Goal: Task Accomplishment & Management: Use online tool/utility

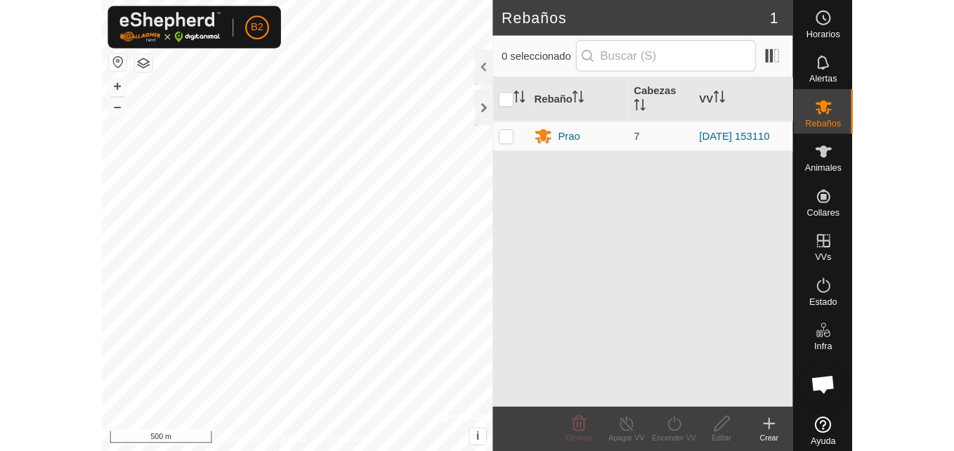
scroll to position [1769, 0]
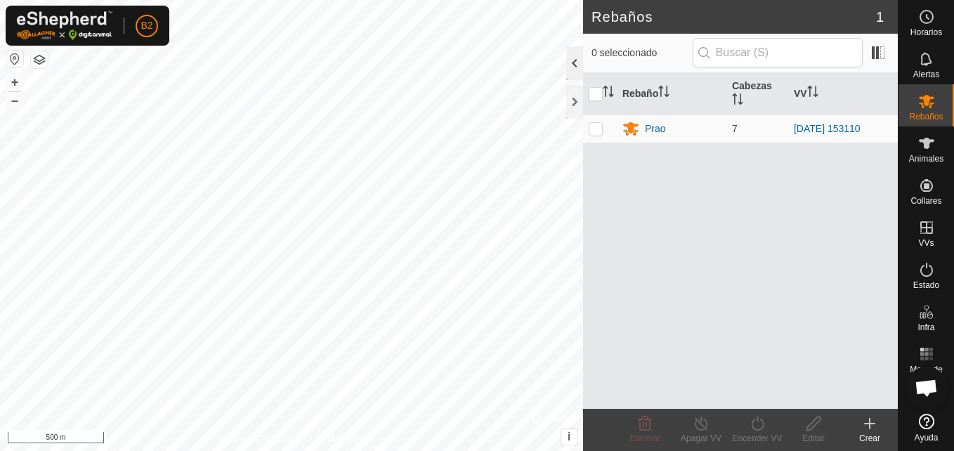
click at [575, 67] on div at bounding box center [574, 63] width 17 height 34
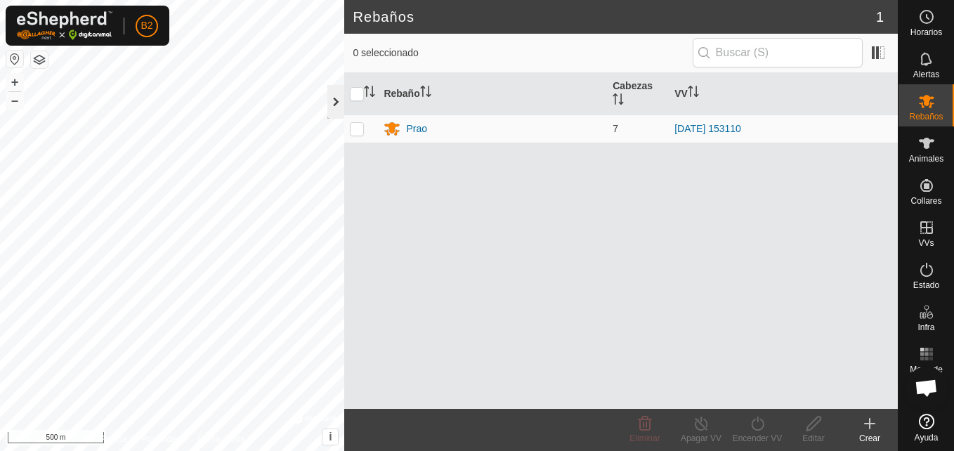
click at [333, 115] on div at bounding box center [335, 102] width 17 height 34
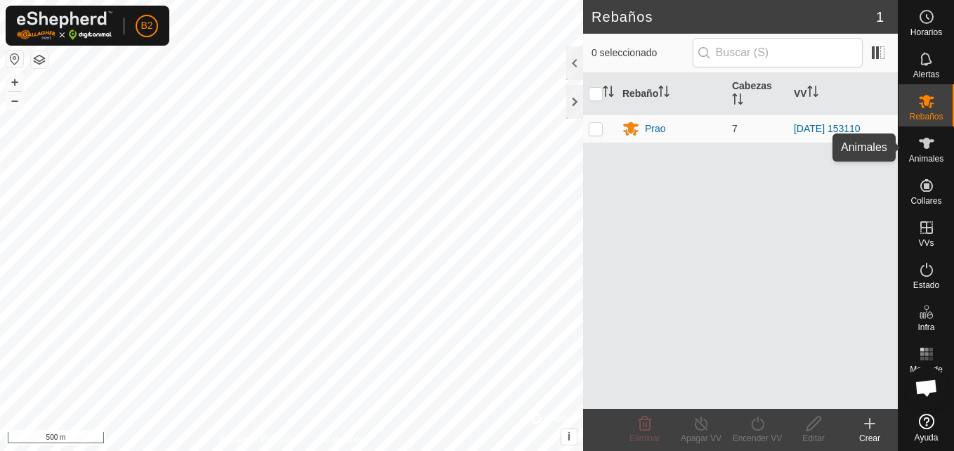
click at [709, 141] on icon at bounding box center [926, 143] width 15 height 11
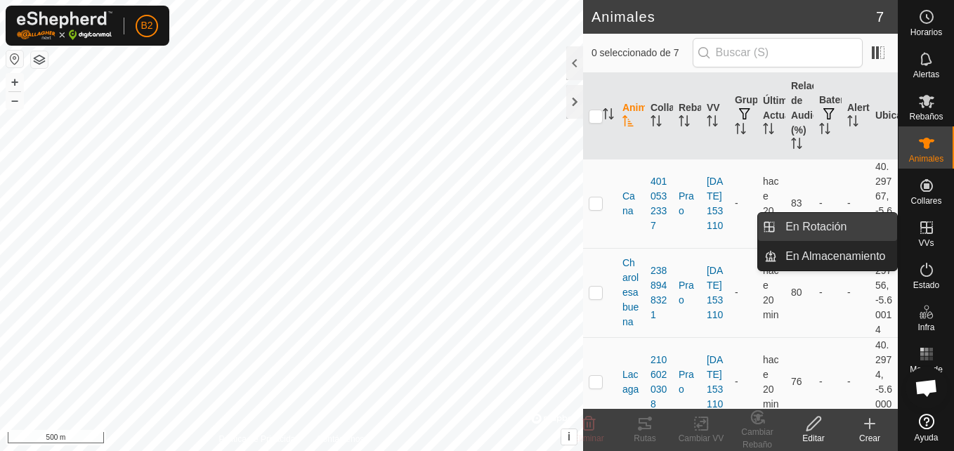
click at [709, 226] on link "En Rotación" at bounding box center [837, 227] width 120 height 28
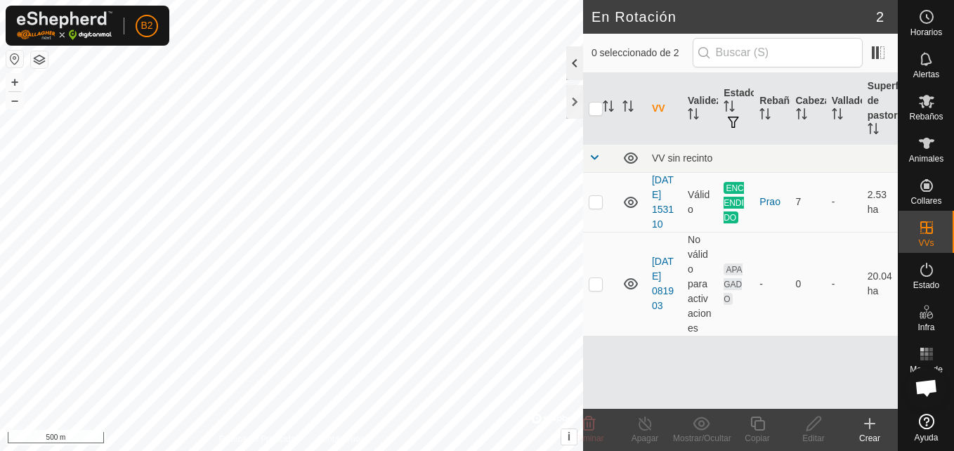
click at [576, 62] on div at bounding box center [574, 63] width 17 height 34
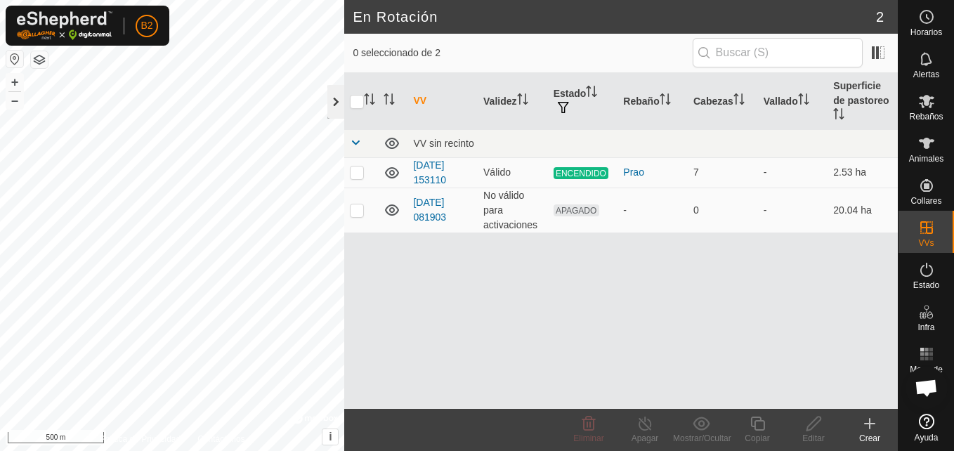
click at [333, 100] on div at bounding box center [335, 102] width 17 height 34
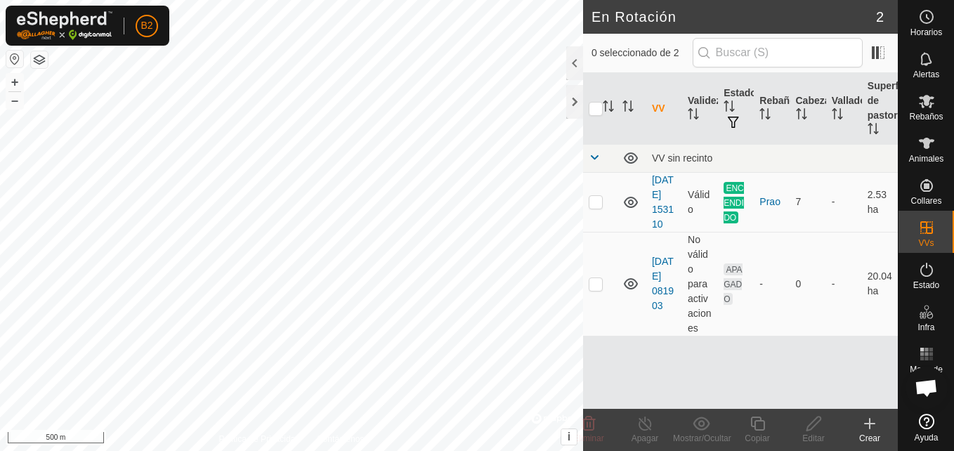
click at [709, 426] on div "Crear" at bounding box center [870, 438] width 56 height 13
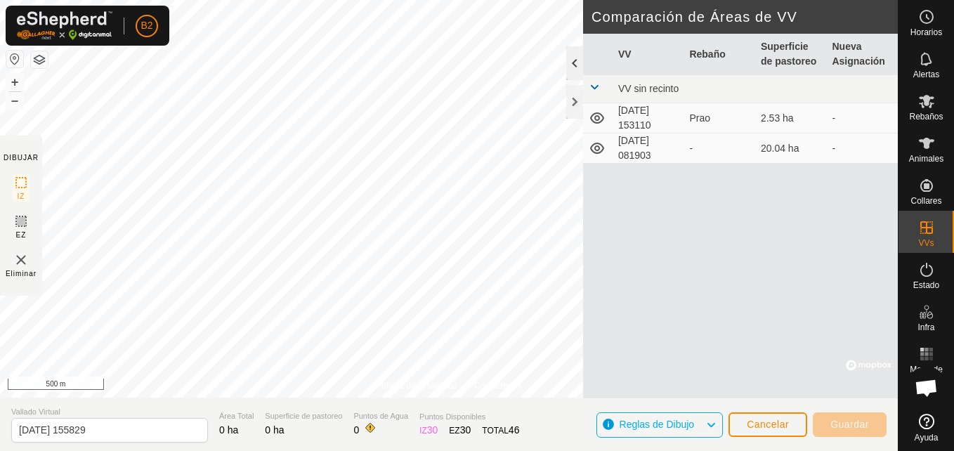
click at [569, 60] on div at bounding box center [574, 63] width 17 height 34
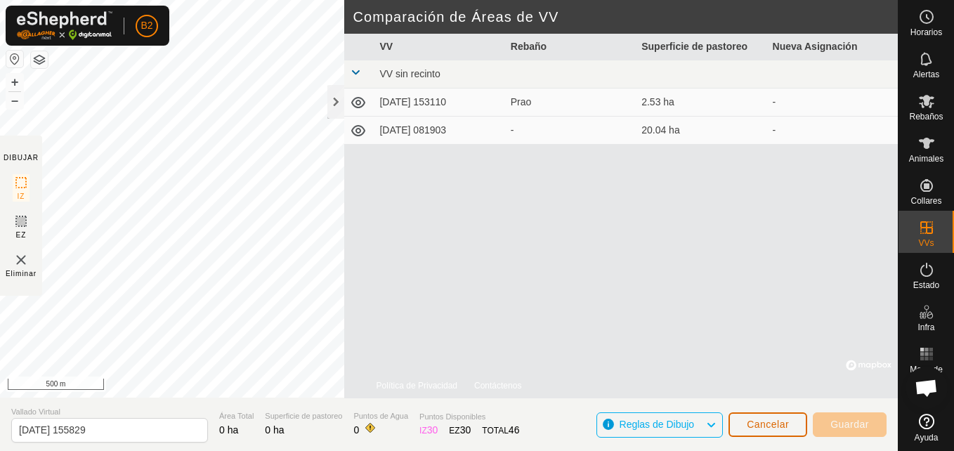
click at [709, 426] on button "Cancelar" at bounding box center [767, 424] width 79 height 25
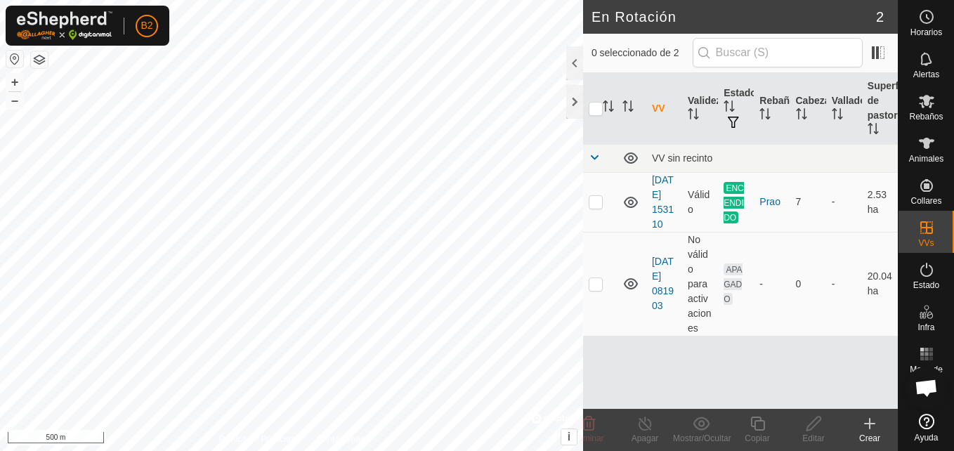
click at [709, 426] on div "Crear" at bounding box center [870, 438] width 56 height 13
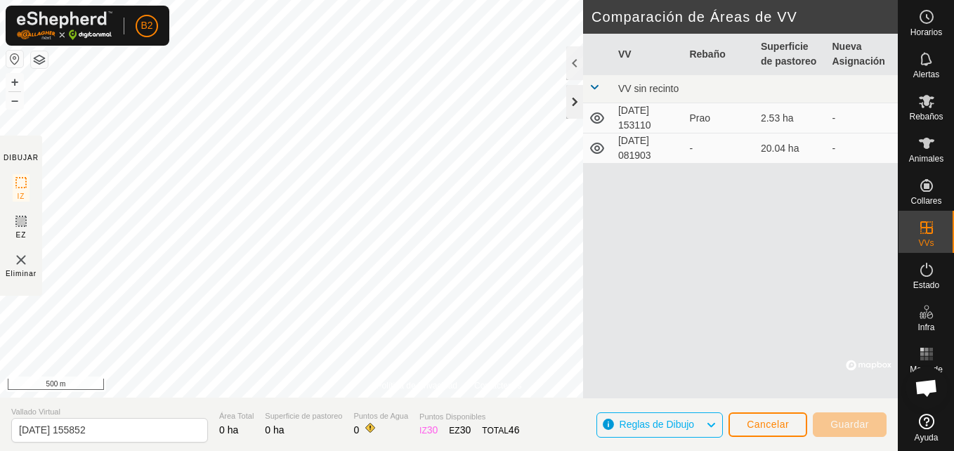
click at [570, 101] on div at bounding box center [574, 102] width 17 height 34
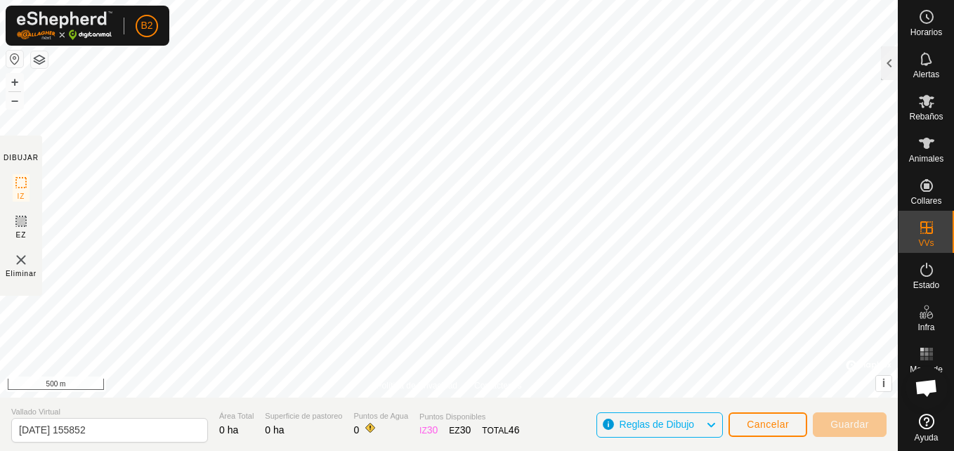
click at [537, 426] on html "B2 Horarios Alertas Rebaños Animales Collares VVs Estado Infra Mapa de Calor Ay…" at bounding box center [477, 225] width 954 height 451
click at [16, 259] on img at bounding box center [21, 259] width 17 height 17
click at [15, 261] on img at bounding box center [21, 259] width 17 height 17
click at [709, 424] on span "Cancelar" at bounding box center [768, 424] width 42 height 11
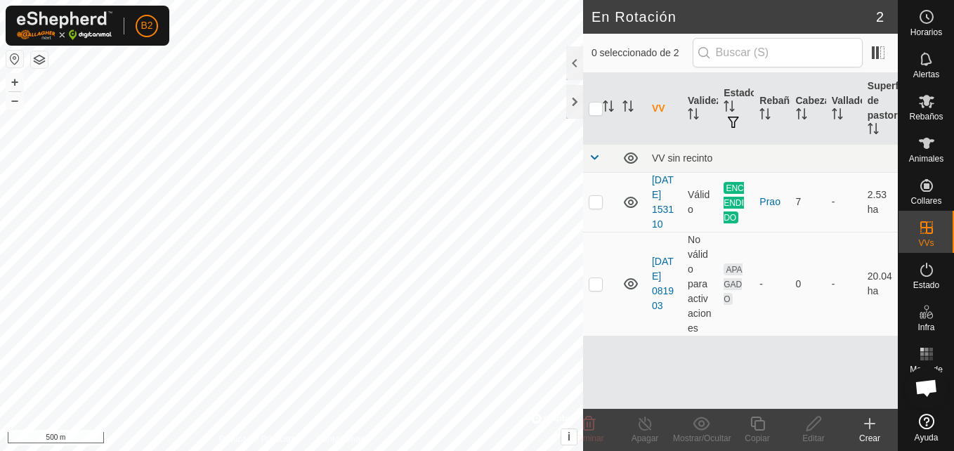
click at [709, 417] on icon at bounding box center [869, 423] width 17 height 17
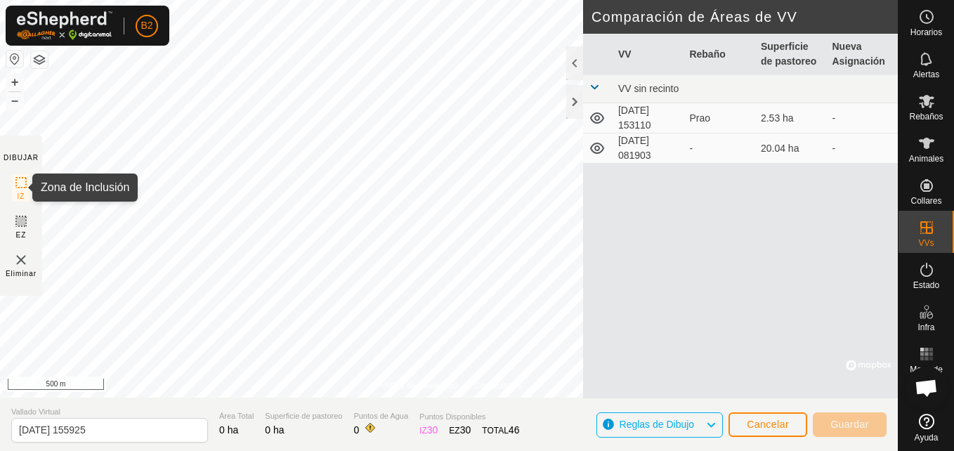
click at [23, 187] on icon at bounding box center [21, 182] width 17 height 17
click at [709, 423] on icon at bounding box center [710, 425] width 11 height 18
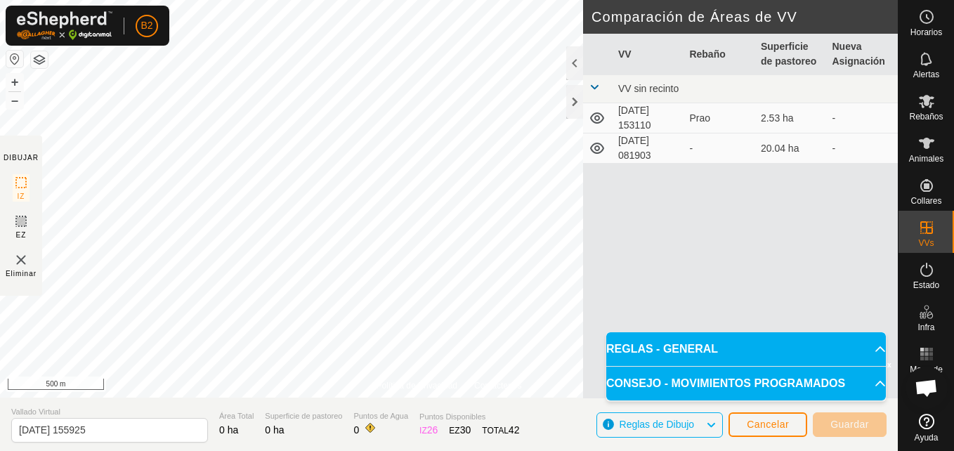
click at [709, 391] on p-accordion-header "CONSEJO - MOVIMIENTOS PROGRAMADOS" at bounding box center [746, 384] width 280 height 34
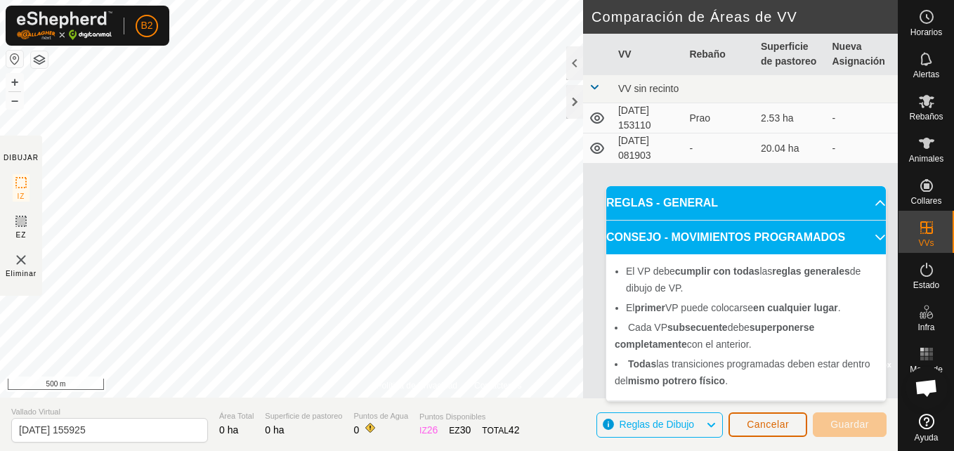
click at [709, 426] on span "Cancelar" at bounding box center [768, 424] width 42 height 11
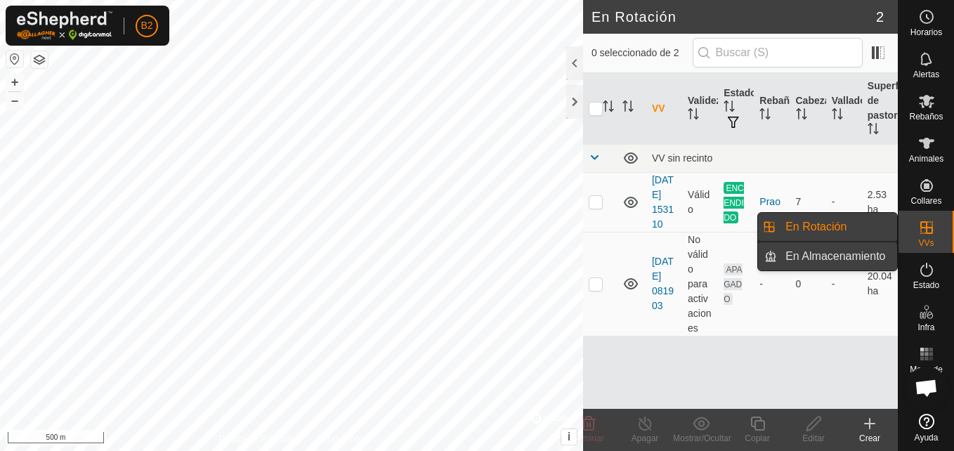
click at [709, 263] on link "En Almacenamiento" at bounding box center [837, 256] width 120 height 28
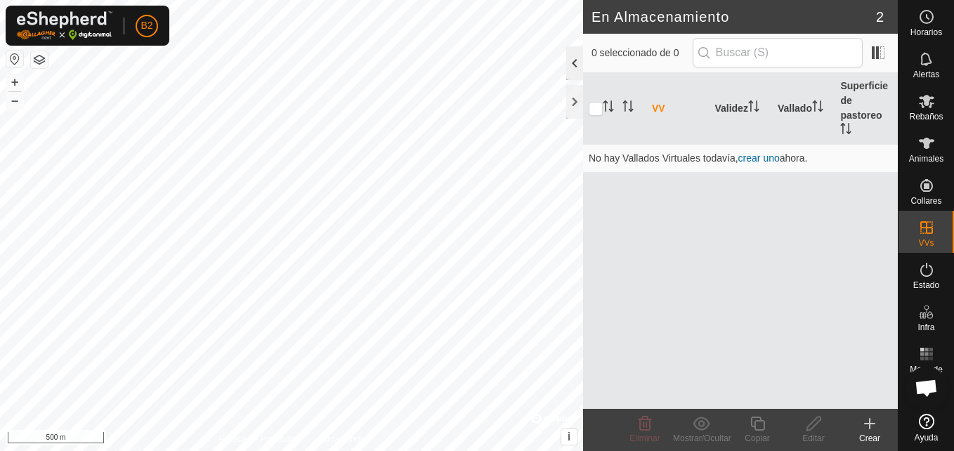
click at [569, 68] on div at bounding box center [574, 63] width 17 height 34
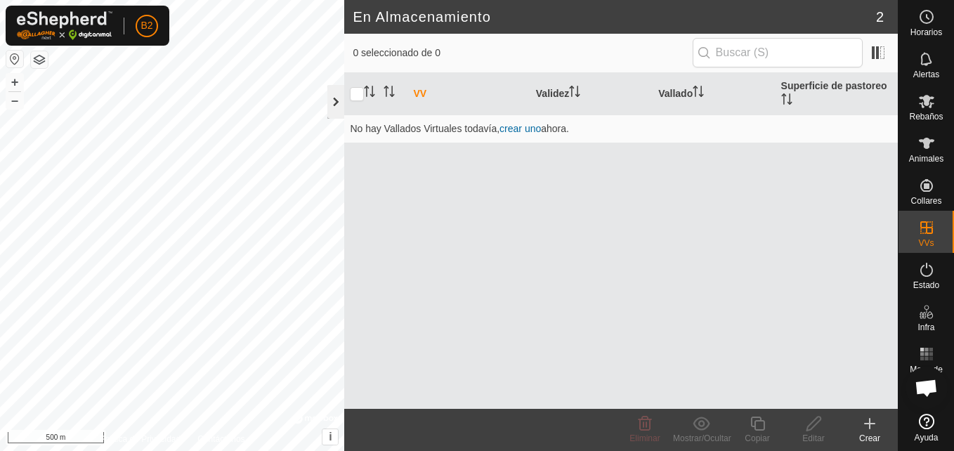
click at [333, 105] on div at bounding box center [335, 102] width 17 height 34
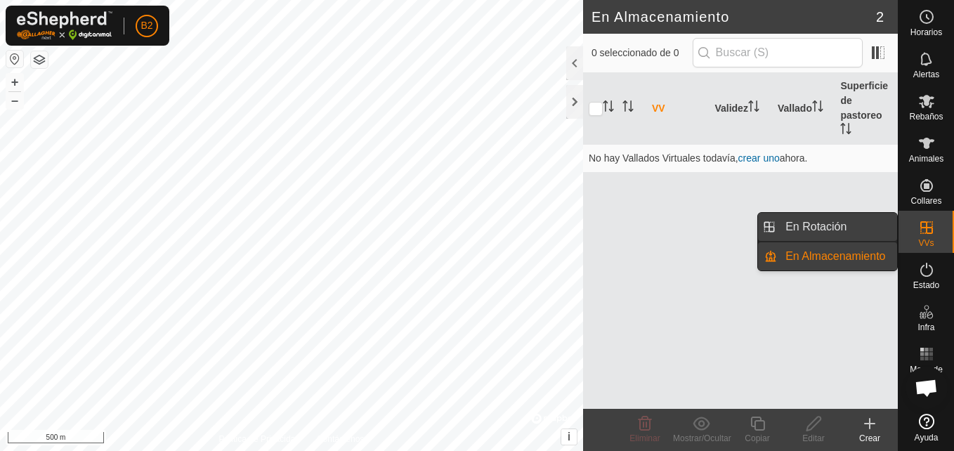
click at [709, 231] on link "En Rotación" at bounding box center [837, 227] width 120 height 28
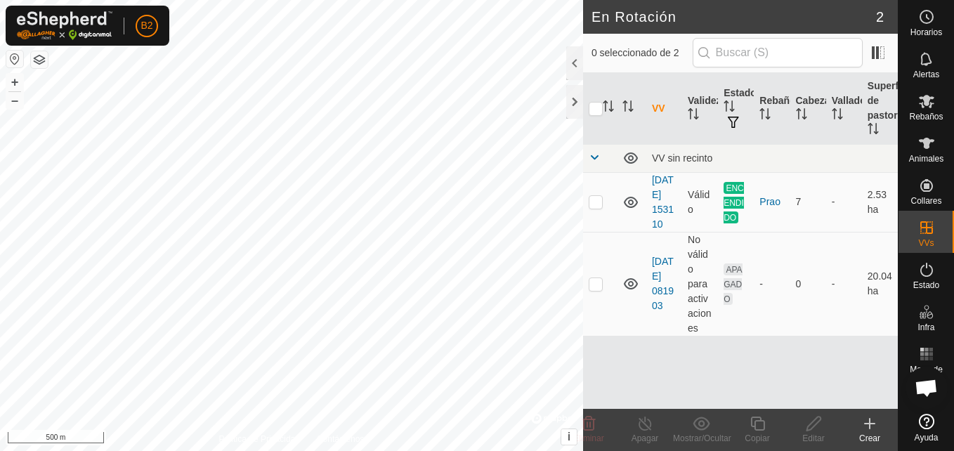
click at [709, 426] on icon at bounding box center [869, 423] width 17 height 17
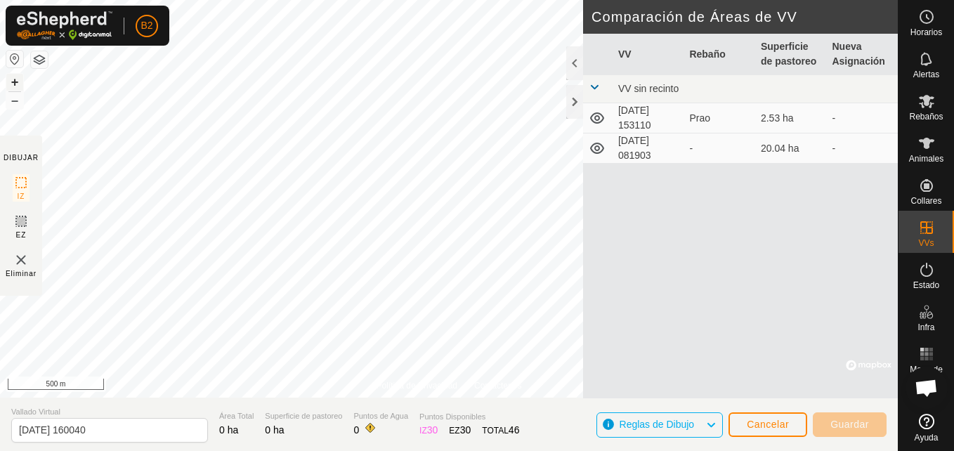
click at [16, 86] on button "+" at bounding box center [14, 82] width 17 height 17
click at [12, 105] on button "–" at bounding box center [14, 100] width 17 height 17
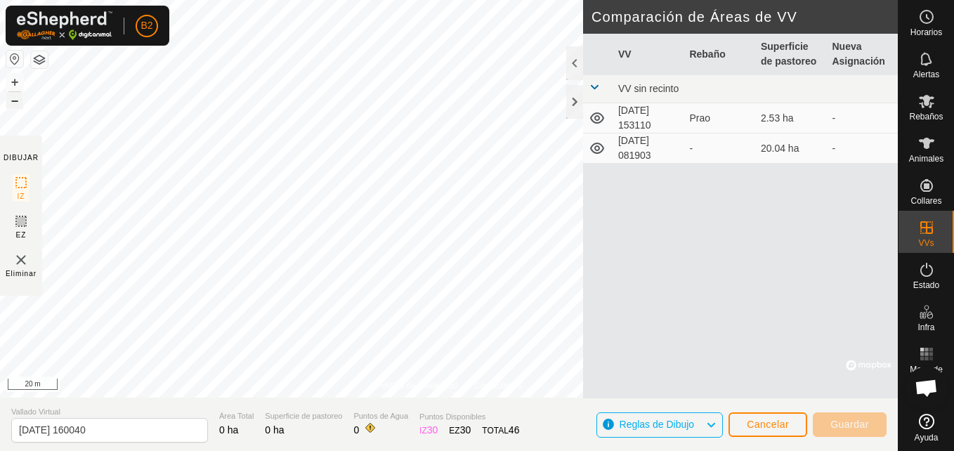
click at [12, 105] on button "–" at bounding box center [14, 100] width 17 height 17
click at [107, 46] on div "B2 Horarios Alertas Rebaños Animales Collares VVs Estado Infra Mapa de Calor Ay…" at bounding box center [477, 225] width 954 height 451
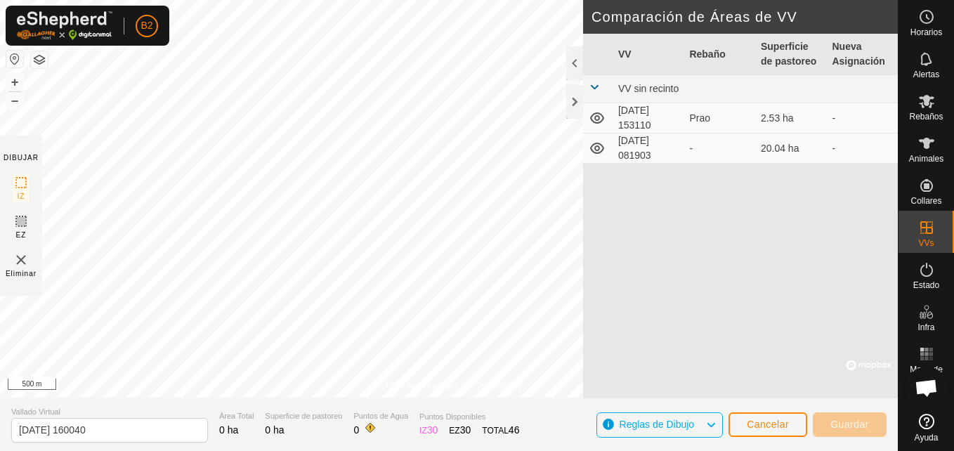
click at [41, 60] on button "button" at bounding box center [39, 59] width 17 height 17
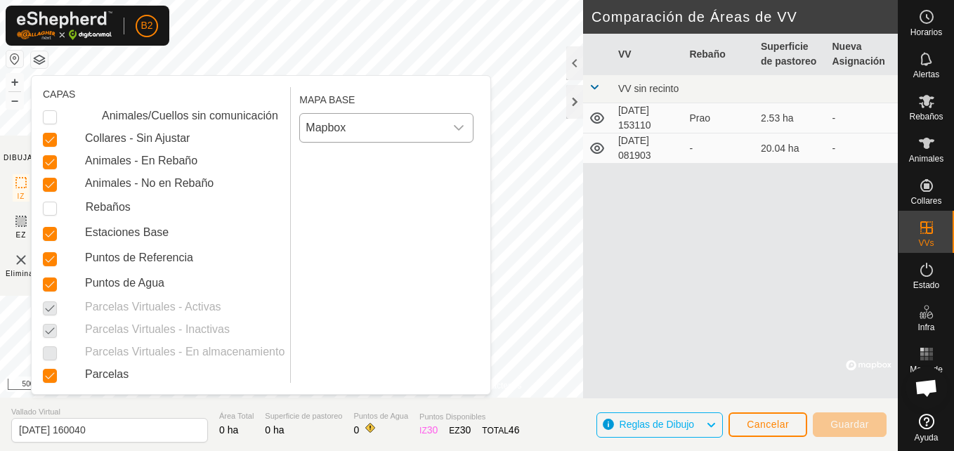
click at [466, 132] on div "dropdown trigger" at bounding box center [459, 128] width 28 height 28
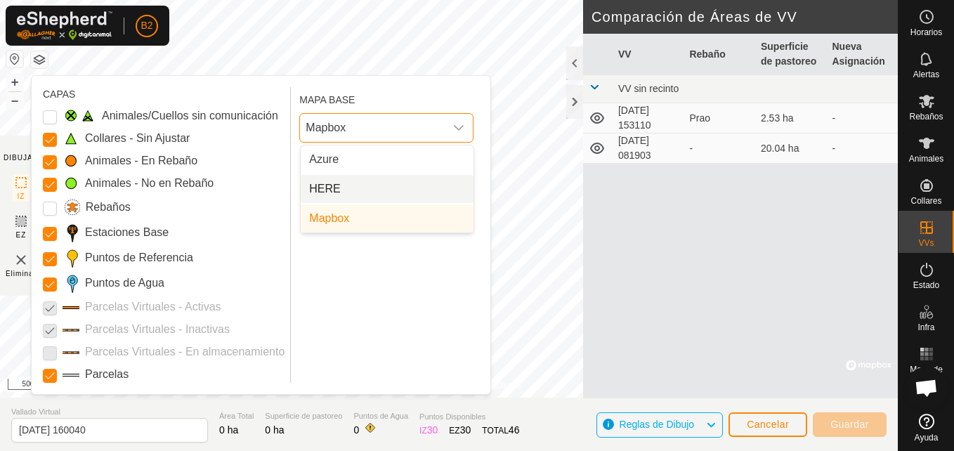
click at [388, 190] on li "HERE" at bounding box center [387, 189] width 173 height 28
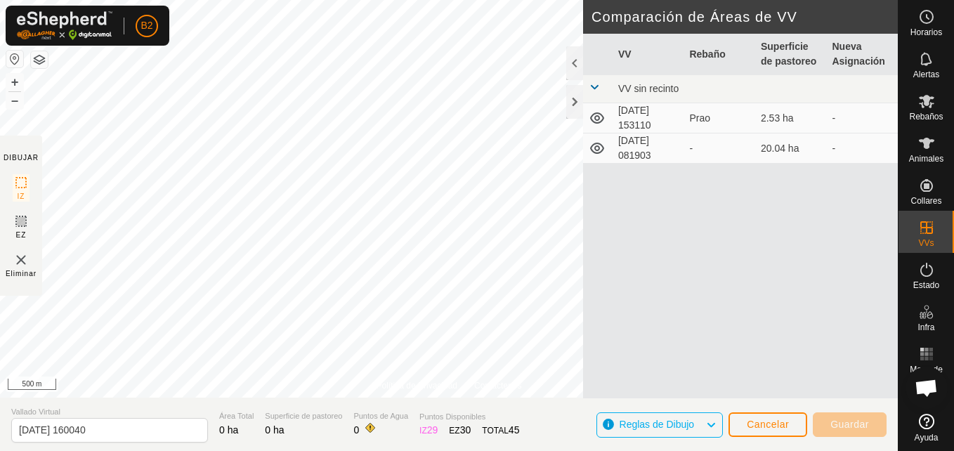
click at [41, 62] on button "button" at bounding box center [39, 59] width 17 height 17
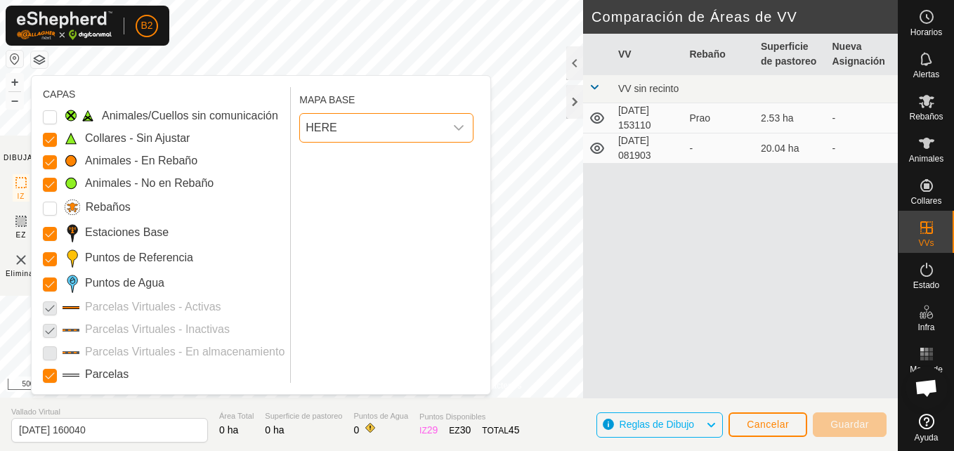
click at [428, 131] on span "HERE" at bounding box center [372, 128] width 145 height 28
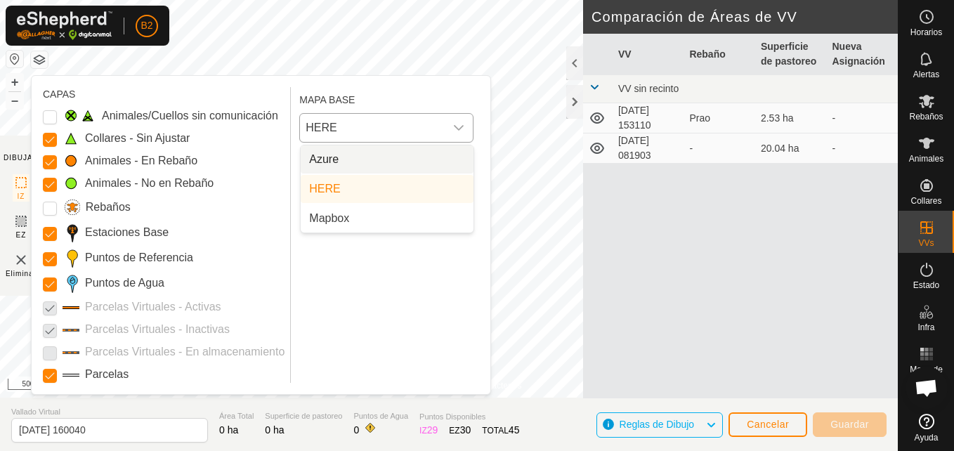
click at [386, 158] on li "Azure" at bounding box center [387, 159] width 173 height 28
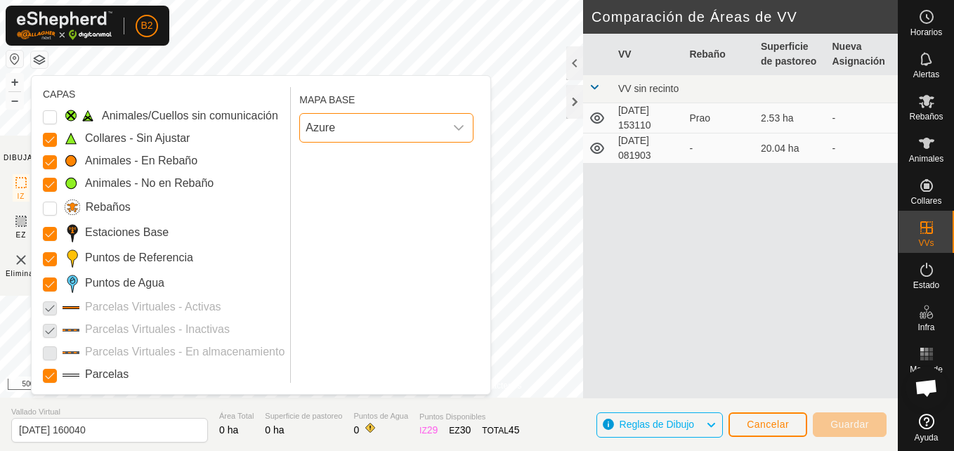
click at [35, 63] on button "button" at bounding box center [39, 59] width 17 height 17
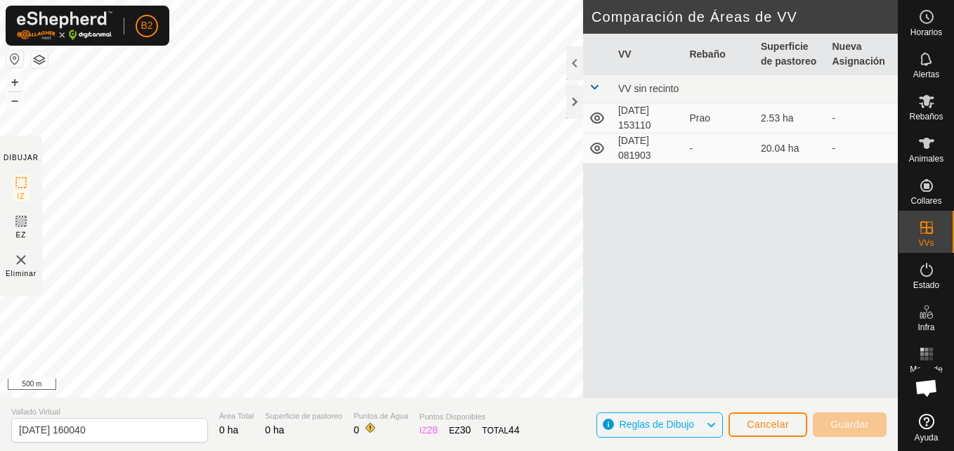
click at [18, 269] on span "Eliminar" at bounding box center [21, 273] width 31 height 11
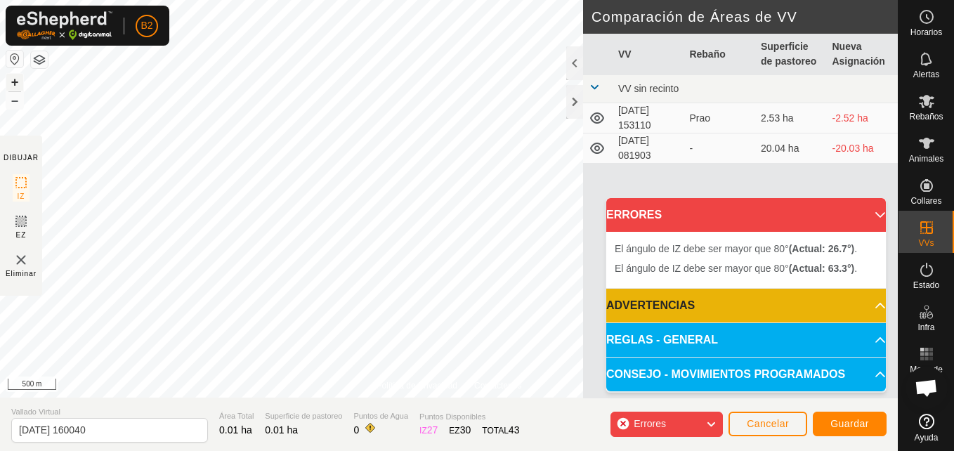
click at [14, 81] on button "+" at bounding box center [14, 82] width 17 height 17
click at [377, 426] on html "B2 Horarios Alertas Rebaños Animales Collares VVs Estado Infra Mapa de Calor Ay…" at bounding box center [477, 225] width 954 height 451
click at [457, 0] on html "B2 Horarios Alertas Rebaños Animales Collares VVs Estado Infra Mapa de Calor Ay…" at bounding box center [477, 225] width 954 height 451
click at [41, 57] on button "button" at bounding box center [39, 59] width 17 height 17
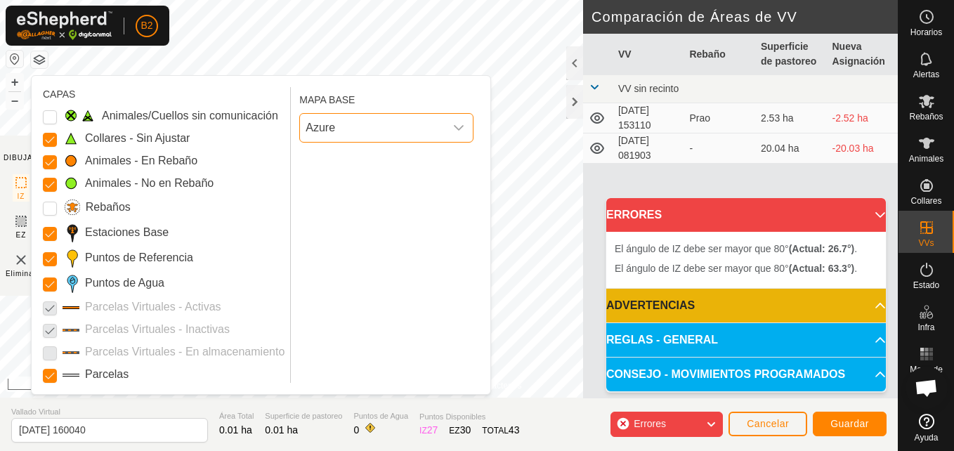
click at [417, 124] on span "Azure" at bounding box center [372, 128] width 145 height 28
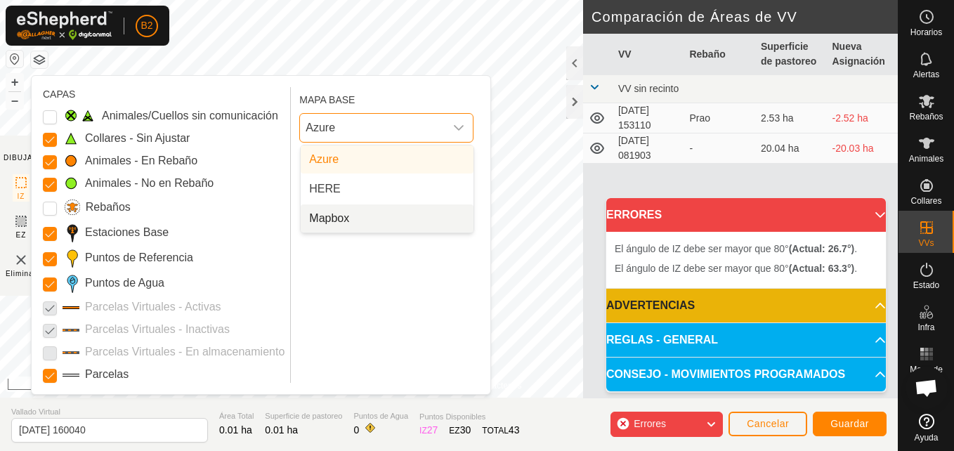
click at [386, 225] on li "Mapbox" at bounding box center [387, 218] width 173 height 28
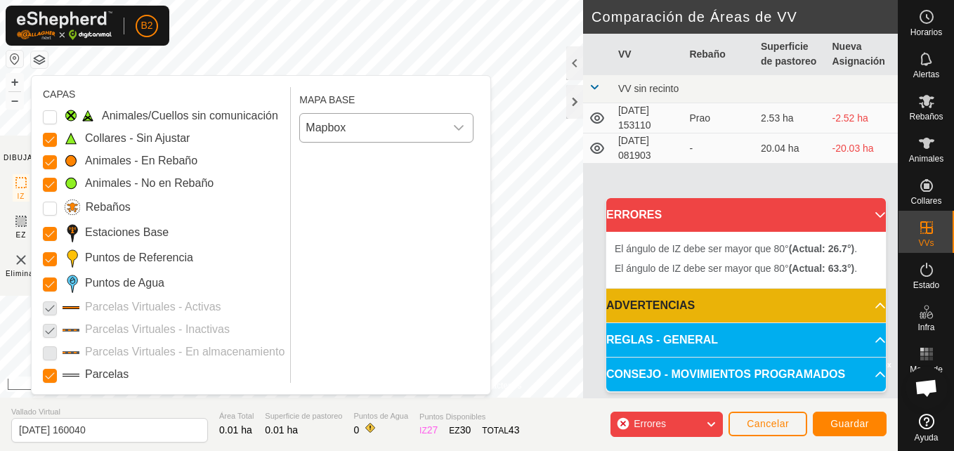
click at [33, 58] on button "button" at bounding box center [39, 59] width 17 height 17
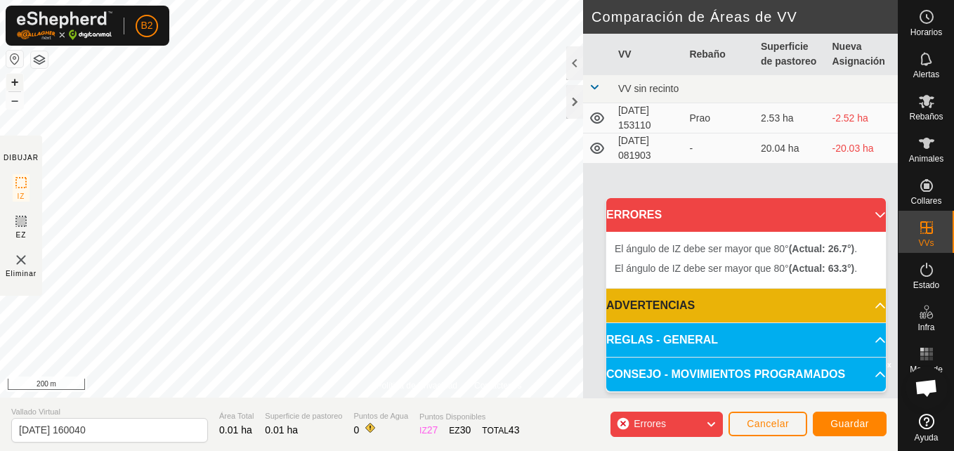
click at [11, 83] on button "+" at bounding box center [14, 82] width 17 height 17
click at [14, 104] on button "–" at bounding box center [14, 100] width 17 height 17
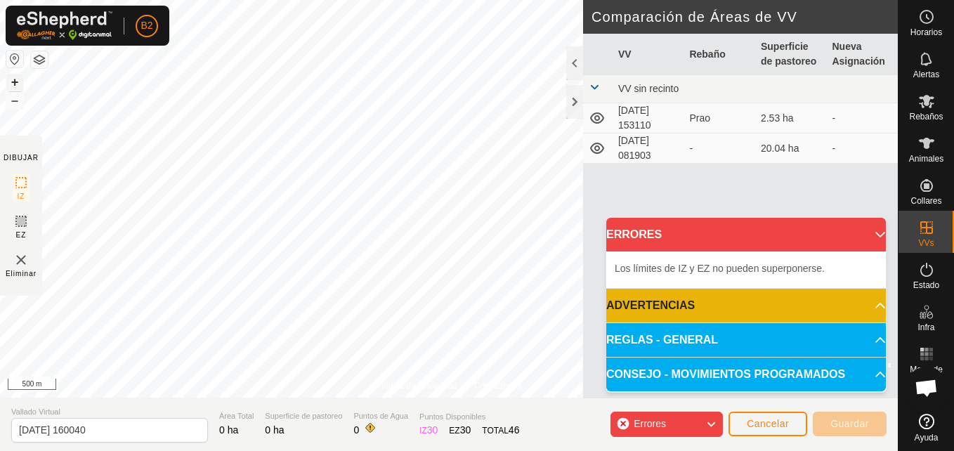
click at [15, 84] on button "+" at bounding box center [14, 82] width 17 height 17
click at [709, 419] on button "Cancelar" at bounding box center [767, 424] width 79 height 25
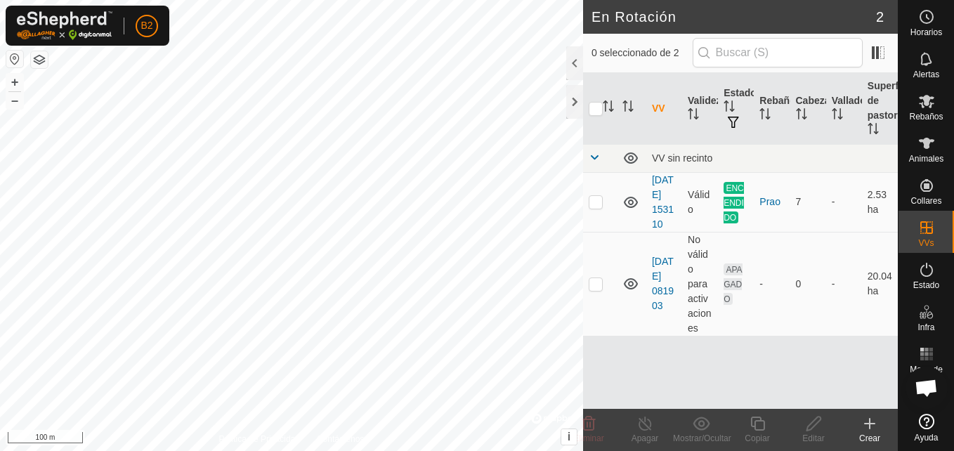
click at [253, 426] on html "B2 Horarios Alertas Rebaños Animales Collares VVs Estado Infra Mapa de Calor Ay…" at bounding box center [477, 225] width 954 height 451
click at [16, 103] on button "–" at bounding box center [14, 100] width 17 height 17
click at [13, 81] on button "+" at bounding box center [14, 82] width 17 height 17
click at [14, 83] on button "+" at bounding box center [14, 82] width 17 height 17
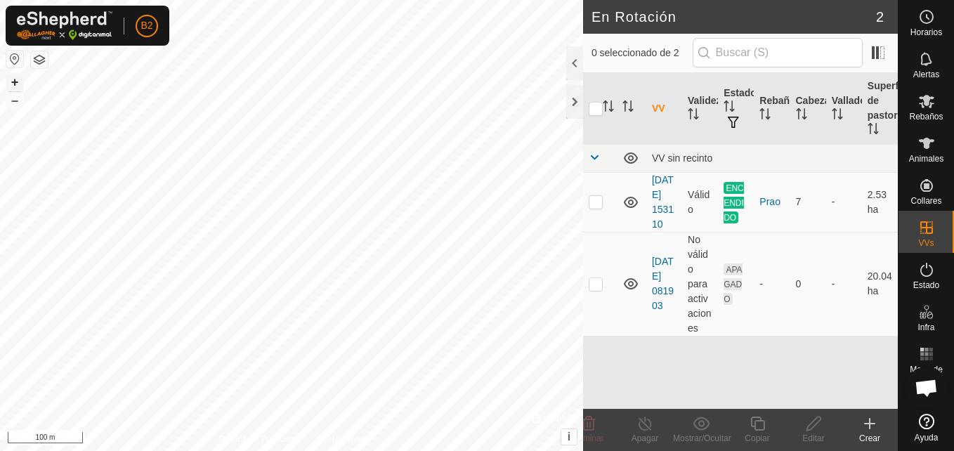
click at [20, 81] on button "+" at bounding box center [14, 82] width 17 height 17
click at [15, 83] on button "+" at bounding box center [14, 82] width 17 height 17
click at [318, 426] on html "B2 Horarios Alertas Rebaños Animales Collares VVs Estado Infra Mapa de Calor Ay…" at bounding box center [477, 225] width 954 height 451
click at [532, 426] on html "B2 Horarios Alertas Rebaños Animales Collares VVs Estado Infra Mapa de Calor Ay…" at bounding box center [477, 225] width 954 height 451
click at [41, 55] on button "button" at bounding box center [39, 59] width 17 height 17
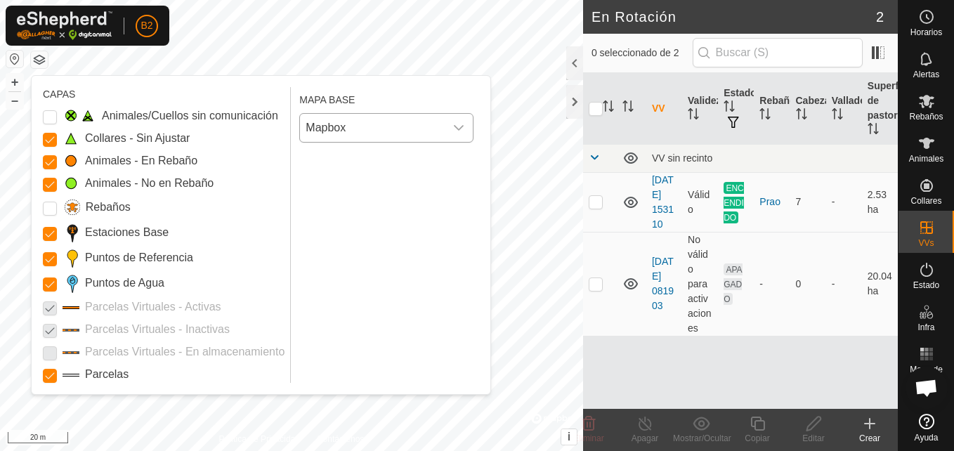
click at [368, 126] on span "Mapbox" at bounding box center [372, 128] width 145 height 28
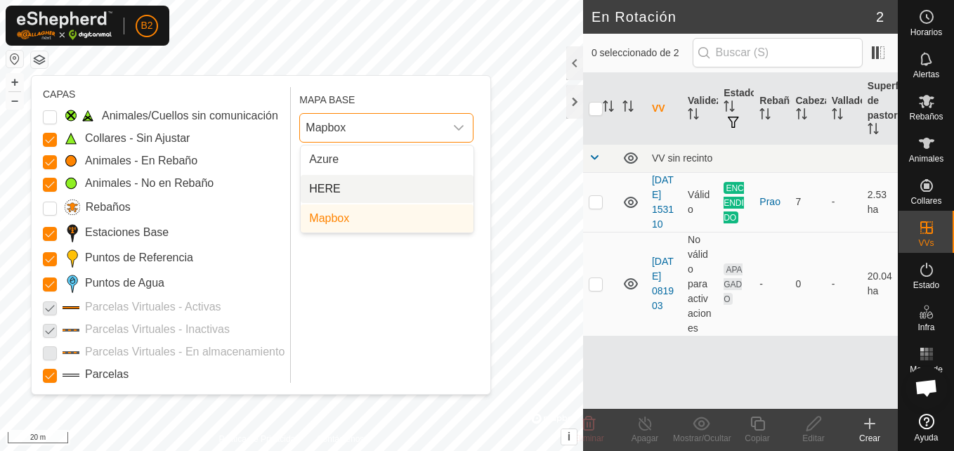
click at [365, 187] on li "HERE" at bounding box center [387, 189] width 173 height 28
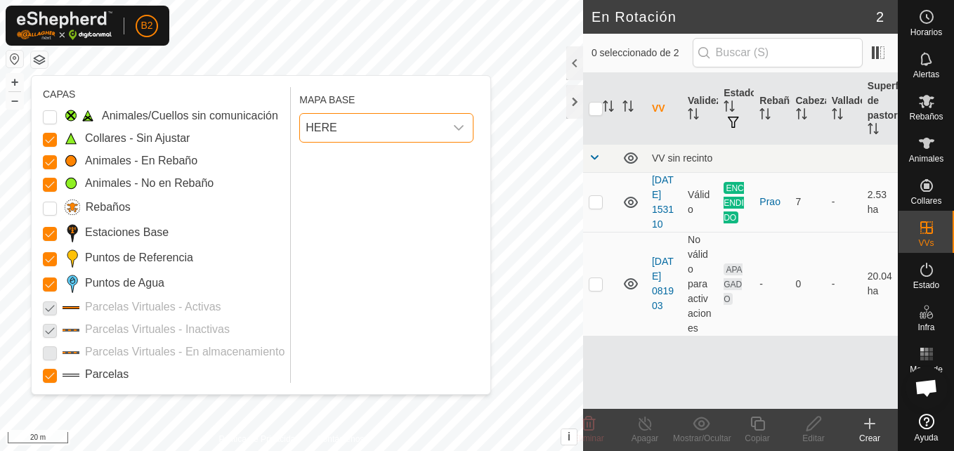
click at [38, 58] on button "button" at bounding box center [39, 59] width 17 height 17
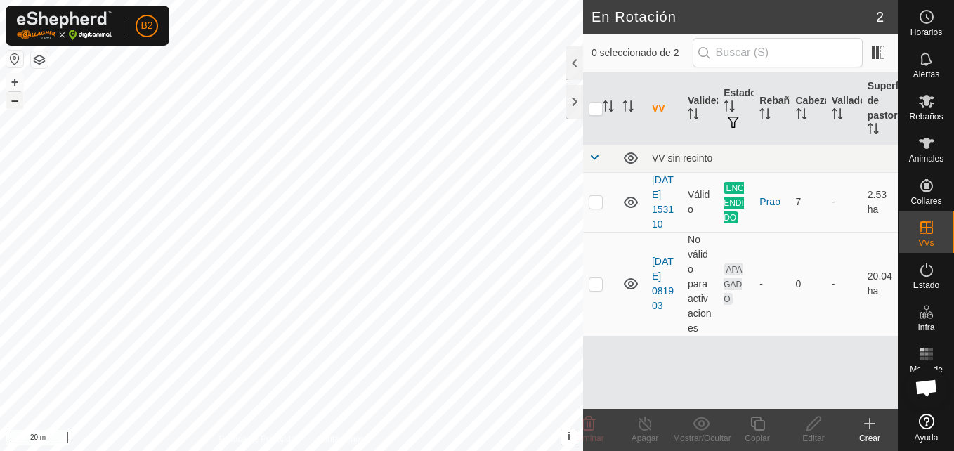
click at [8, 103] on button "–" at bounding box center [14, 100] width 17 height 17
click at [14, 79] on button "+" at bounding box center [14, 82] width 17 height 17
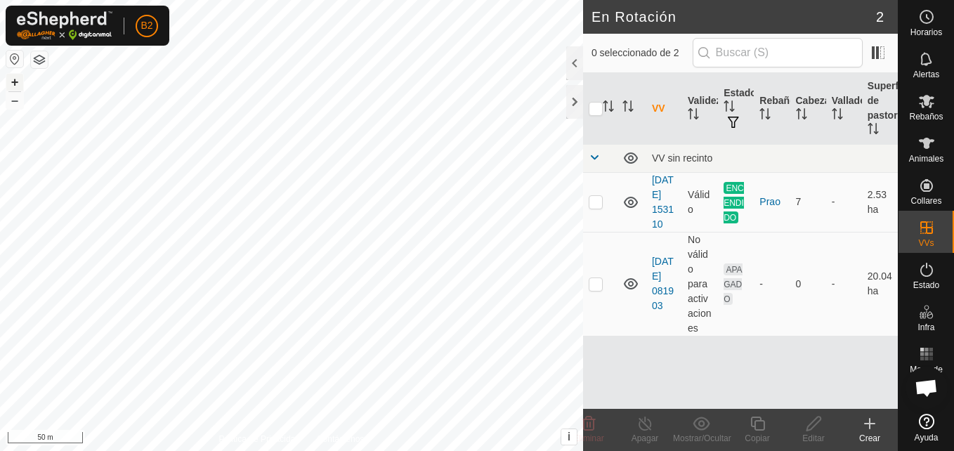
click at [16, 80] on button "+" at bounding box center [14, 82] width 17 height 17
click at [19, 102] on button "–" at bounding box center [14, 100] width 17 height 17
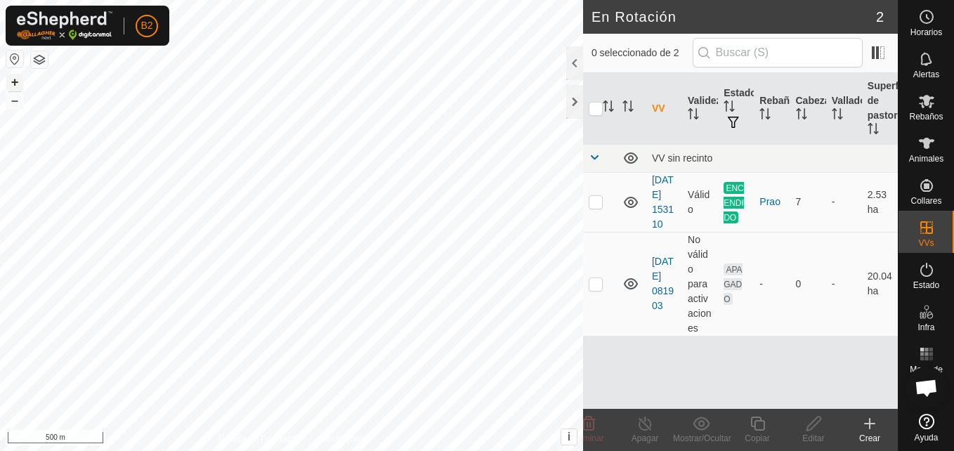
click at [18, 81] on button "+" at bounding box center [14, 82] width 17 height 17
click at [709, 424] on icon at bounding box center [870, 424] width 10 height 0
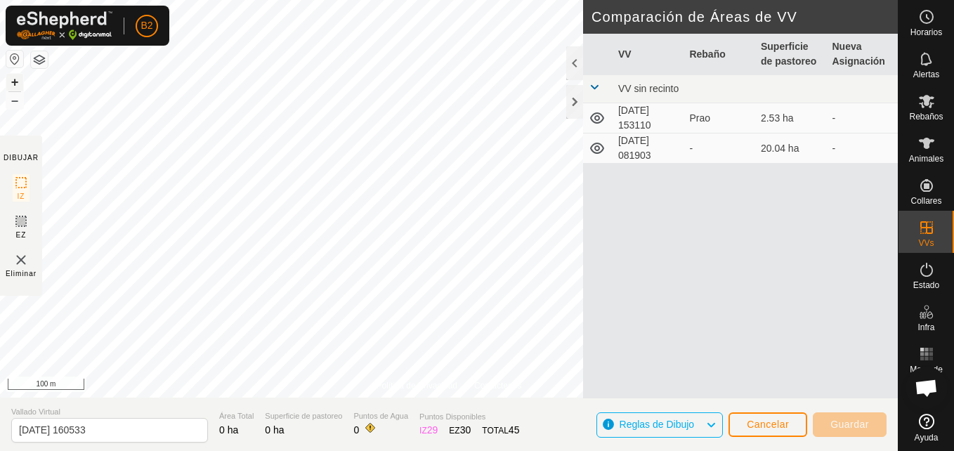
click at [15, 84] on button "+" at bounding box center [14, 82] width 17 height 17
click at [22, 265] on img at bounding box center [21, 259] width 17 height 17
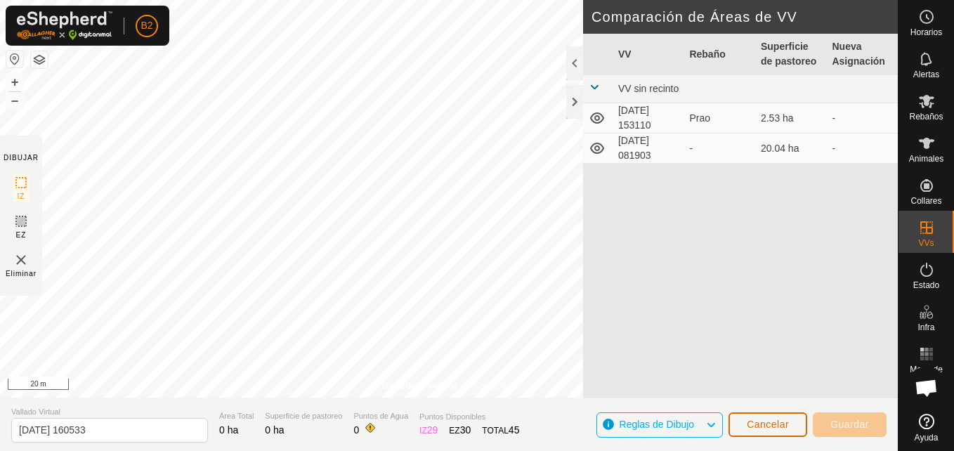
click at [709, 425] on span "Cancelar" at bounding box center [768, 424] width 42 height 11
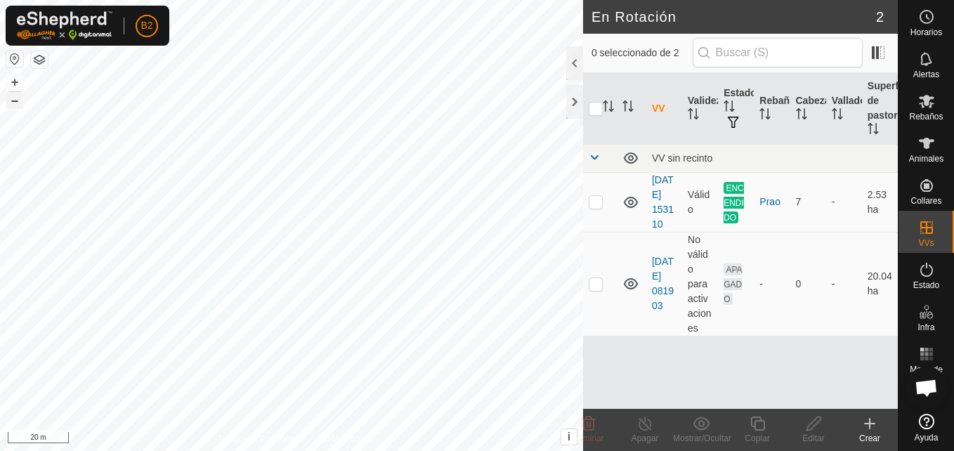
click at [16, 101] on button "–" at bounding box center [14, 100] width 17 height 17
click at [709, 426] on icon at bounding box center [870, 424] width 0 height 10
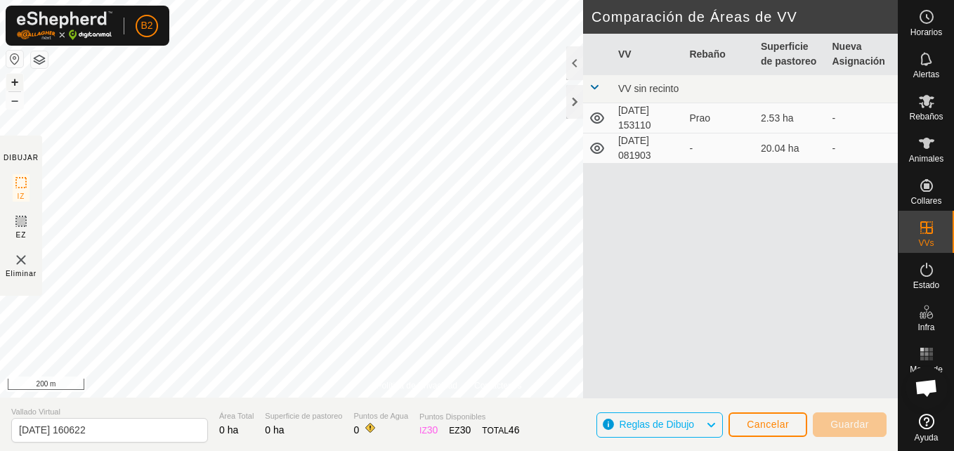
click at [14, 83] on button "+" at bounding box center [14, 82] width 17 height 17
click at [16, 107] on button "–" at bounding box center [14, 100] width 17 height 17
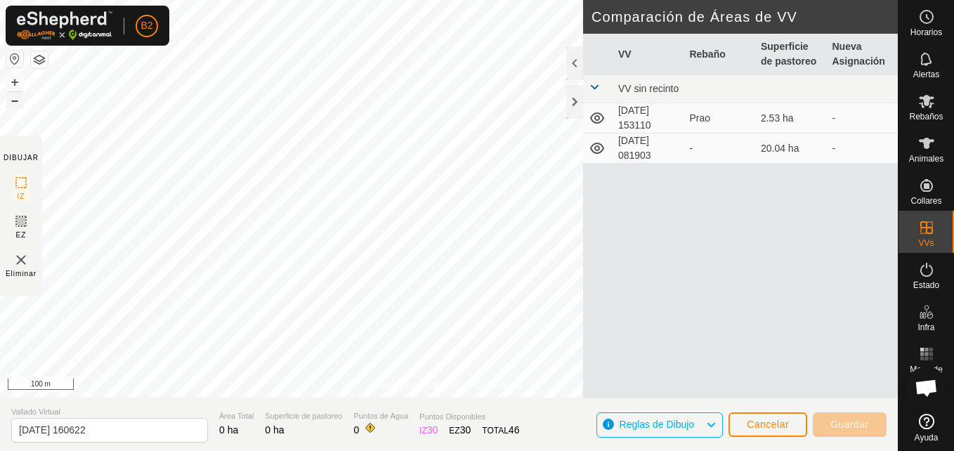
click at [16, 107] on button "–" at bounding box center [14, 100] width 17 height 17
click at [14, 102] on button "–" at bounding box center [14, 100] width 17 height 17
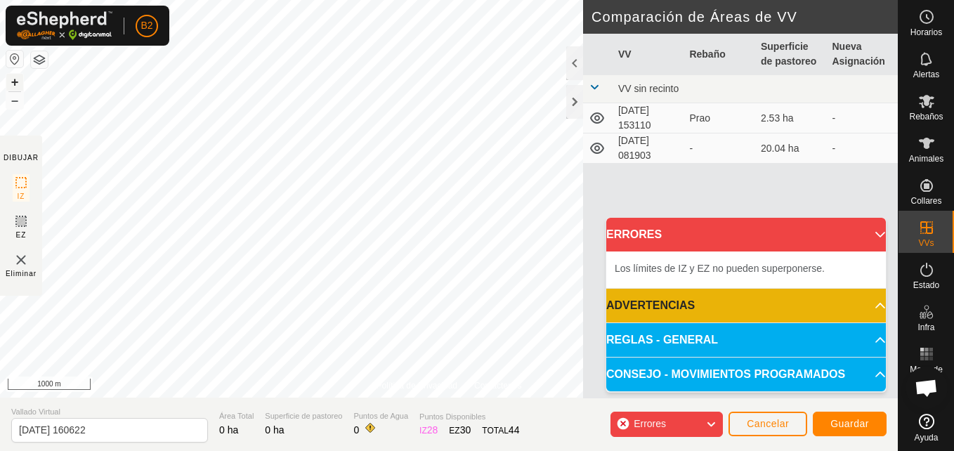
click at [15, 83] on button "+" at bounding box center [14, 82] width 17 height 17
click at [21, 0] on html "B2 Horarios Alertas Rebaños Animales Collares VVs Estado Infra Mapa de Calor Ay…" at bounding box center [477, 225] width 954 height 451
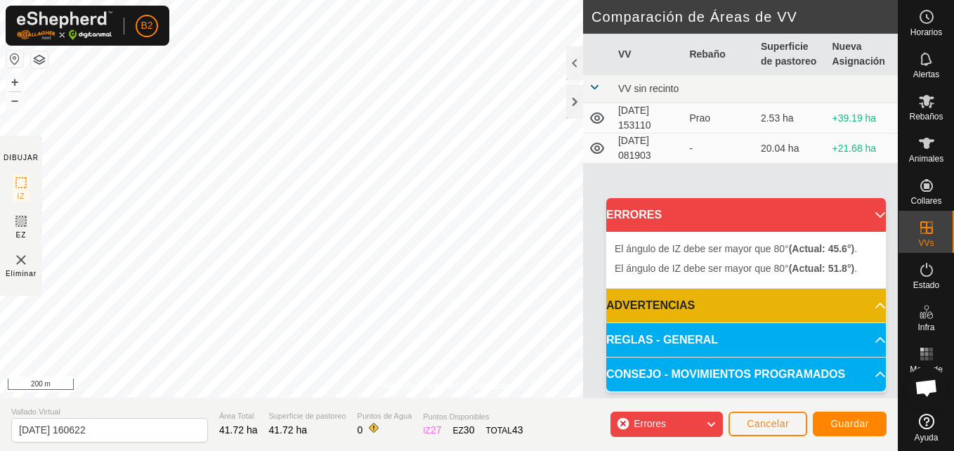
click at [249, 399] on div "Política de Privacidad Contáctenos + – ⇧ i This application includes HERE Maps.…" at bounding box center [449, 225] width 898 height 451
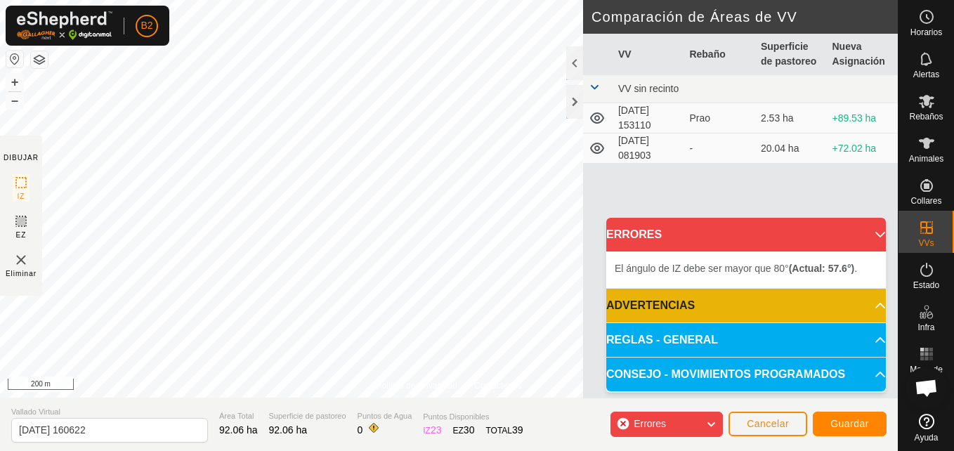
click at [582, 138] on div "Política de Privacidad Contáctenos + – ⇧ i This application includes HERE Maps.…" at bounding box center [449, 225] width 898 height 451
click at [17, 103] on button "–" at bounding box center [14, 100] width 17 height 17
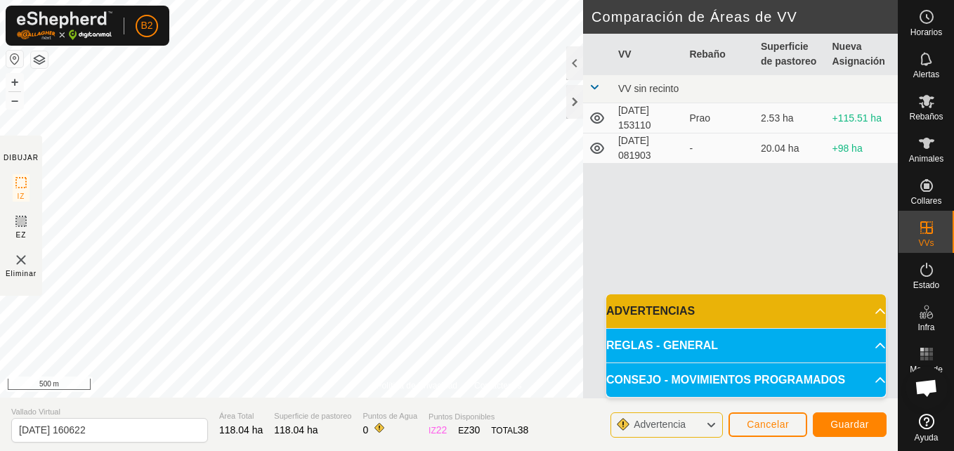
click at [709, 315] on p-accordion-header "ADVERTENCIAS" at bounding box center [746, 311] width 280 height 34
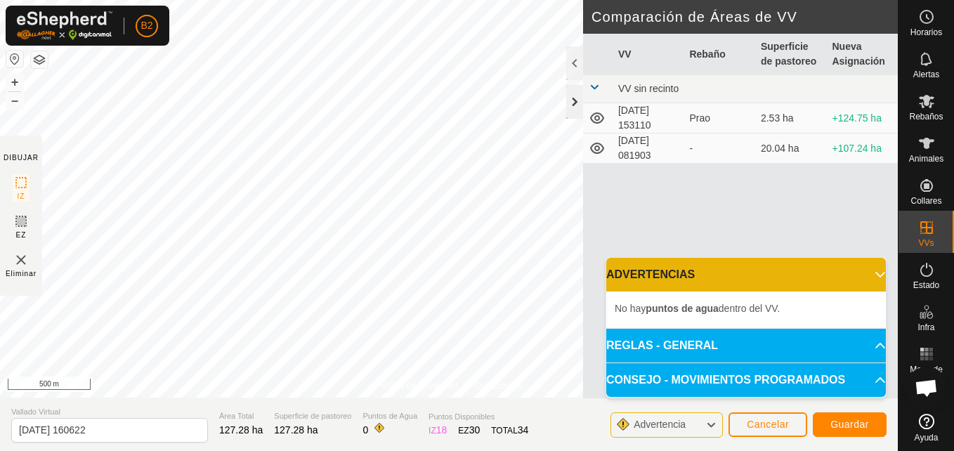
click at [573, 107] on div at bounding box center [574, 102] width 17 height 34
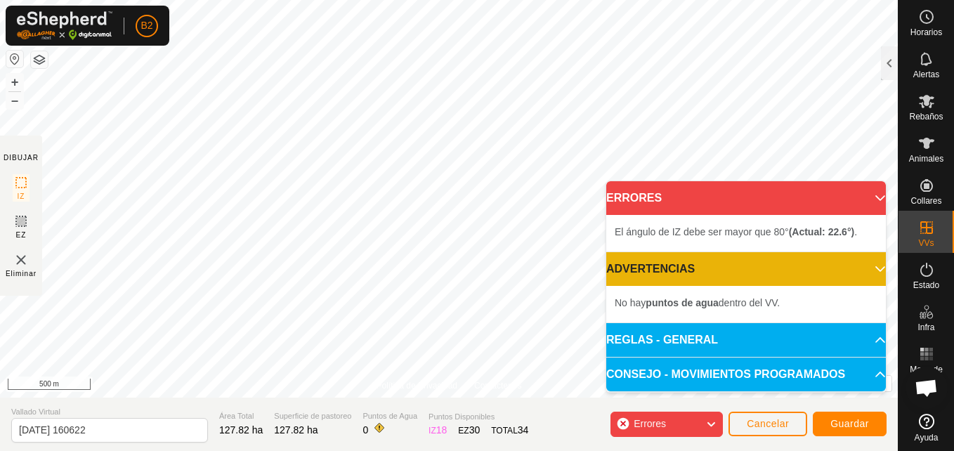
click at [709, 198] on p-accordion-header "ERRORES" at bounding box center [746, 198] width 280 height 34
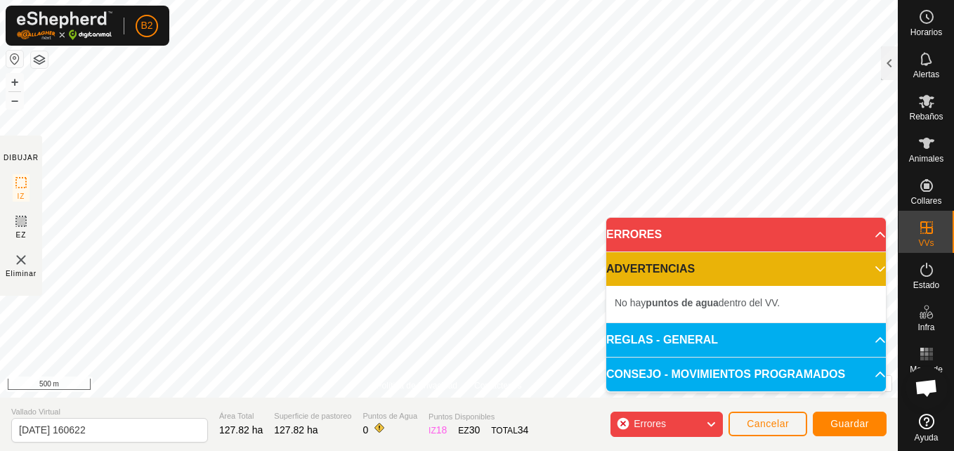
click at [625, 266] on body "B2 Horarios Alertas Rebaños Animales Collares VVs Estado Infra Mapa de Calor Ay…" at bounding box center [477, 225] width 954 height 451
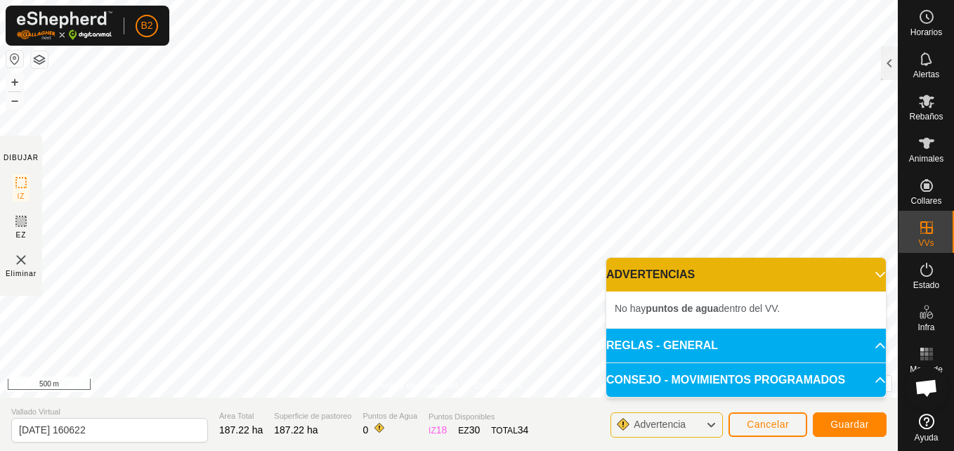
click at [709, 275] on p-accordion-header "ADVERTENCIAS" at bounding box center [746, 275] width 280 height 34
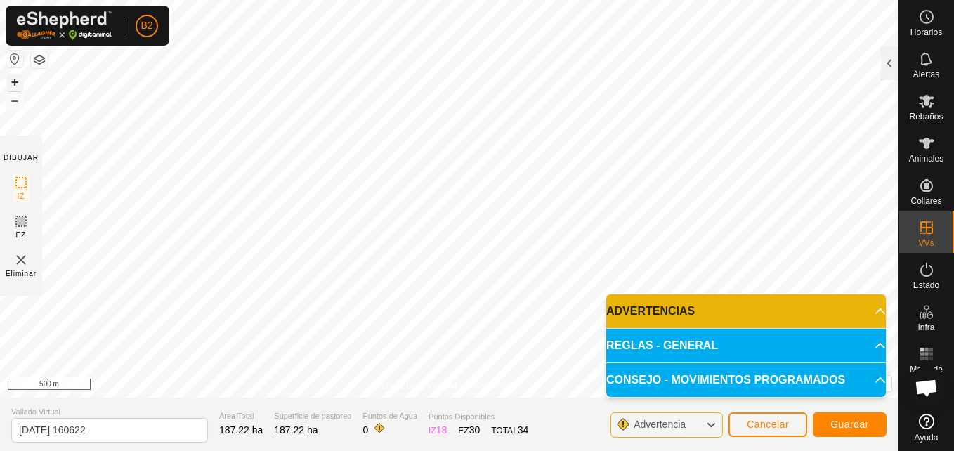
click at [11, 78] on button "+" at bounding box center [14, 82] width 17 height 17
click at [0, 426] on html "B2 Horarios Alertas Rebaños Animales Collares VVs Estado Infra Mapa de Calor Ay…" at bounding box center [477, 225] width 954 height 451
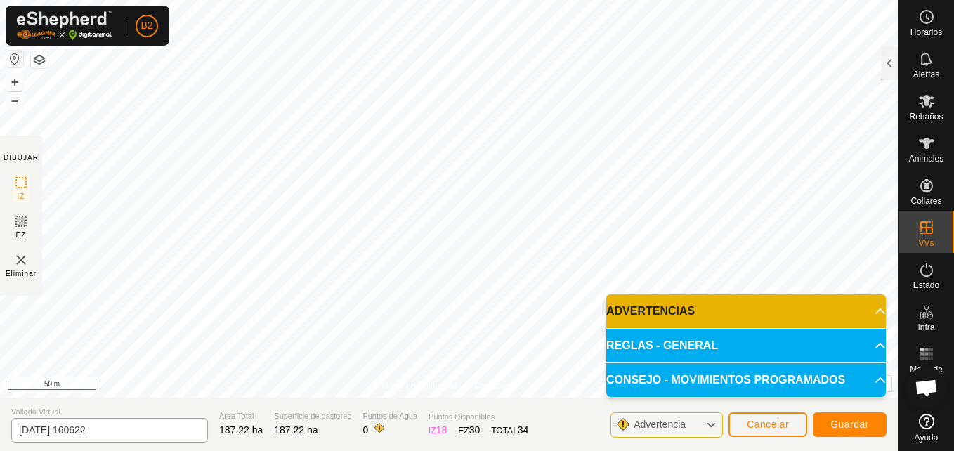
click at [72, 426] on div "Política de Privacidad Contáctenos + – ⇧ i This application includes HERE Maps.…" at bounding box center [449, 225] width 898 height 451
click at [0, 38] on html "B2 Horarios Alertas Rebaños Animales Collares VVs Estado Infra Mapa de Calor Ay…" at bounding box center [477, 225] width 954 height 451
click at [15, 98] on button "–" at bounding box center [14, 100] width 17 height 17
click at [17, 105] on button "–" at bounding box center [14, 100] width 17 height 17
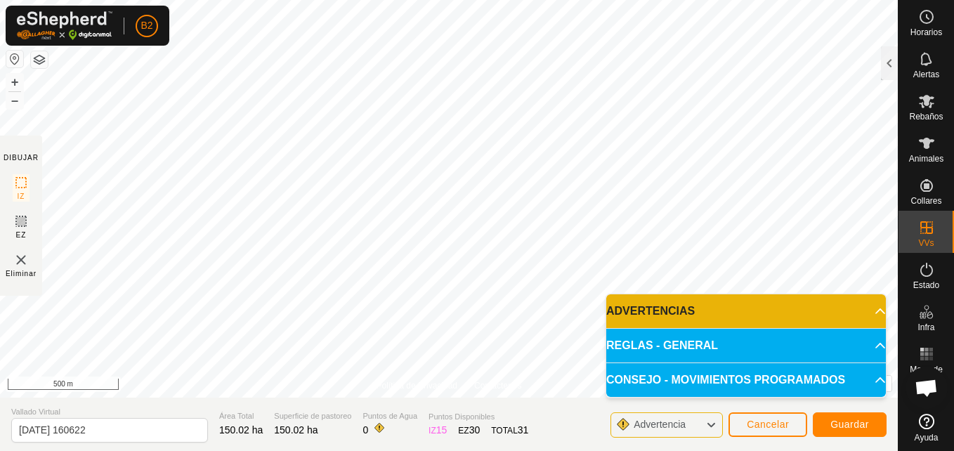
click at [39, 62] on button "button" at bounding box center [39, 59] width 17 height 17
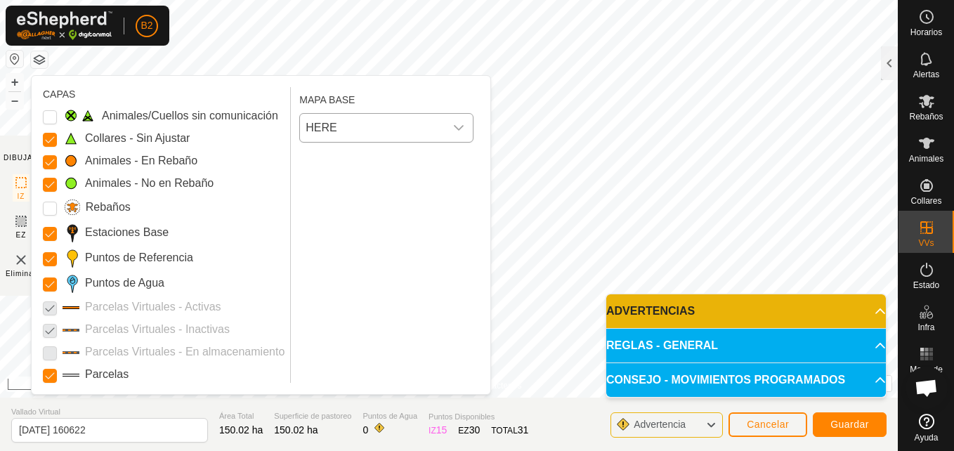
click at [374, 124] on span "HERE" at bounding box center [372, 128] width 145 height 28
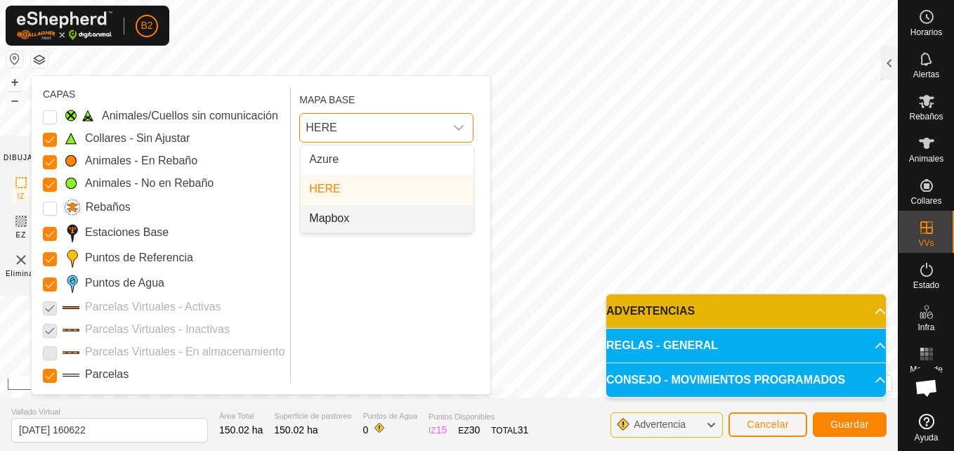
click at [360, 215] on li "Mapbox" at bounding box center [387, 218] width 173 height 28
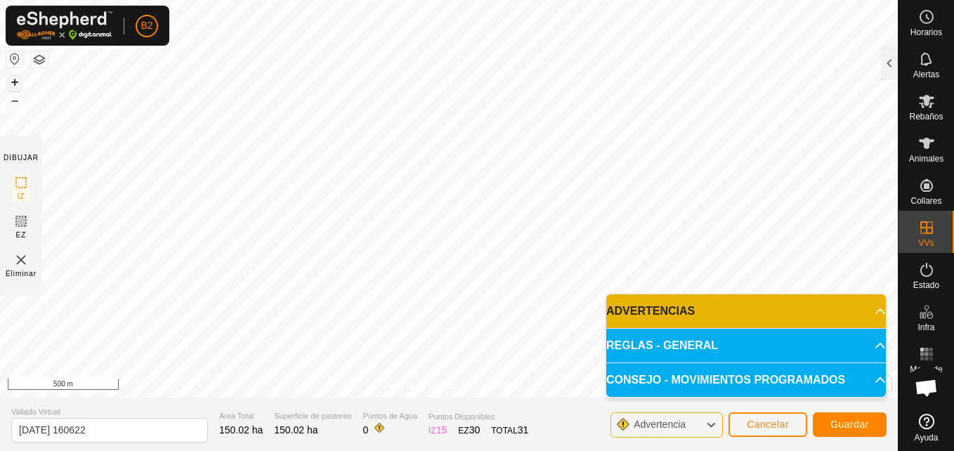
click at [18, 78] on button "+" at bounding box center [14, 82] width 17 height 17
click at [15, 100] on button "–" at bounding box center [14, 100] width 17 height 17
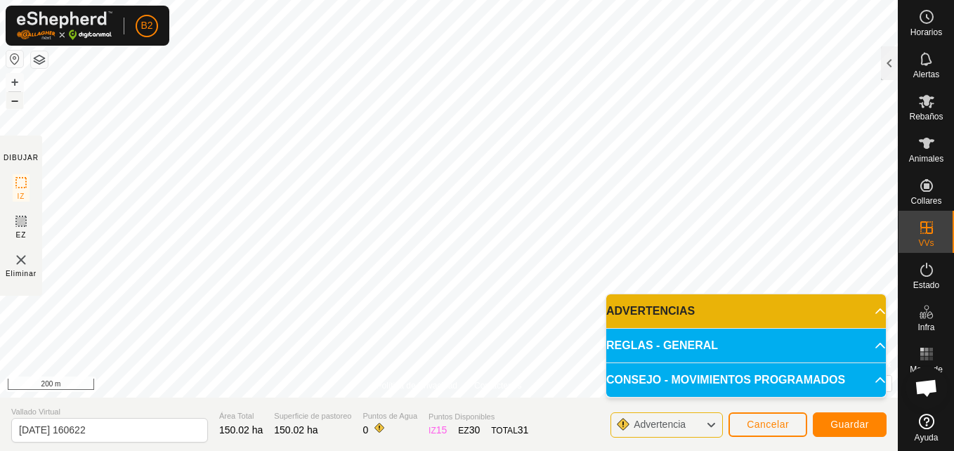
click at [15, 100] on button "–" at bounding box center [14, 100] width 17 height 17
click at [14, 100] on button "–" at bounding box center [14, 100] width 17 height 17
click at [15, 80] on button "+" at bounding box center [14, 82] width 17 height 17
click at [15, 81] on button "+" at bounding box center [14, 82] width 17 height 17
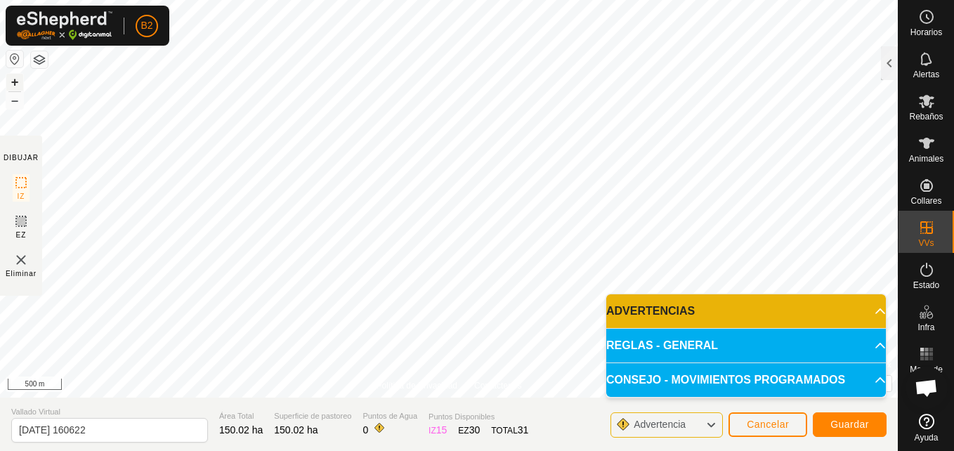
click at [15, 81] on button "+" at bounding box center [14, 82] width 17 height 17
click at [0, 426] on html "B2 Horarios Alertas Rebaños Animales Collares VVs Estado Infra Mapa de Calor Ay…" at bounding box center [477, 225] width 954 height 451
click at [214, 426] on html "B2 Horarios Alertas Rebaños Animales Collares VVs Estado Infra Mapa de Calor Ay…" at bounding box center [477, 225] width 954 height 451
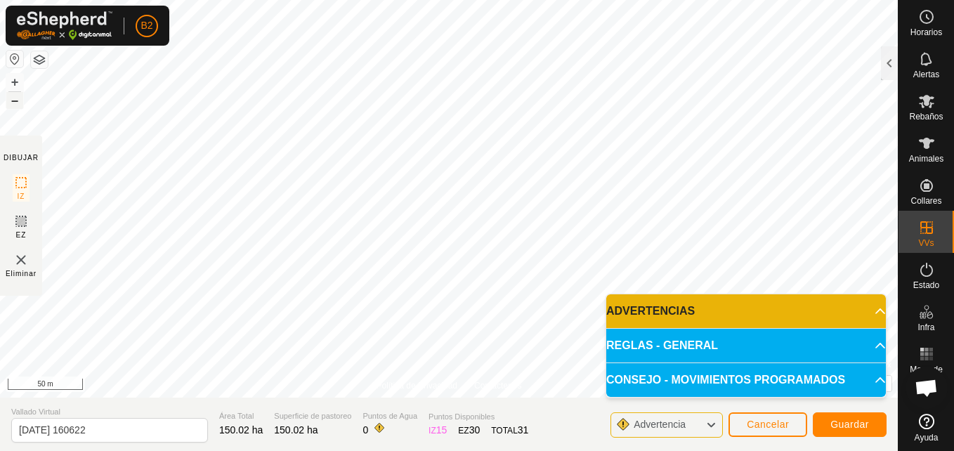
click at [15, 103] on button "–" at bounding box center [14, 100] width 17 height 17
click at [12, 78] on button "+" at bounding box center [14, 82] width 17 height 17
click at [17, 86] on button "+" at bounding box center [14, 82] width 17 height 17
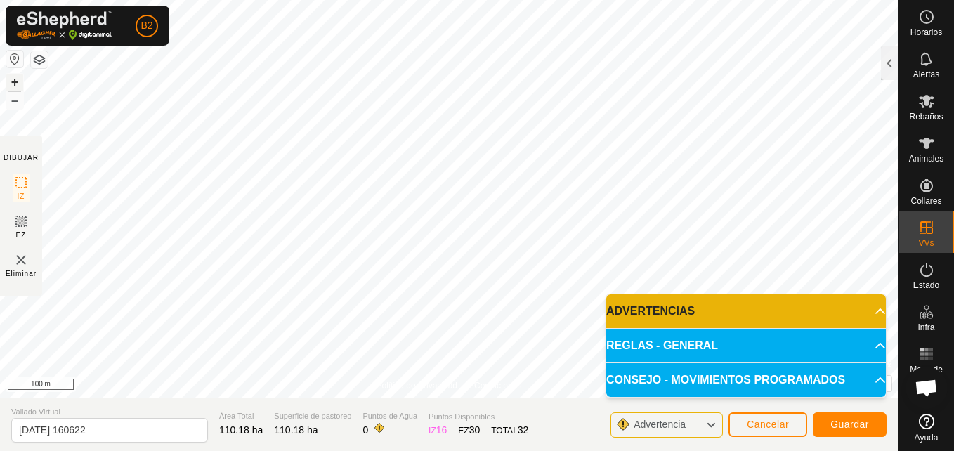
click at [17, 86] on button "+" at bounding box center [14, 82] width 17 height 17
click at [661, 0] on html "B2 Horarios Alertas Rebaños Animales Collares VVs Estado Infra Mapa de Calor Ay…" at bounding box center [477, 225] width 954 height 451
click at [12, 100] on button "–" at bounding box center [14, 100] width 17 height 17
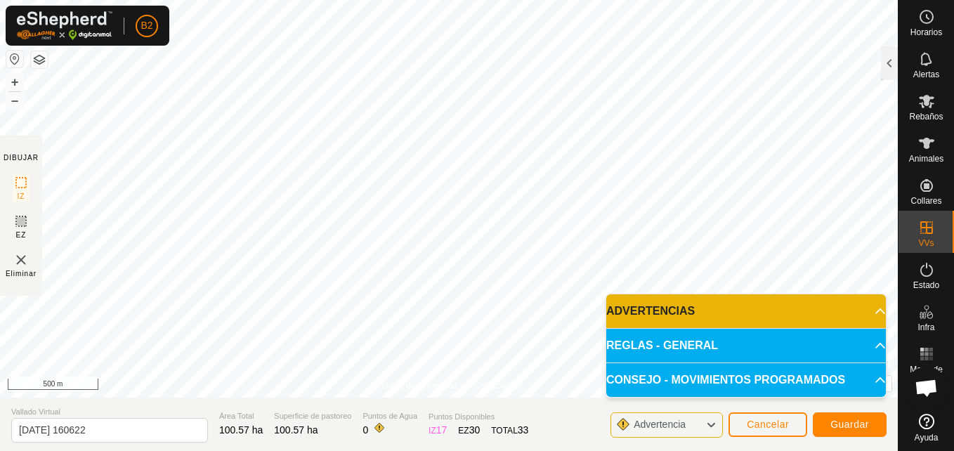
click at [709, 309] on p-accordion-header "ADVERTENCIAS" at bounding box center [746, 311] width 280 height 34
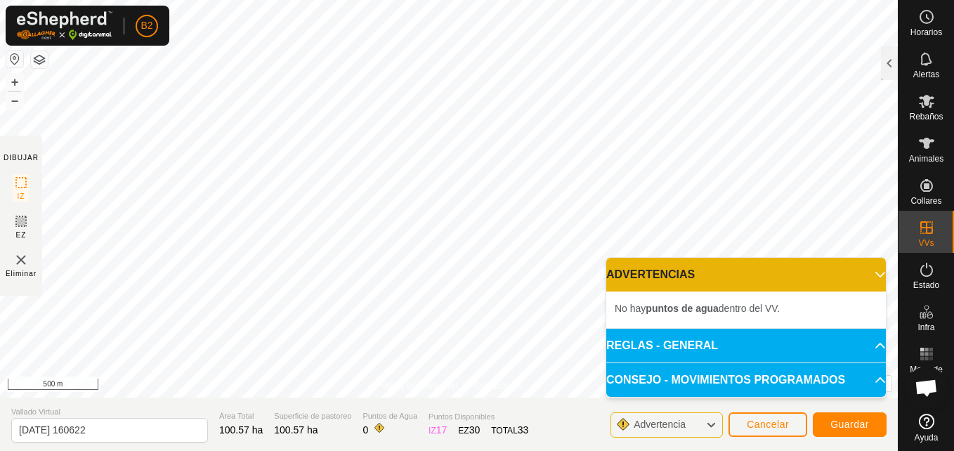
click at [709, 309] on li "No hay puntos de agua dentro del VV." at bounding box center [746, 308] width 263 height 17
click at [709, 273] on p-accordion-header "ADVERTENCIAS" at bounding box center [746, 275] width 280 height 34
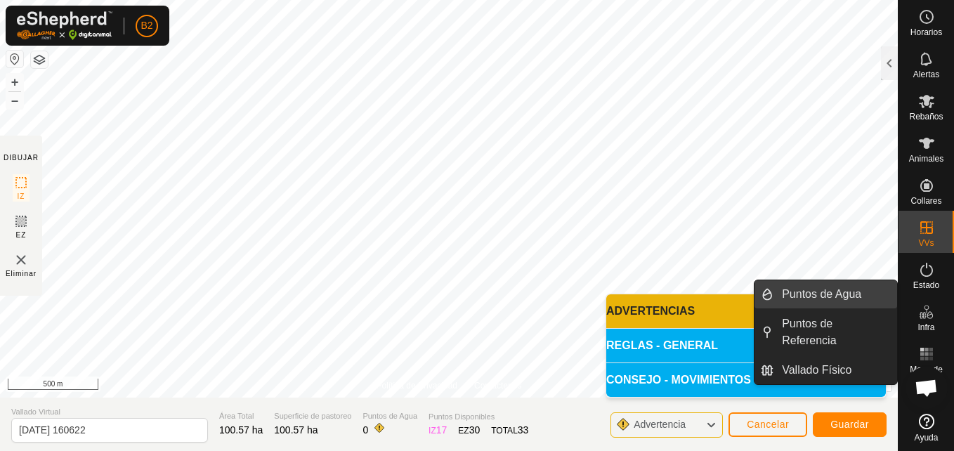
click at [709, 297] on link "Puntos de Agua" at bounding box center [835, 294] width 124 height 28
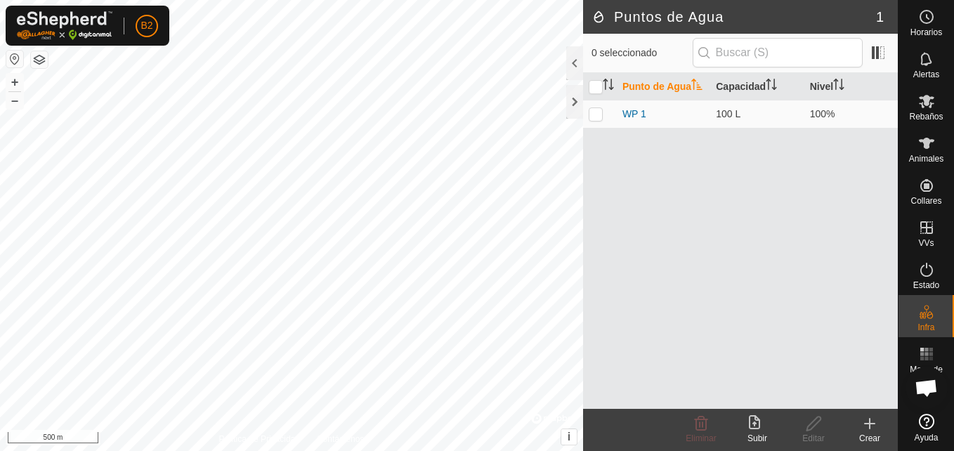
click at [317, 0] on html "B2 Horarios Alertas Rebaños Animales Collares VVs Estado Infra Mapa de Calor Ay…" at bounding box center [477, 225] width 954 height 451
click at [283, 0] on html "B2 Horarios Alertas Rebaños Animales Collares VVs Estado Infra Mapa de Calor Ay…" at bounding box center [477, 225] width 954 height 451
click at [15, 105] on button "–" at bounding box center [14, 100] width 17 height 17
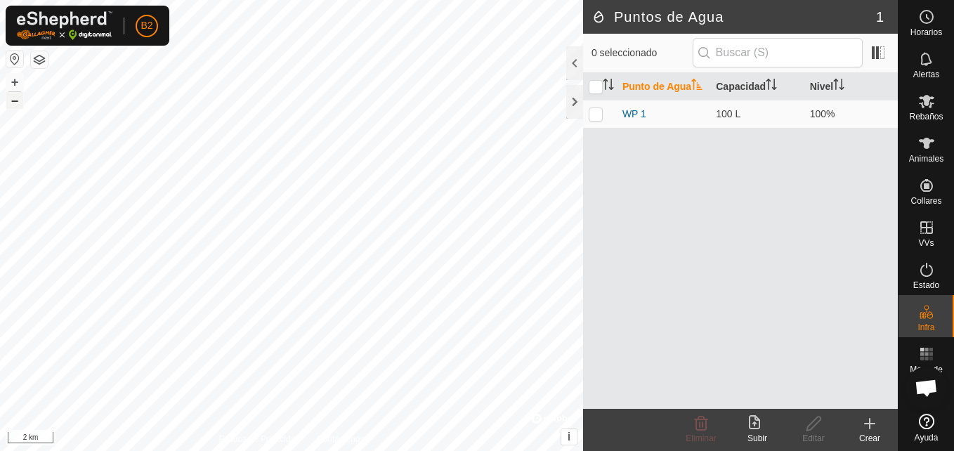
click at [15, 105] on button "–" at bounding box center [14, 100] width 17 height 17
click at [14, 83] on button "+" at bounding box center [14, 82] width 17 height 17
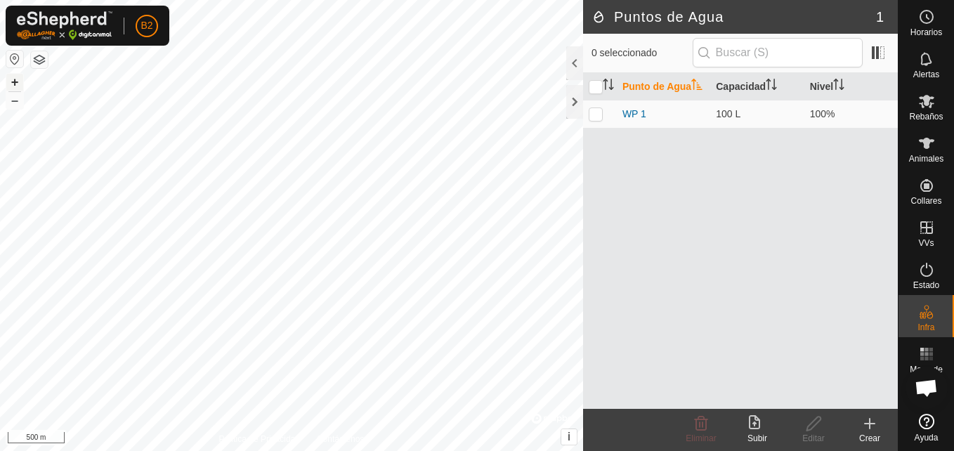
click at [14, 83] on button "+" at bounding box center [14, 82] width 17 height 17
click at [577, 106] on div at bounding box center [574, 102] width 17 height 34
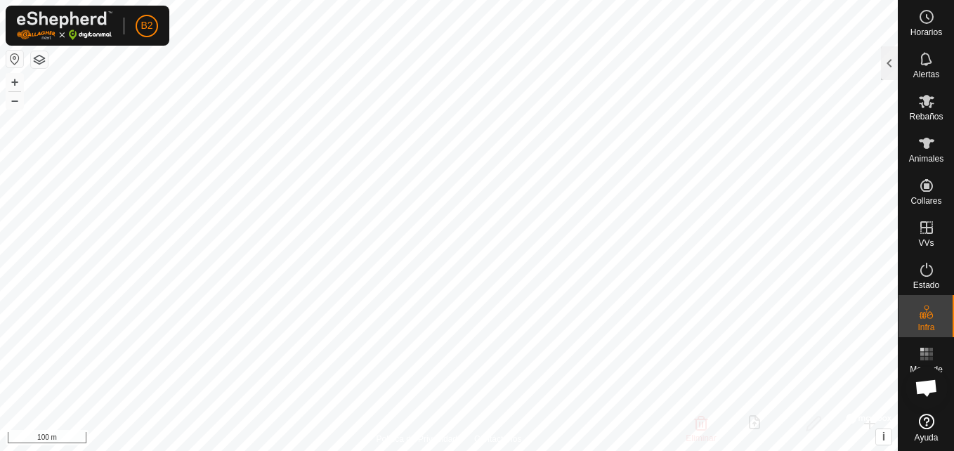
click at [9, 62] on button "button" at bounding box center [14, 59] width 17 height 17
click at [18, 103] on button "–" at bounding box center [14, 100] width 17 height 17
click at [13, 84] on button "+" at bounding box center [14, 82] width 17 height 17
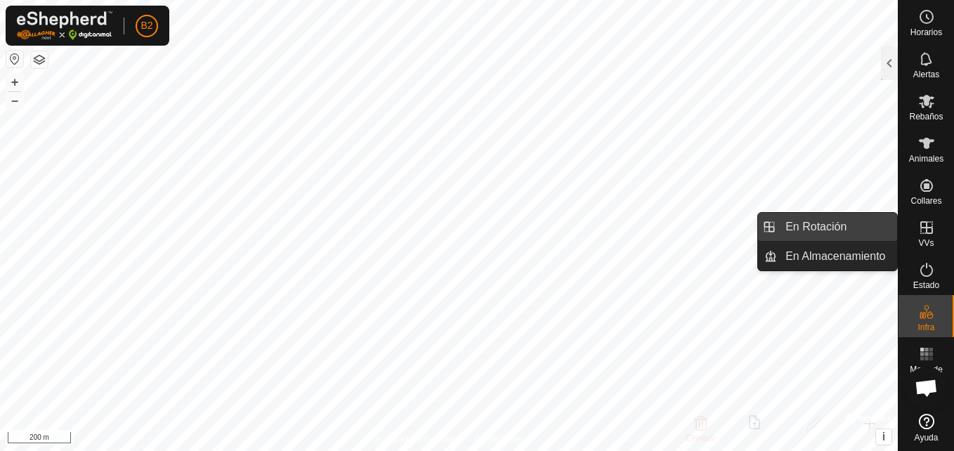
click at [709, 230] on link "En Rotación" at bounding box center [837, 227] width 120 height 28
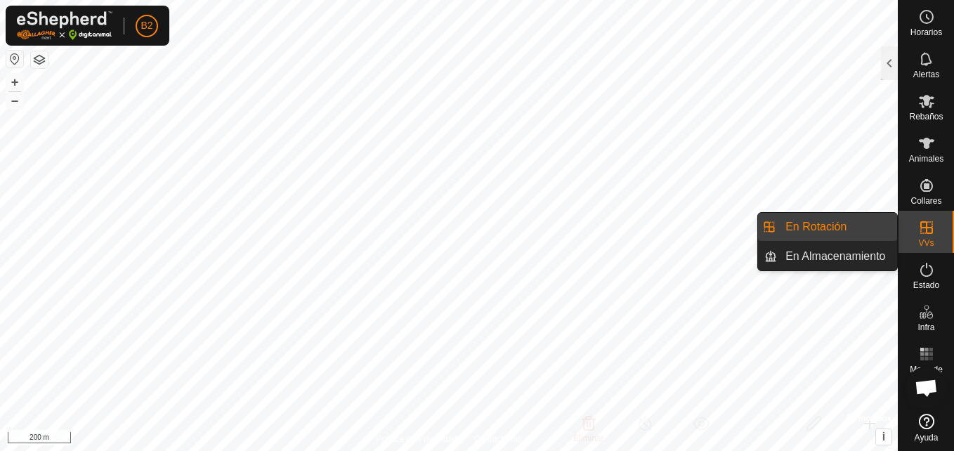
click at [709, 229] on link "En Rotación" at bounding box center [837, 227] width 120 height 28
click at [709, 228] on link "En Rotación" at bounding box center [837, 227] width 120 height 28
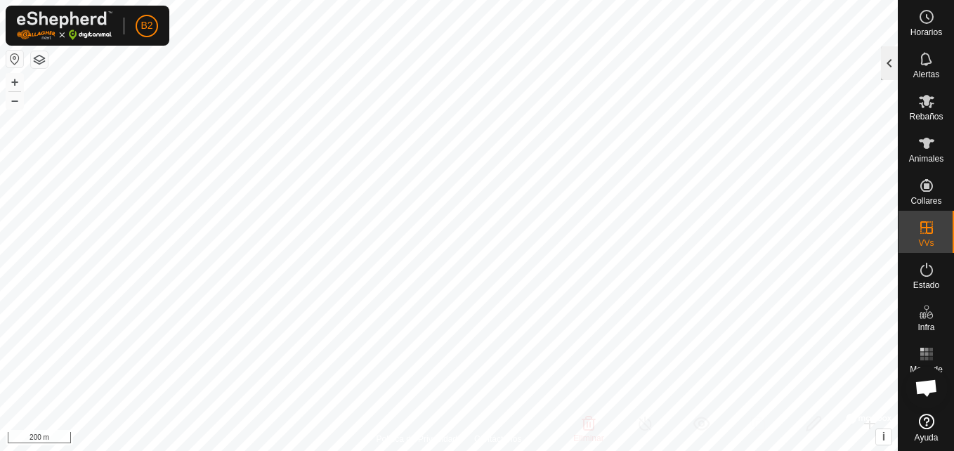
click at [709, 64] on div at bounding box center [889, 63] width 17 height 34
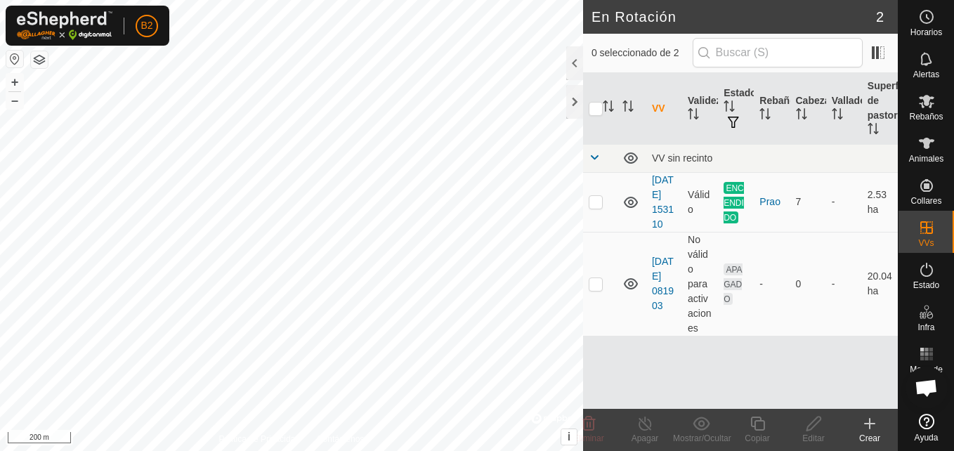
click at [709, 426] on icon at bounding box center [869, 423] width 17 height 17
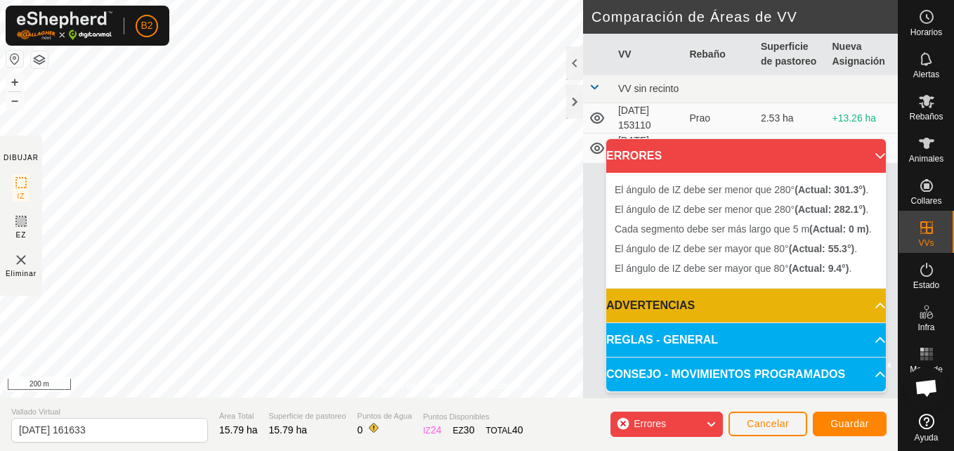
click at [597, 204] on div "Política de Privacidad Contáctenos El ángulo de IZ debe ser mayor que 80° (Actu…" at bounding box center [449, 225] width 898 height 451
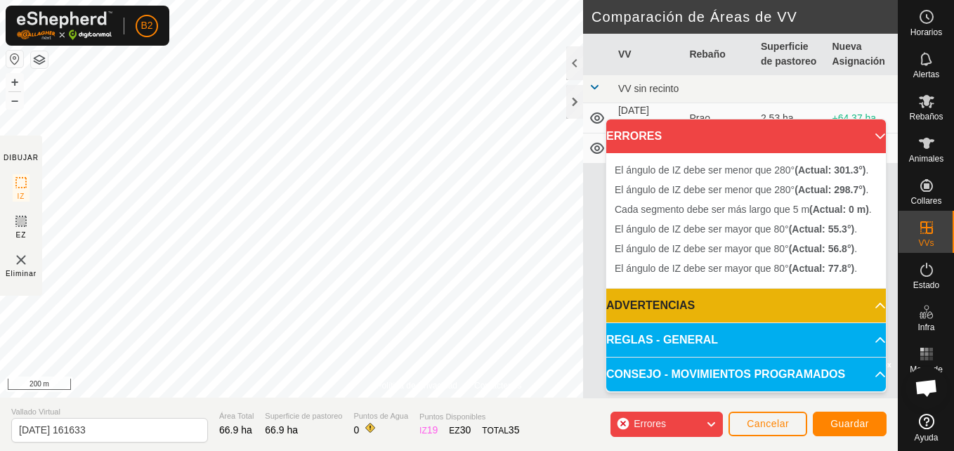
click at [334, 417] on div "Política de Privacidad Contáctenos + – ⇧ i © Mapbox , © OpenStreetMap , Improve…" at bounding box center [449, 225] width 898 height 451
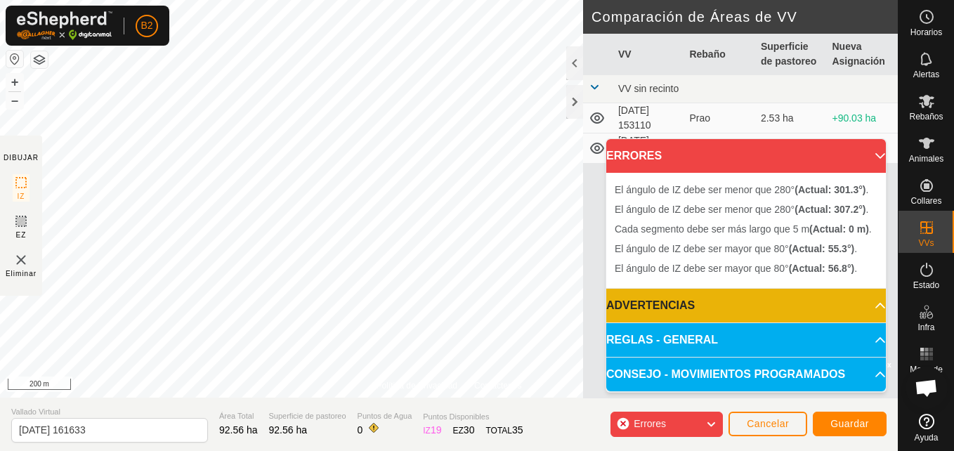
click at [709, 304] on body "B2 Horarios Alertas Rebaños Animales Collares VVs Estado Infra Mapa de Calor Ay…" at bounding box center [477, 225] width 954 height 451
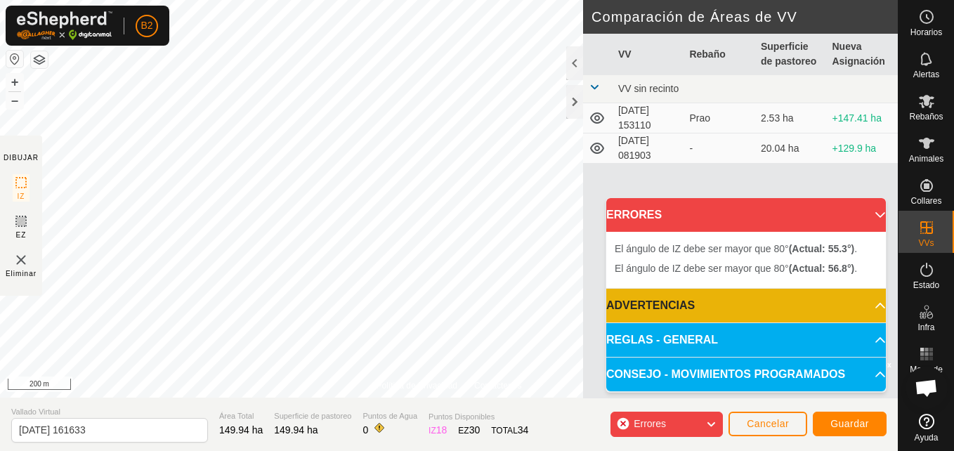
click at [125, 0] on html "B2 Horarios Alertas Rebaños Animales Collares VVs Estado Infra Mapa de Calor Ay…" at bounding box center [477, 225] width 954 height 451
click at [709, 190] on div "Política de Privacidad Contáctenos + – ⇧ i © Mapbox , © OpenStreetMap , Improve…" at bounding box center [449, 225] width 898 height 451
click at [709, 418] on button "Guardar" at bounding box center [850, 424] width 74 height 25
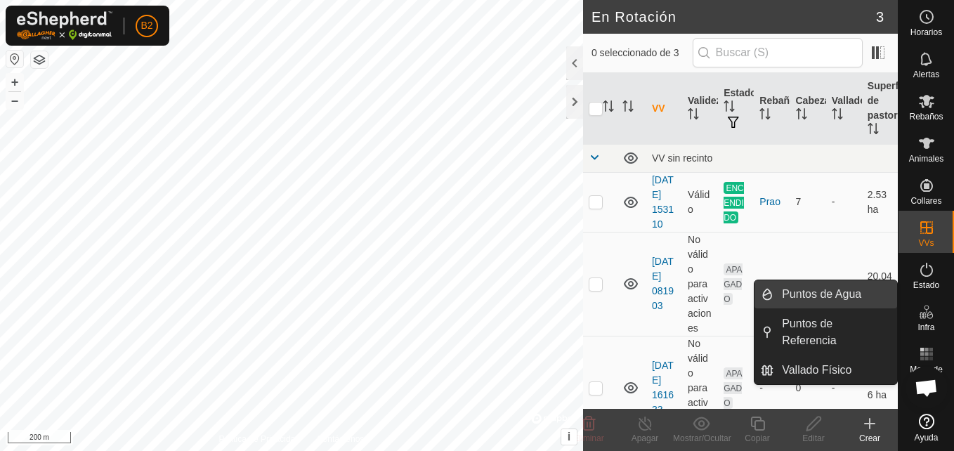
click at [709, 299] on link "Puntos de Agua" at bounding box center [835, 294] width 124 height 28
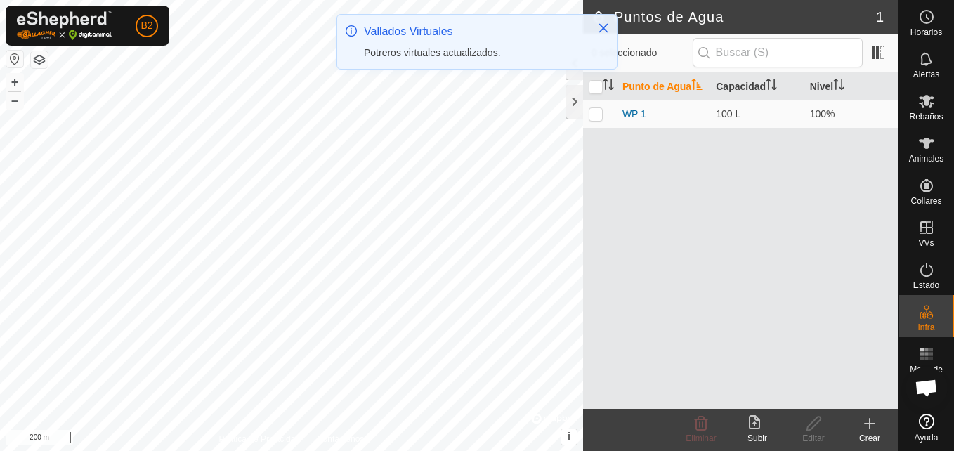
click at [709, 426] on div "Crear" at bounding box center [870, 438] width 56 height 13
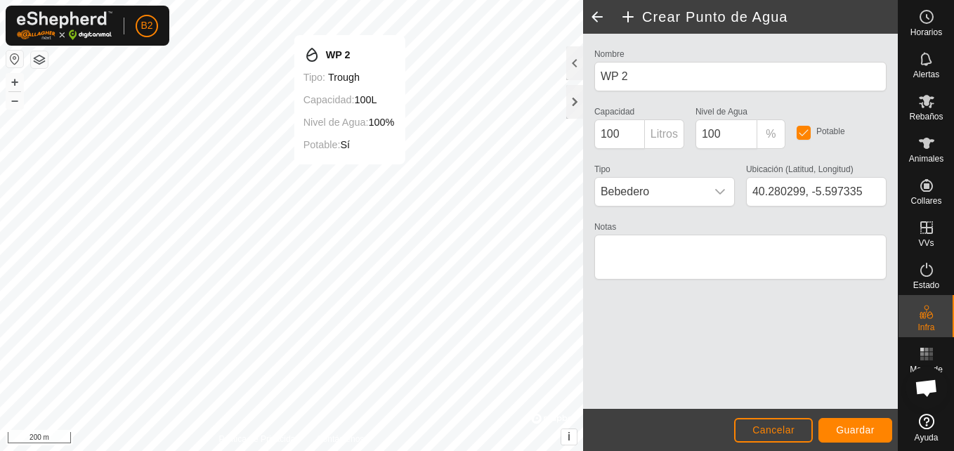
type input "40.280159, -5.597047"
click at [709, 426] on span "Guardar" at bounding box center [855, 429] width 39 height 11
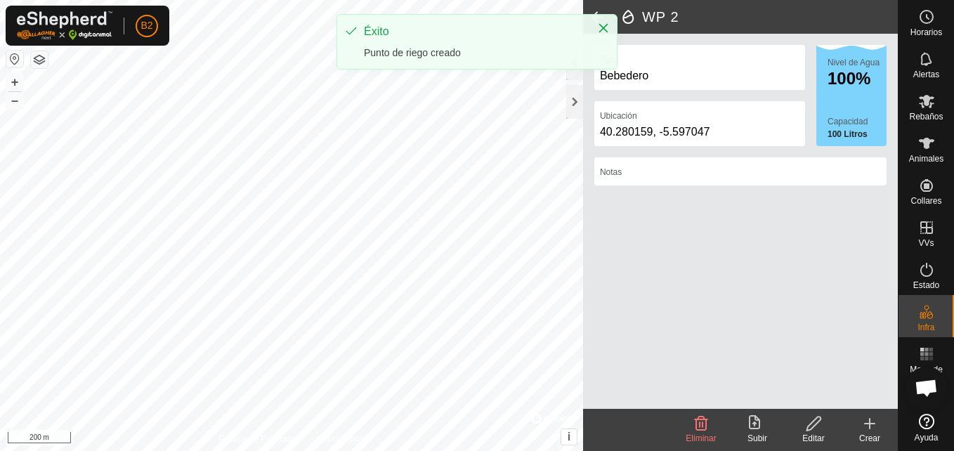
click at [709, 426] on div "Crear" at bounding box center [870, 438] width 56 height 13
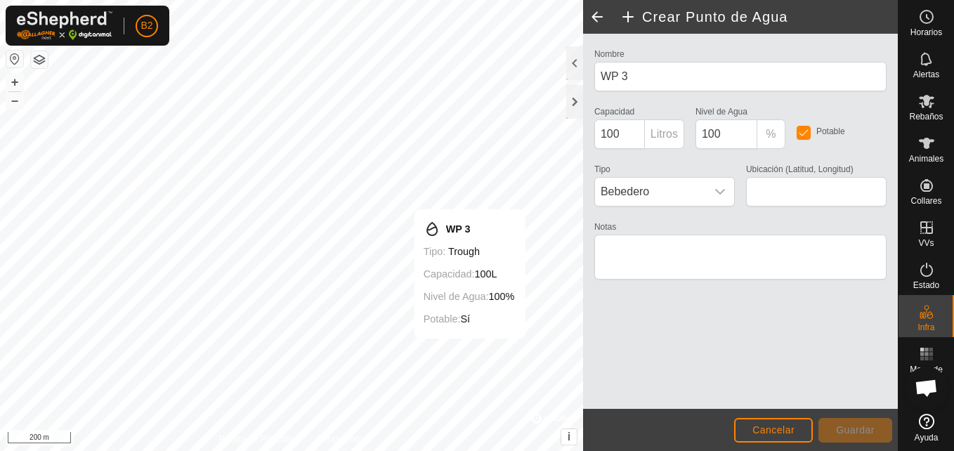
type input "40.275476, -5.592579"
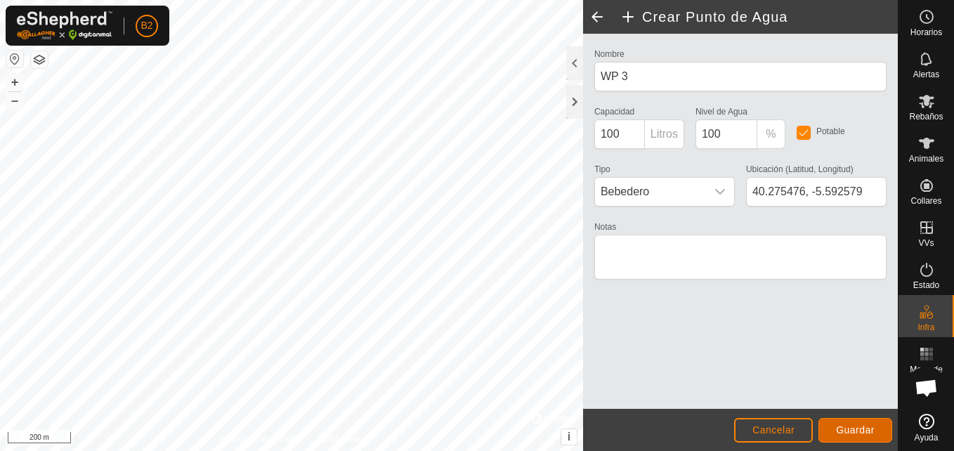
click at [709, 426] on span "Guardar" at bounding box center [855, 429] width 39 height 11
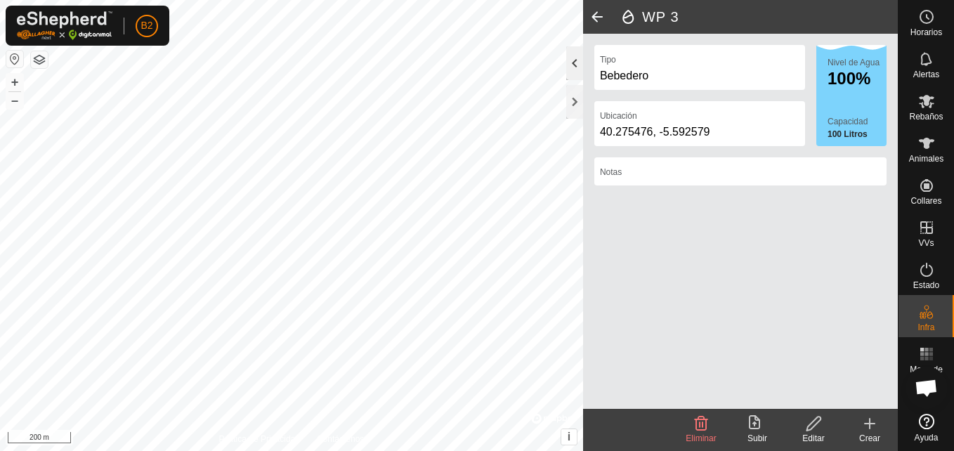
click at [570, 72] on div at bounding box center [574, 63] width 17 height 34
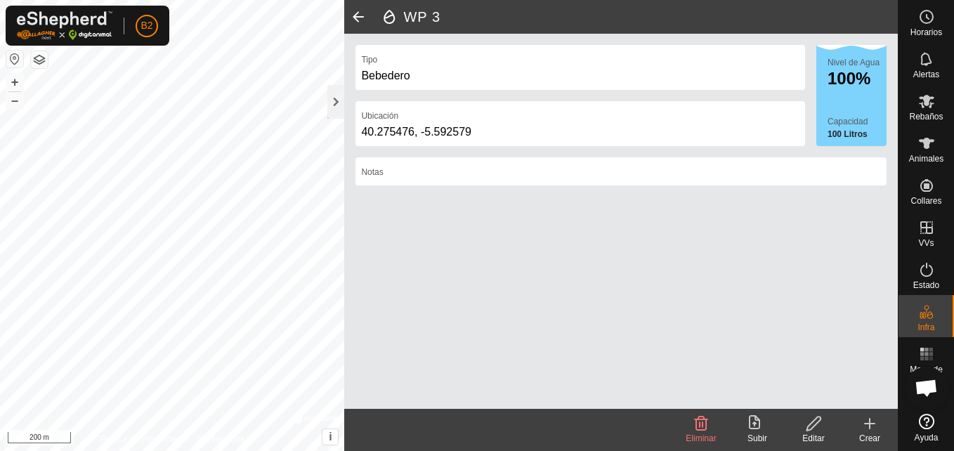
click at [570, 72] on div "Bebedero" at bounding box center [580, 75] width 438 height 17
click at [337, 107] on div at bounding box center [335, 102] width 17 height 34
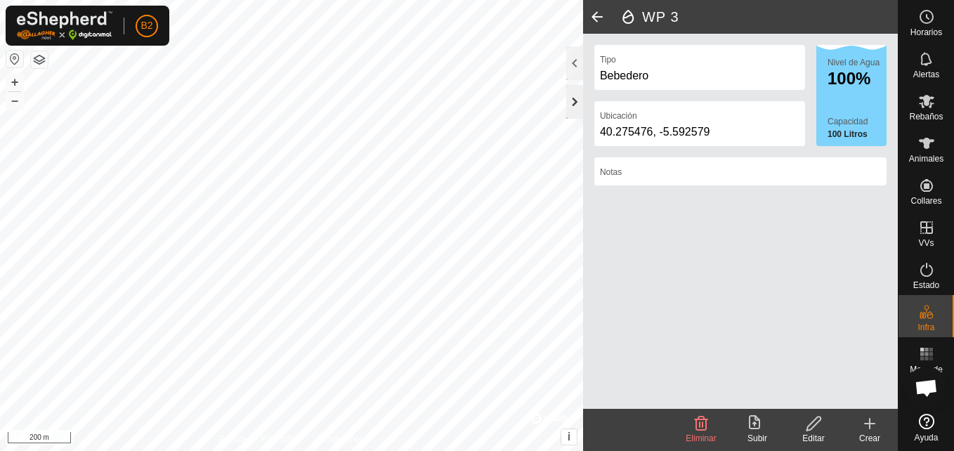
click at [573, 106] on div at bounding box center [574, 102] width 17 height 34
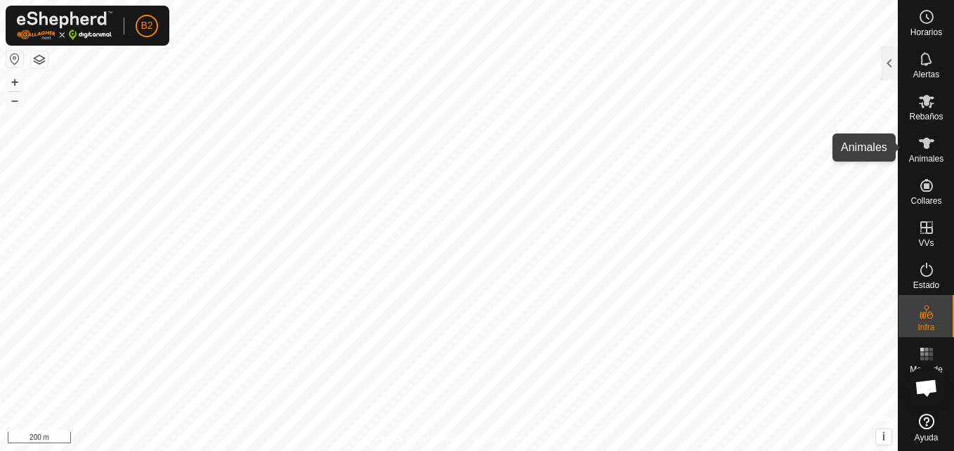
click at [709, 157] on div "Animales" at bounding box center [925, 147] width 55 height 42
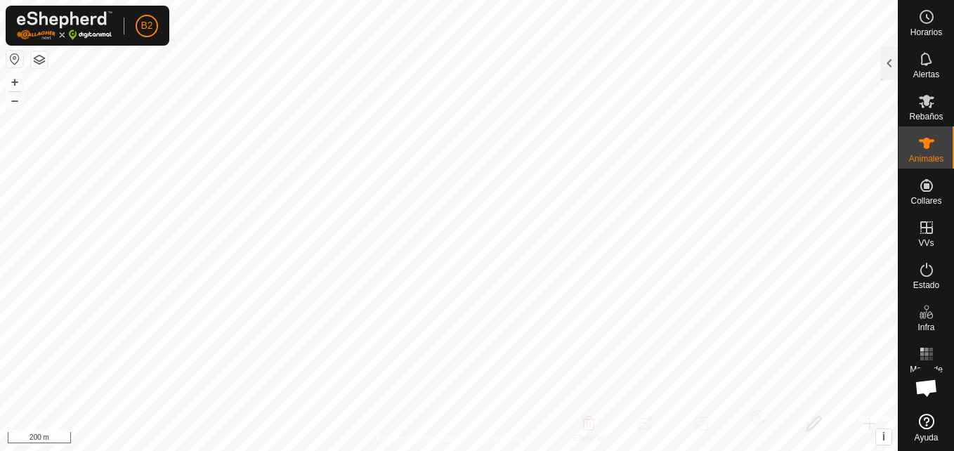
click at [709, 157] on div "Animales" at bounding box center [925, 147] width 55 height 42
click at [709, 119] on span "Rebaños" at bounding box center [926, 116] width 34 height 8
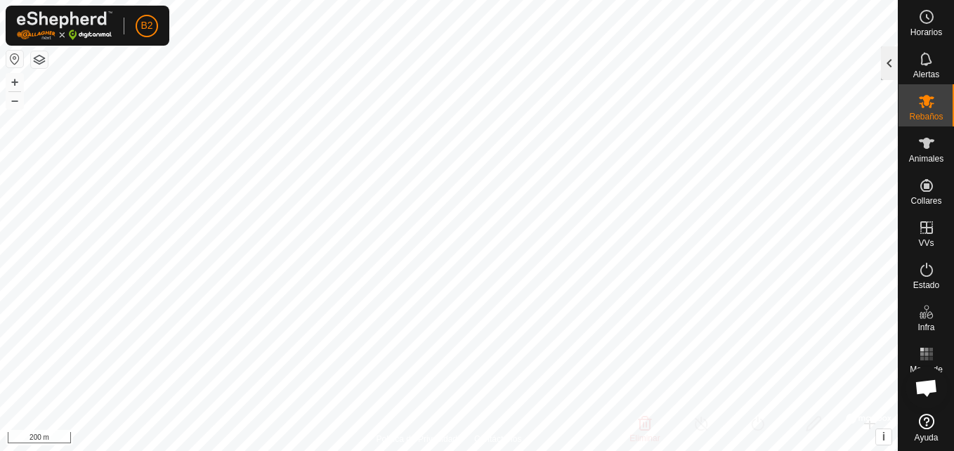
drag, startPoint x: 924, startPoint y: 119, endPoint x: 887, endPoint y: 60, distance: 69.8
click at [709, 60] on div at bounding box center [889, 63] width 17 height 34
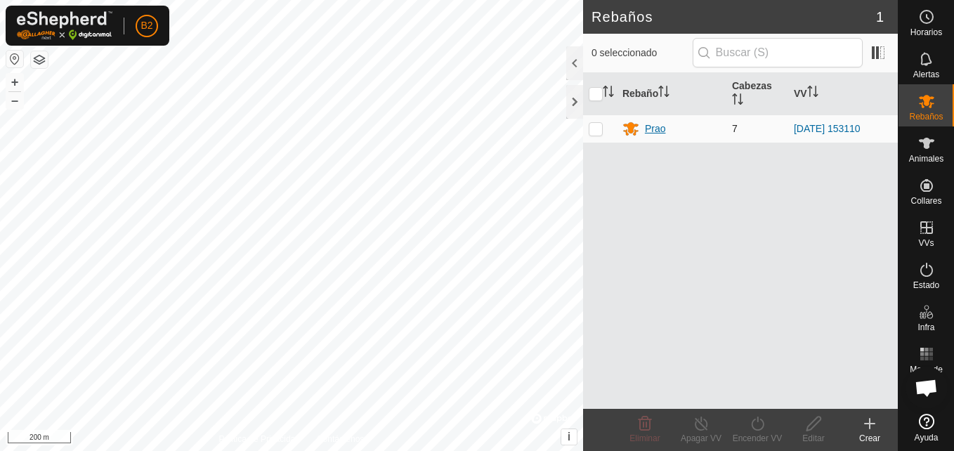
click at [648, 124] on div "Prao" at bounding box center [655, 129] width 21 height 15
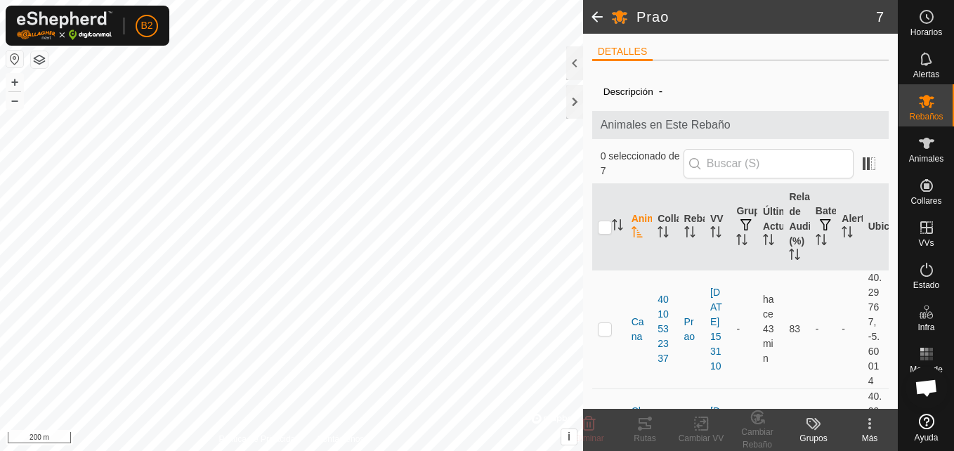
click at [599, 19] on span at bounding box center [597, 17] width 28 height 34
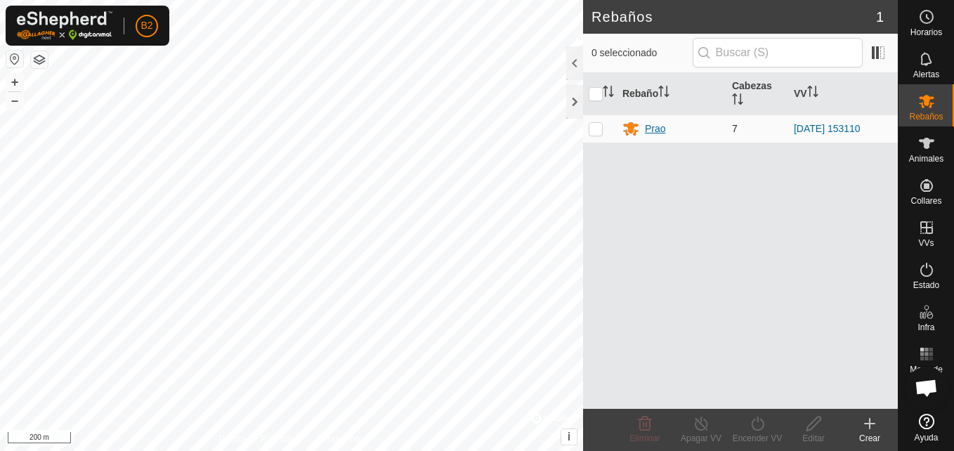
click at [632, 126] on icon at bounding box center [630, 129] width 15 height 13
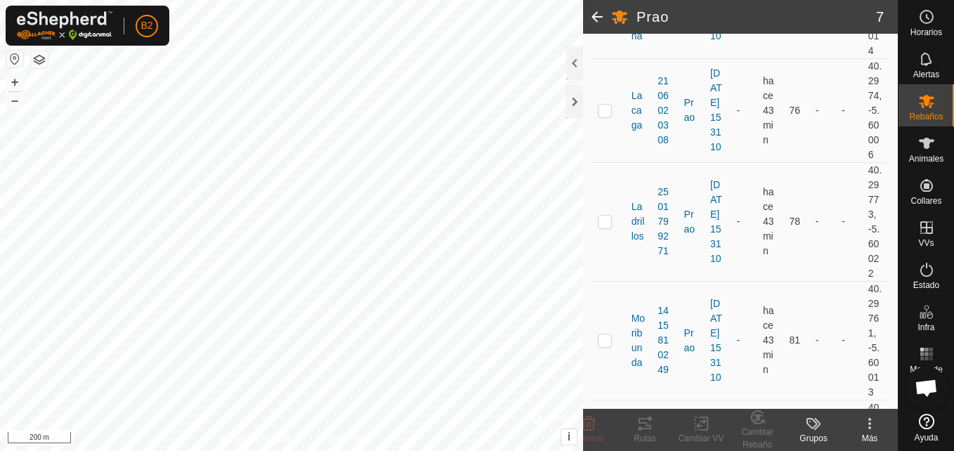
scroll to position [436, 0]
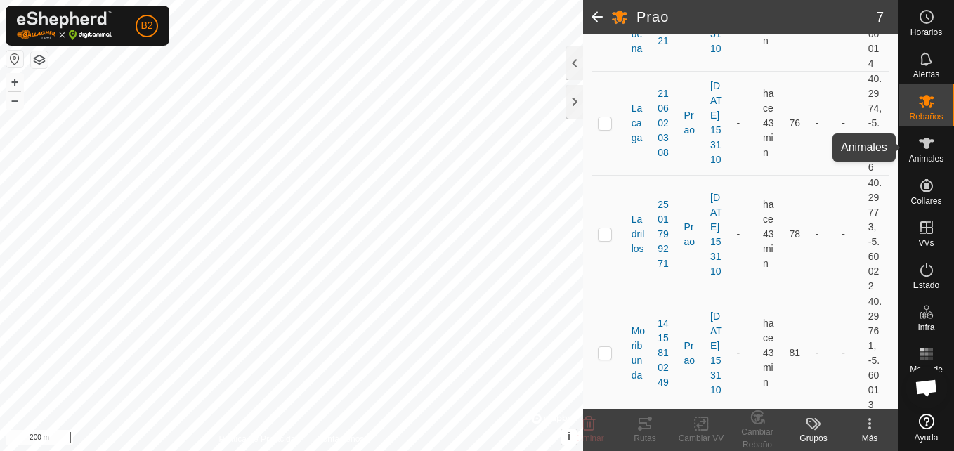
click at [709, 143] on icon at bounding box center [926, 143] width 15 height 11
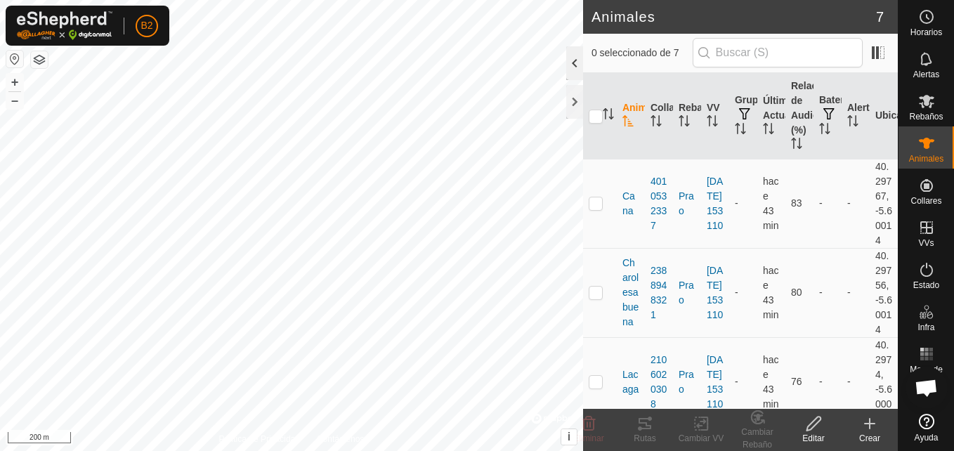
click at [573, 64] on div at bounding box center [574, 63] width 17 height 34
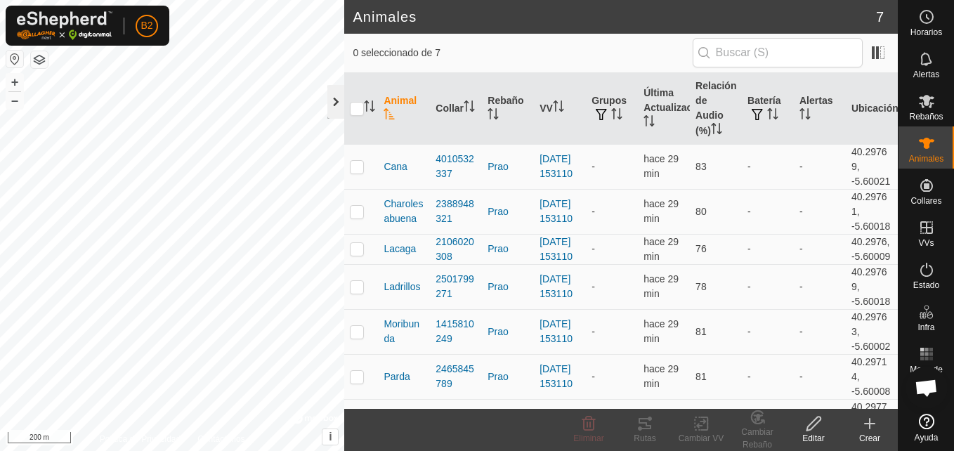
click at [336, 112] on div at bounding box center [335, 102] width 17 height 34
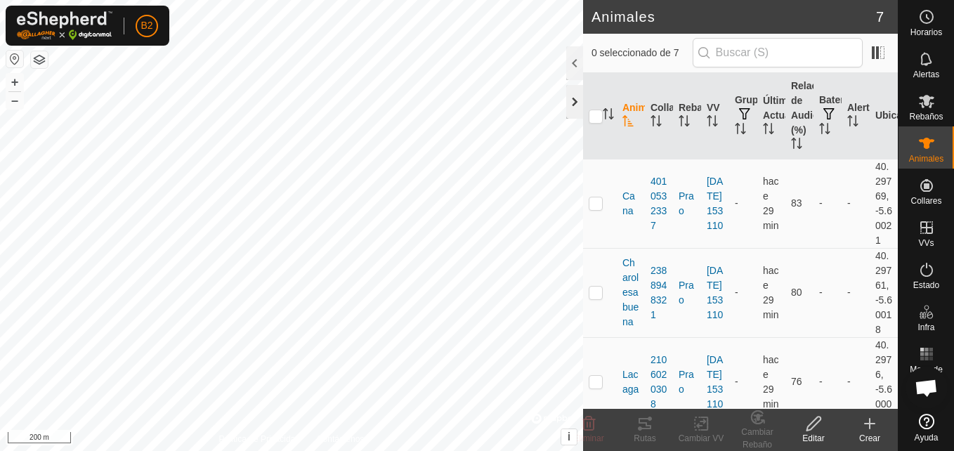
click at [575, 104] on div at bounding box center [574, 102] width 17 height 34
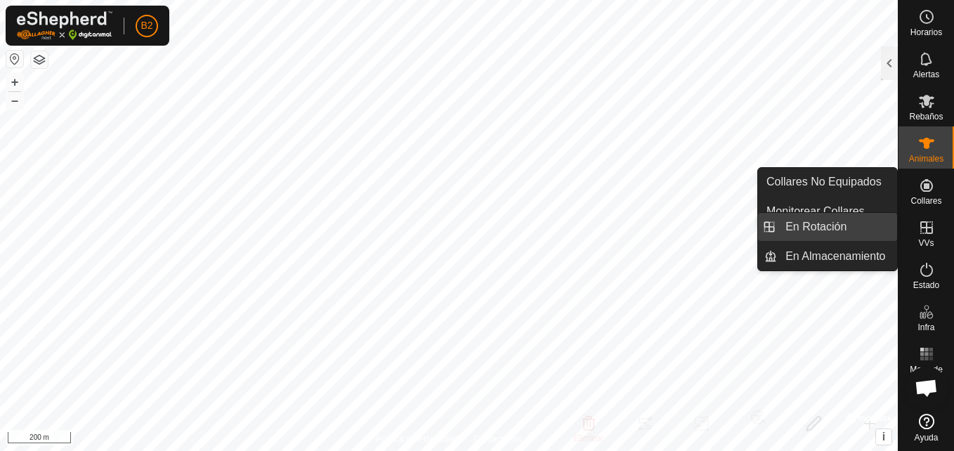
click at [709, 221] on link "En Rotación" at bounding box center [837, 227] width 120 height 28
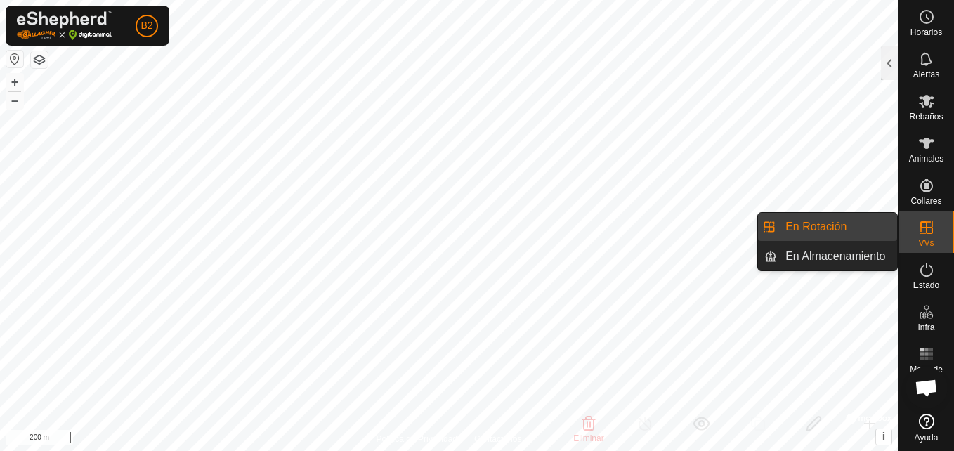
click at [709, 221] on link "En Rotación" at bounding box center [837, 227] width 120 height 28
click at [709, 230] on link "En Rotación" at bounding box center [837, 227] width 120 height 28
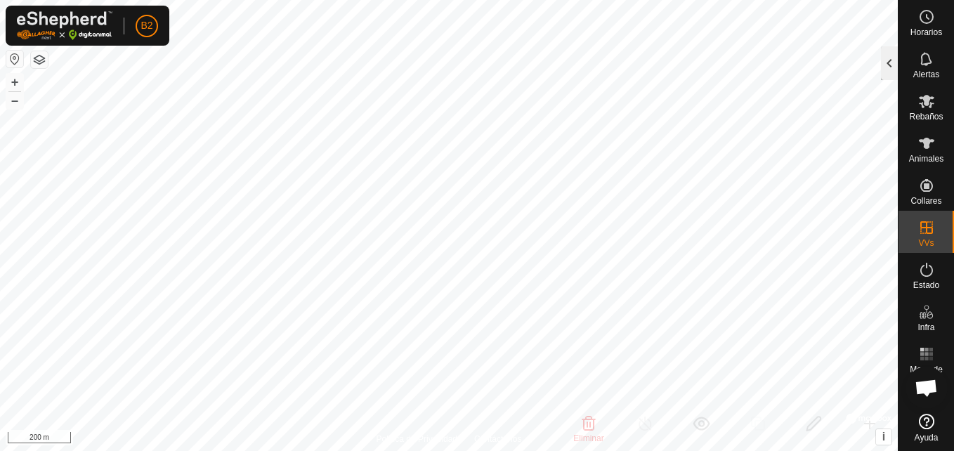
click at [709, 58] on div at bounding box center [889, 63] width 17 height 34
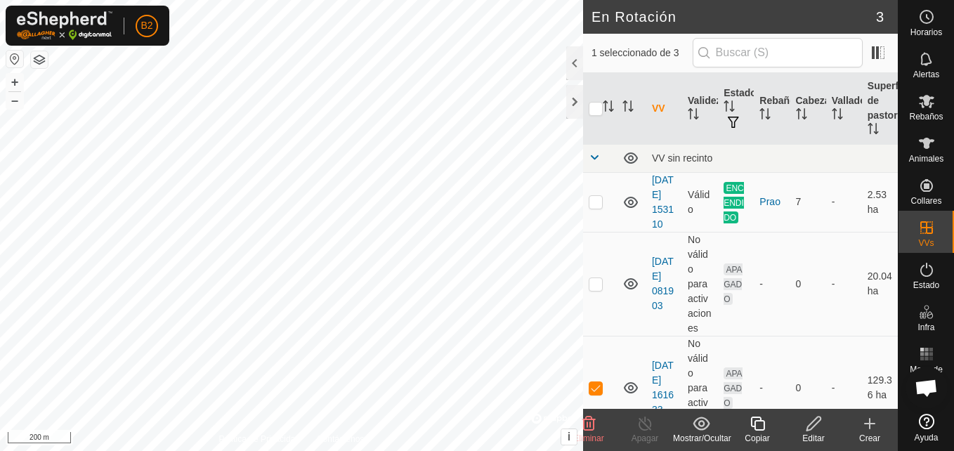
click at [709, 426] on edit-svg-icon at bounding box center [813, 423] width 56 height 17
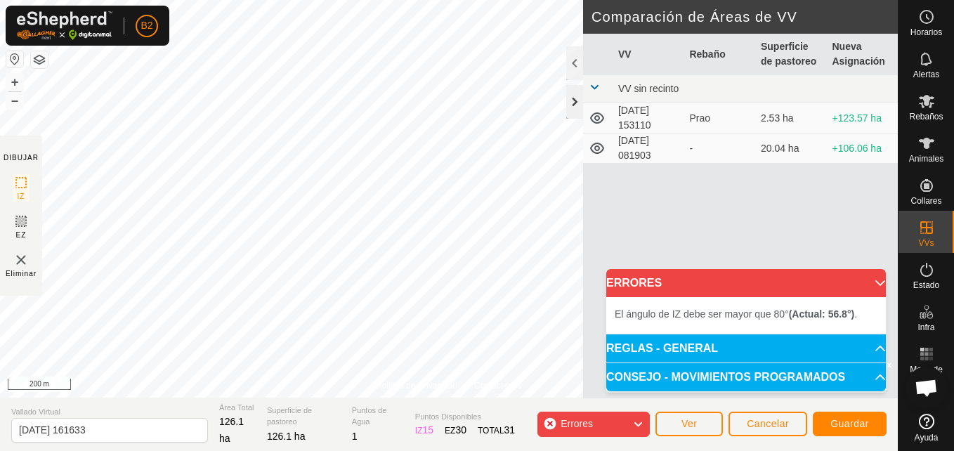
click at [572, 100] on div at bounding box center [574, 102] width 17 height 34
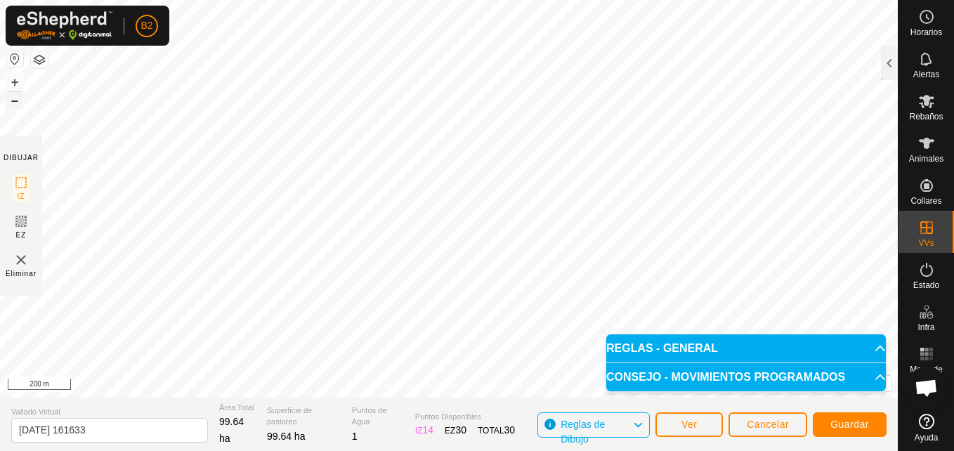
click at [20, 96] on button "–" at bounding box center [14, 100] width 17 height 17
click at [19, 84] on button "+" at bounding box center [14, 82] width 17 height 17
click at [698, 426] on button "Ver" at bounding box center [688, 424] width 67 height 25
click at [12, 78] on button "+" at bounding box center [14, 82] width 17 height 17
click at [14, 99] on button "–" at bounding box center [14, 100] width 17 height 17
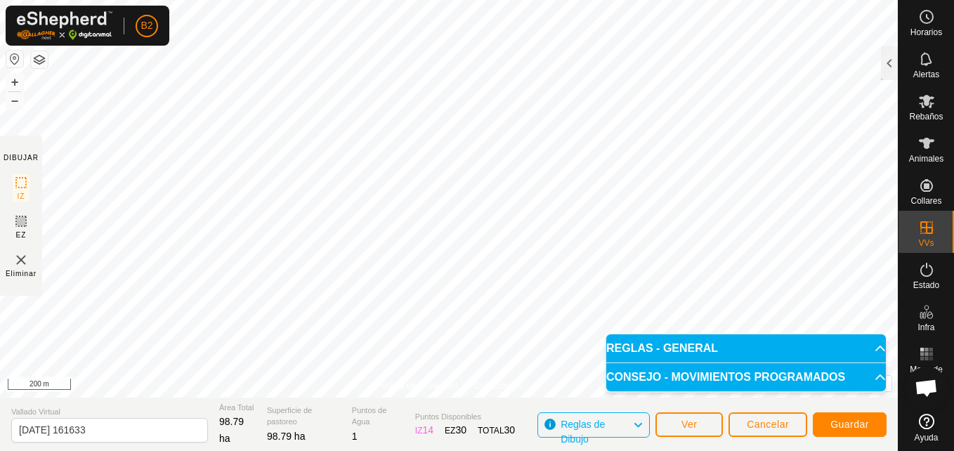
click at [18, 259] on img at bounding box center [21, 259] width 17 height 17
click at [709, 426] on span "Cancelar" at bounding box center [768, 424] width 42 height 11
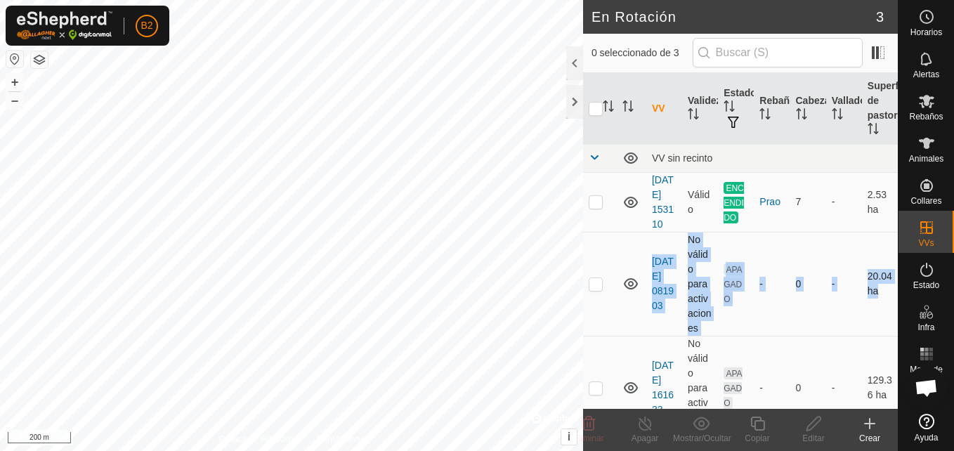
drag, startPoint x: 642, startPoint y: 378, endPoint x: 639, endPoint y: 320, distance: 57.7
click at [639, 320] on tbody "VV sin recinto [DATE] 153110 Válido ENCENDIDO Prao 7 - 2.53 ha [DATE] 081903 No…" at bounding box center [740, 292] width 315 height 296
click at [655, 384] on link "[DATE] 161633" at bounding box center [663, 387] width 22 height 55
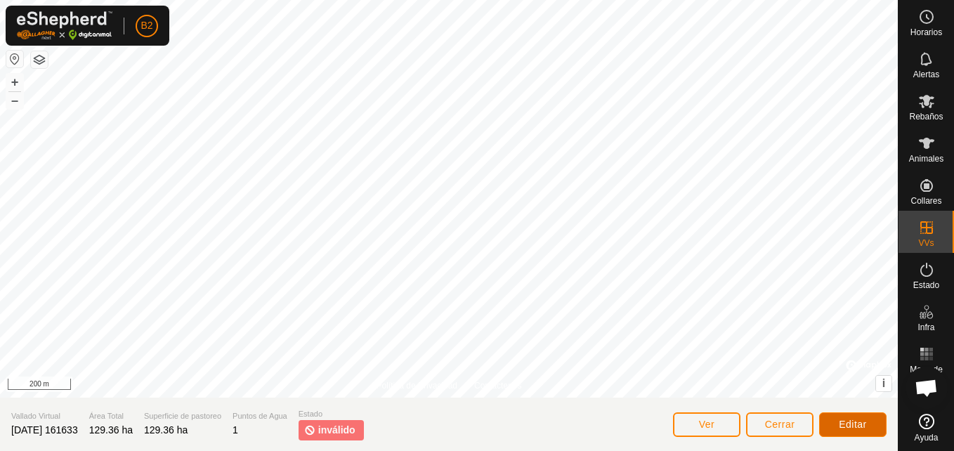
click at [709, 421] on span "Editar" at bounding box center [853, 424] width 28 height 11
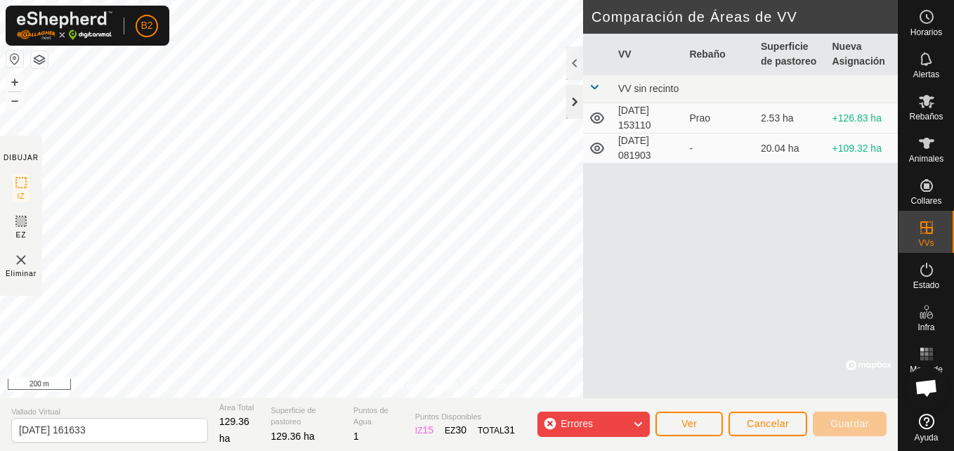
click at [575, 109] on div at bounding box center [574, 102] width 17 height 34
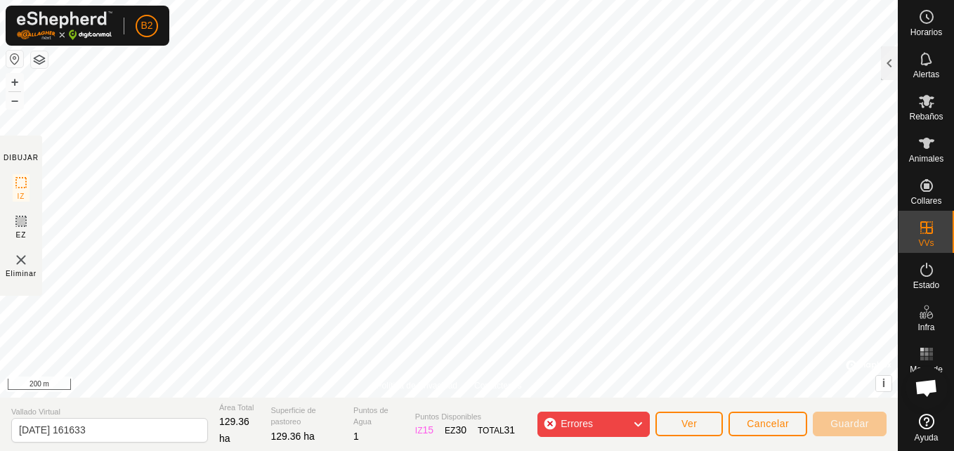
click at [575, 424] on span "Errores" at bounding box center [577, 423] width 32 height 11
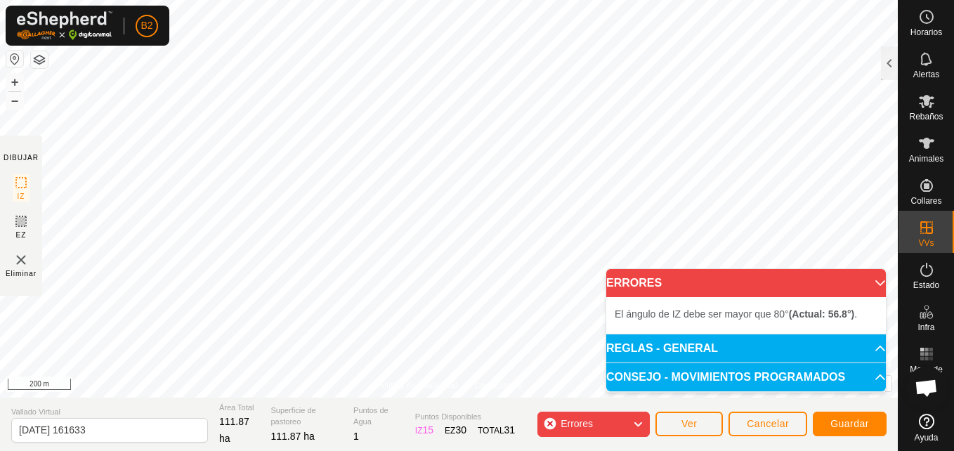
click at [36, 65] on button "button" at bounding box center [39, 59] width 17 height 17
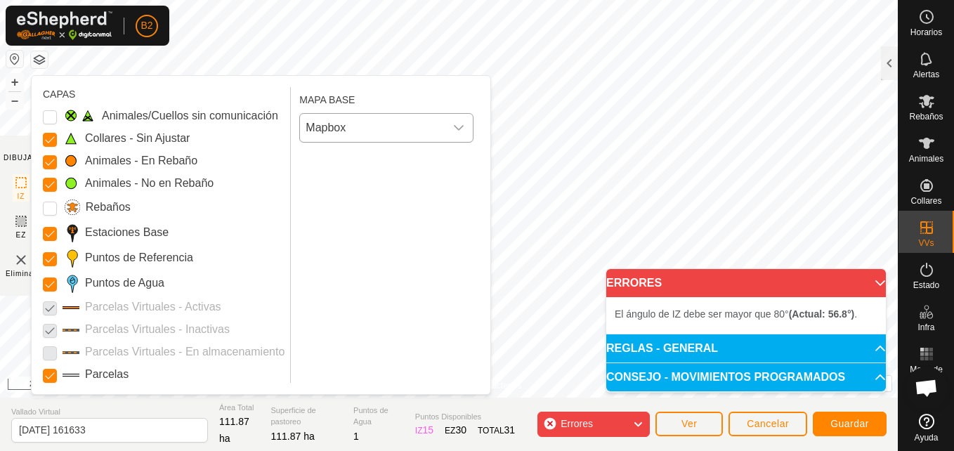
click at [362, 119] on span "Mapbox" at bounding box center [372, 128] width 145 height 28
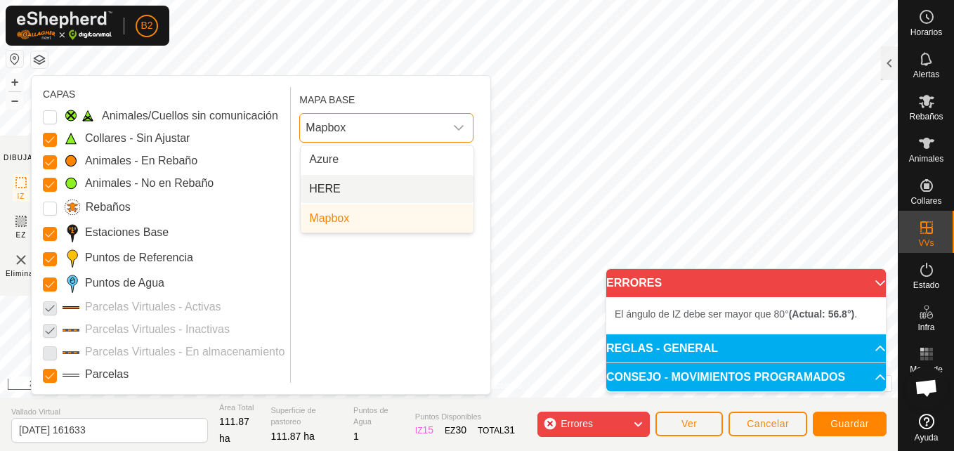
click at [358, 186] on li "HERE" at bounding box center [387, 189] width 173 height 28
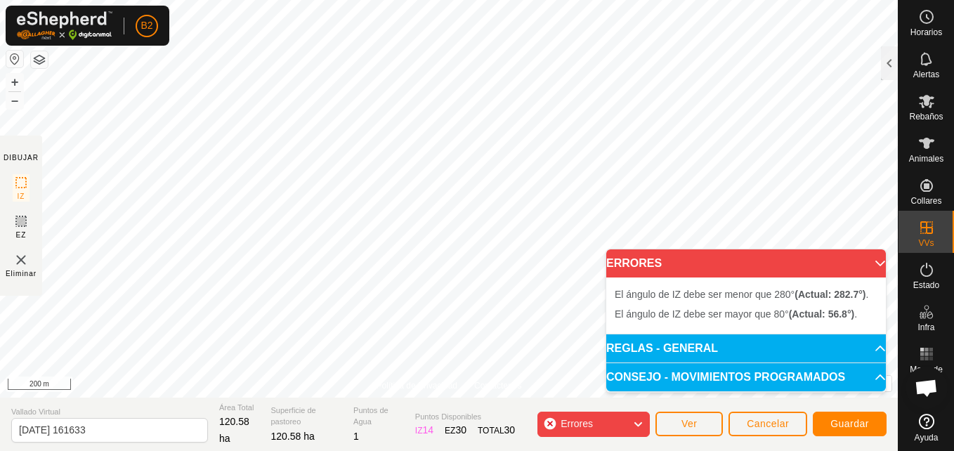
click at [0, 283] on html "B2 Horarios Alertas Rebaños Animales Collares VVs Estado Infra Mapa de Calor Ay…" at bounding box center [477, 225] width 954 height 451
click at [606, 282] on body "B2 Horarios Alertas Rebaños Animales Collares VVs Estado Infra Mapa de Calor Ay…" at bounding box center [477, 225] width 954 height 451
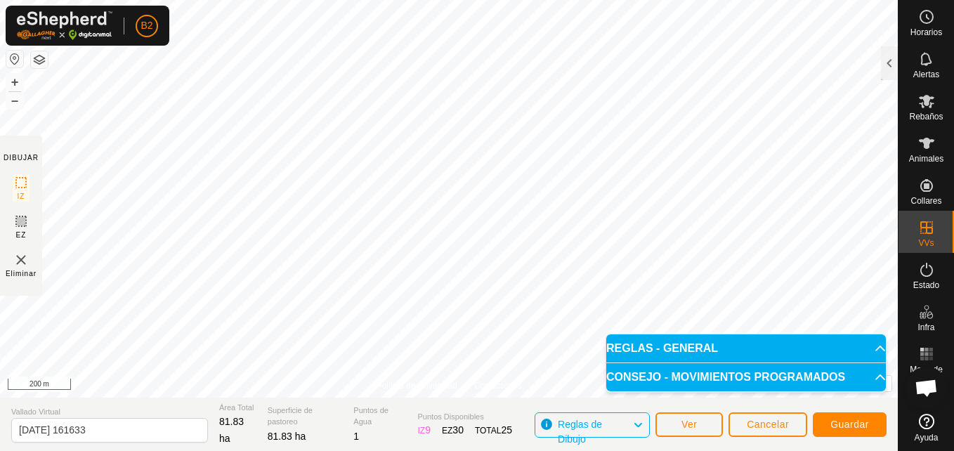
click at [42, 53] on button "button" at bounding box center [39, 59] width 17 height 17
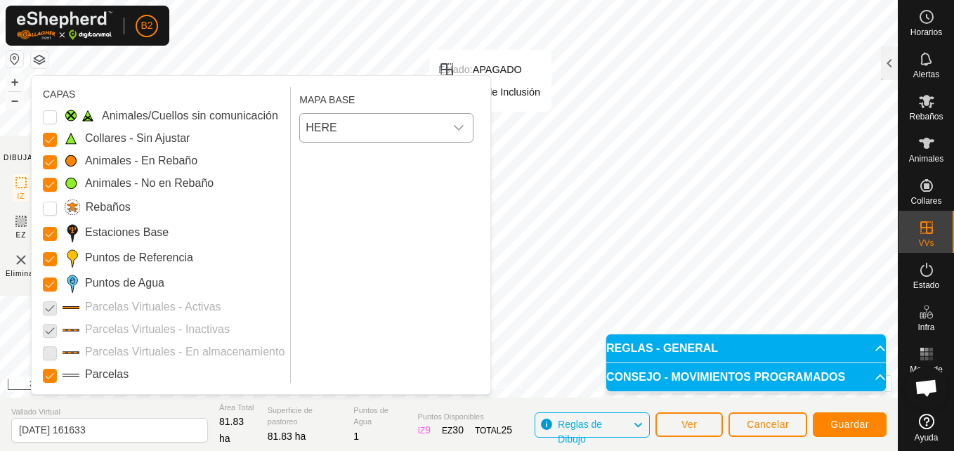
click at [439, 131] on span "HERE" at bounding box center [372, 128] width 145 height 28
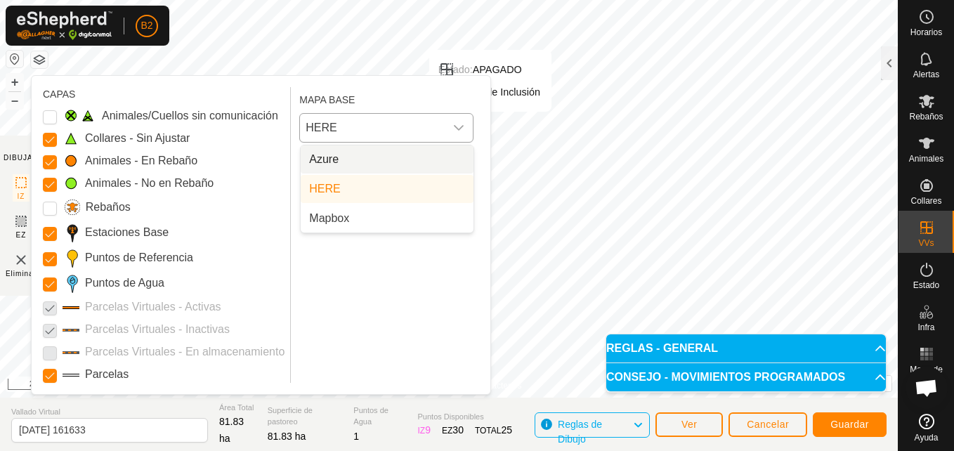
click at [395, 157] on li "Azure" at bounding box center [387, 159] width 173 height 28
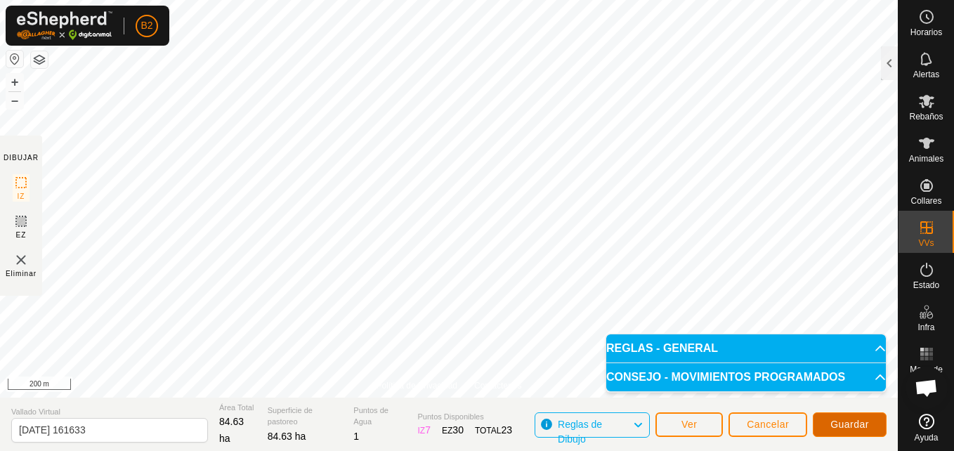
click at [709, 426] on button "Guardar" at bounding box center [850, 424] width 74 height 25
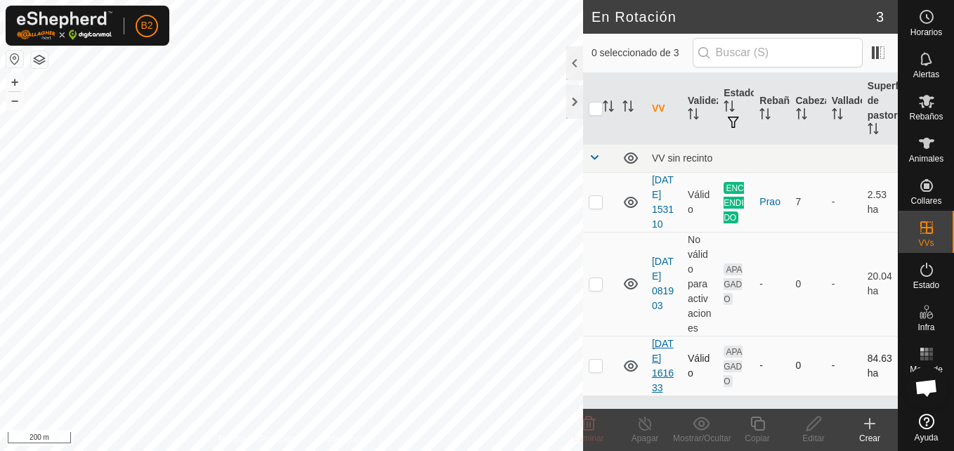
click at [659, 393] on link "[DATE] 161633" at bounding box center [663, 365] width 22 height 55
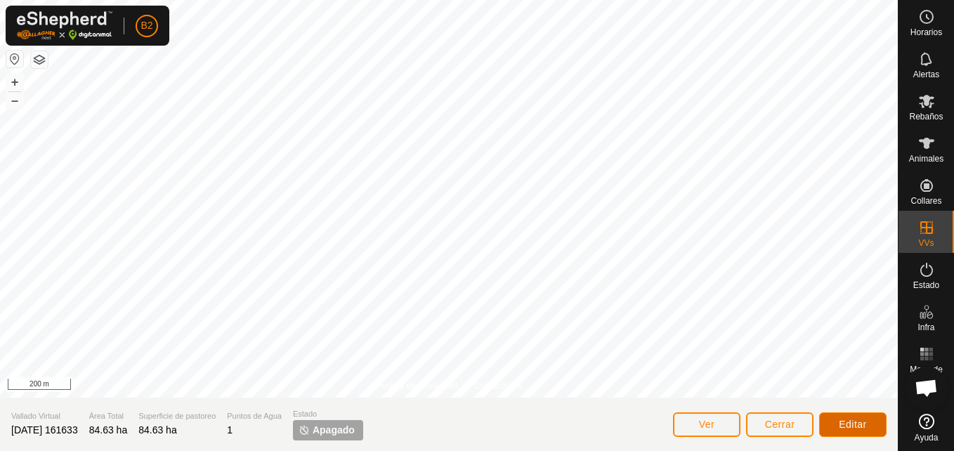
click at [709, 421] on span "Editar" at bounding box center [853, 424] width 28 height 11
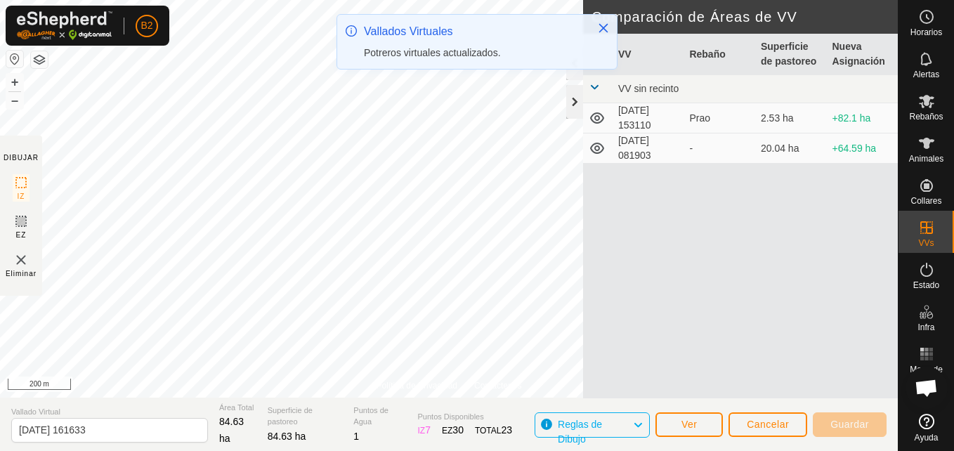
click at [574, 99] on div at bounding box center [574, 102] width 17 height 34
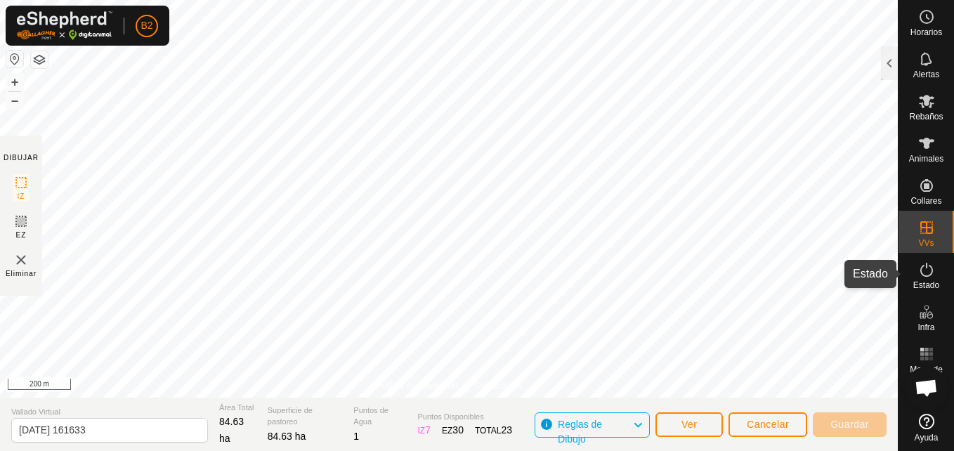
click at [709, 272] on icon at bounding box center [926, 269] width 17 height 17
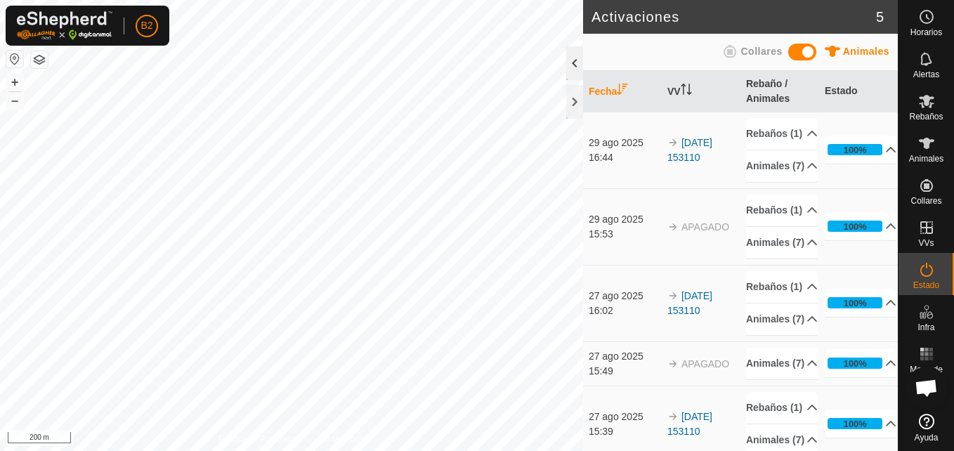
click at [580, 62] on div at bounding box center [574, 63] width 17 height 34
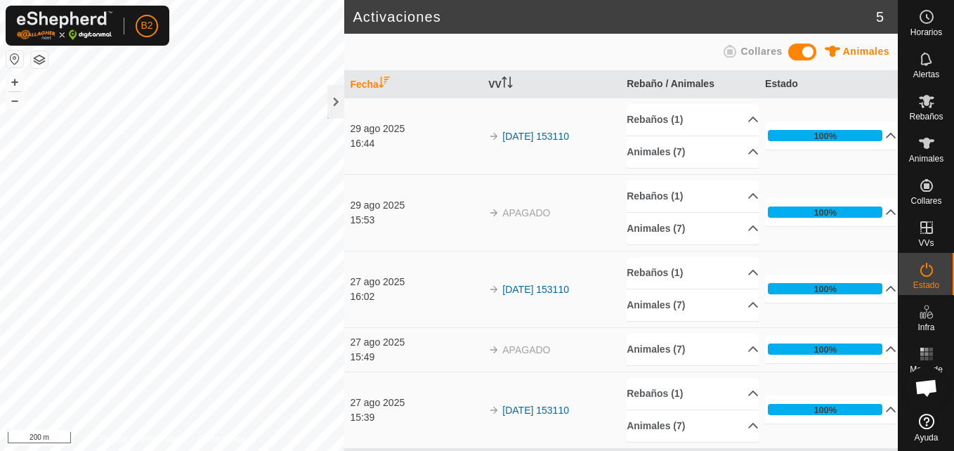
drag, startPoint x: 719, startPoint y: 209, endPoint x: 716, endPoint y: 43, distance: 165.8
click at [709, 43] on div "Animales Collares Fecha VV Rebaño / Animales Estado [DATE] 16:44 2025-08-27 153…" at bounding box center [621, 242] width 554 height 417
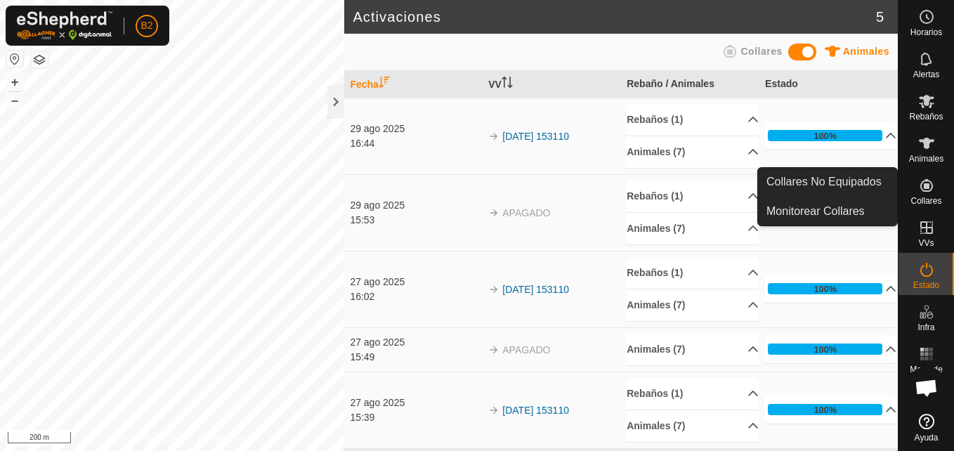
click at [709, 198] on span "Collares" at bounding box center [925, 201] width 31 height 8
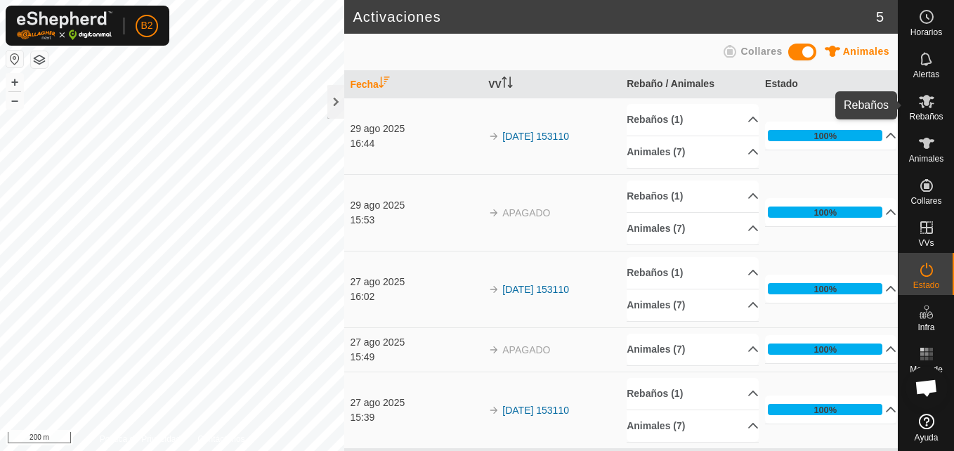
click at [709, 115] on span "Rebaños" at bounding box center [926, 116] width 34 height 8
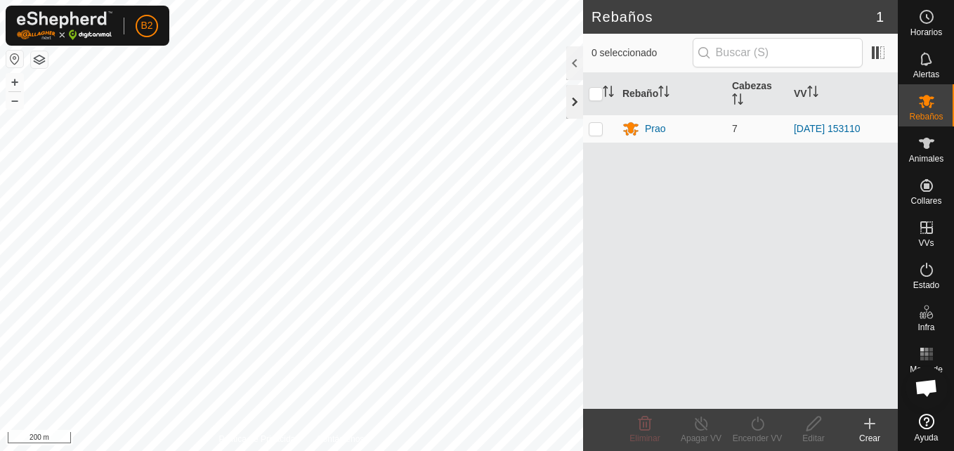
click at [570, 102] on div at bounding box center [574, 102] width 17 height 34
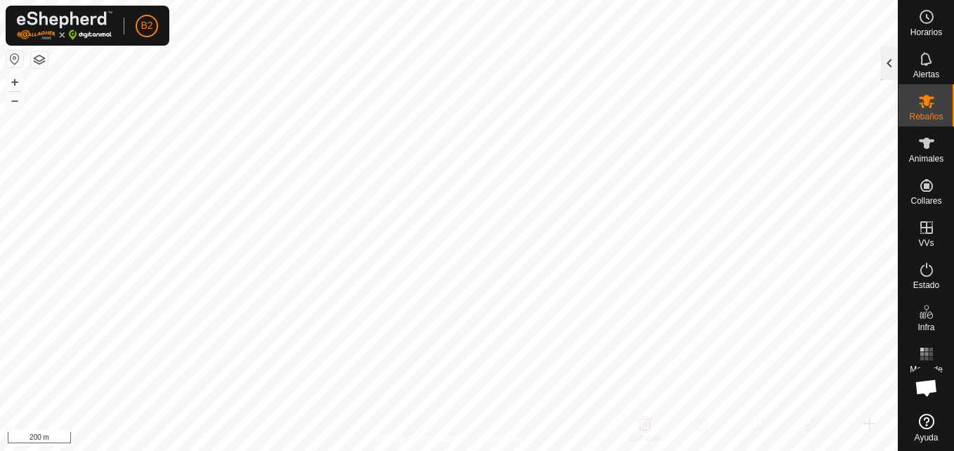
click at [709, 70] on div at bounding box center [889, 63] width 17 height 34
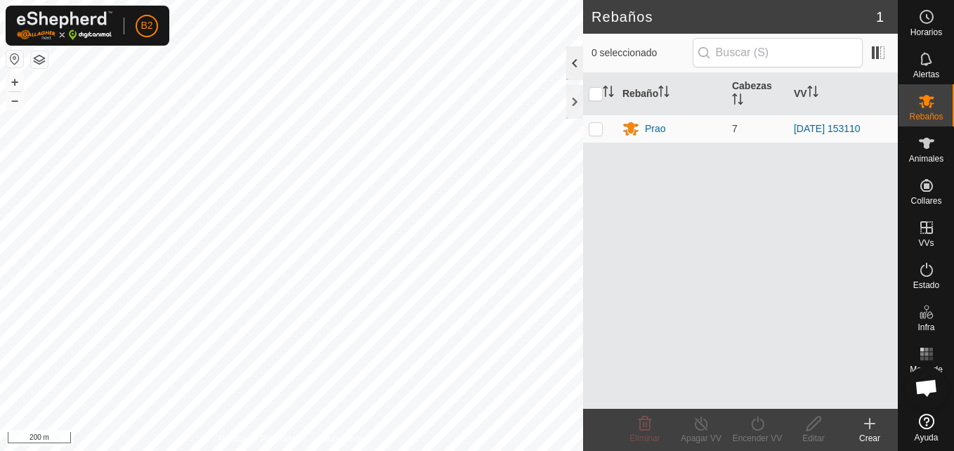
click at [571, 70] on div at bounding box center [574, 63] width 17 height 34
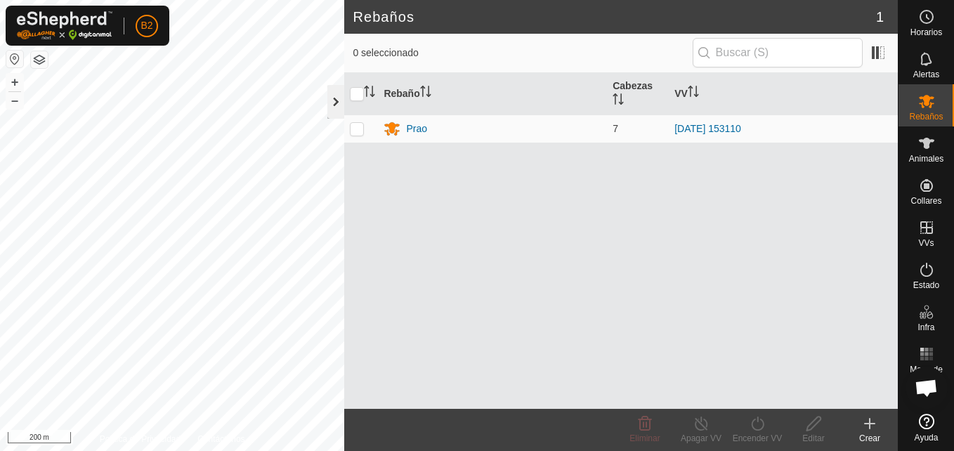
click at [328, 109] on div at bounding box center [335, 102] width 17 height 34
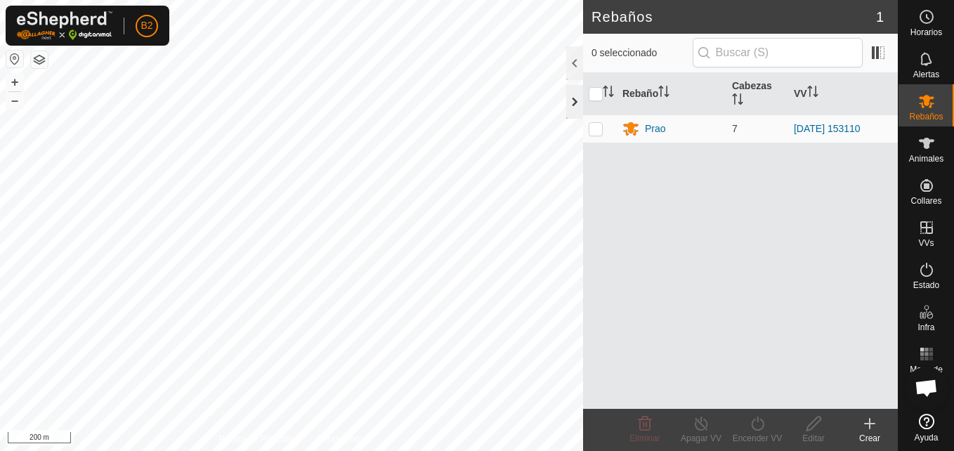
click at [573, 107] on div at bounding box center [574, 102] width 17 height 34
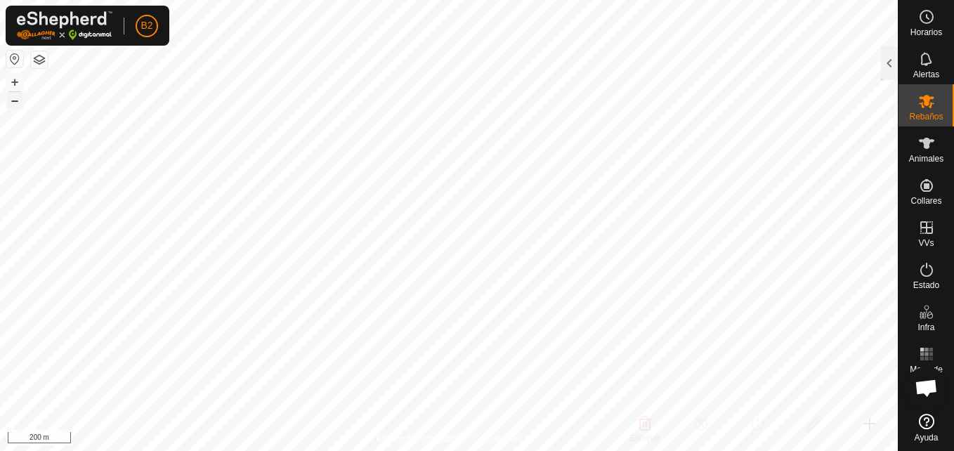
click at [13, 102] on button "–" at bounding box center [14, 100] width 17 height 17
click at [19, 79] on button "+" at bounding box center [14, 82] width 17 height 17
click at [10, 80] on button "+" at bounding box center [14, 82] width 17 height 17
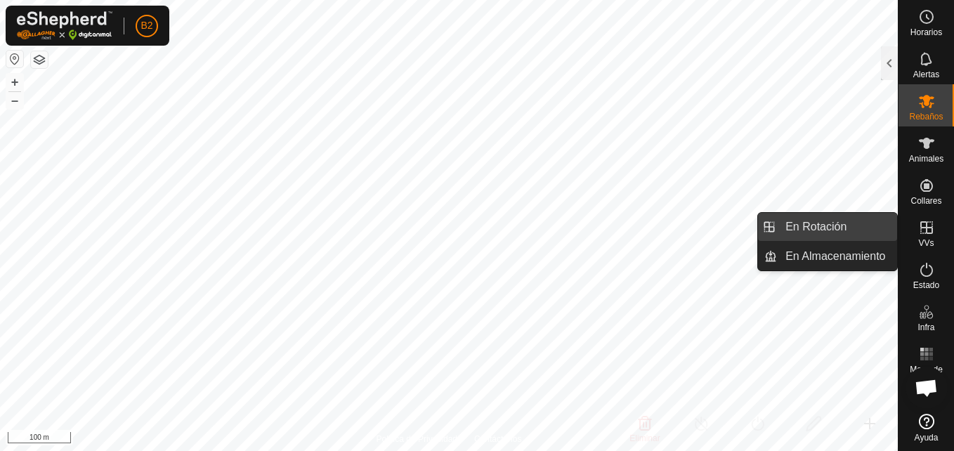
click at [709, 230] on link "En Rotación" at bounding box center [837, 227] width 120 height 28
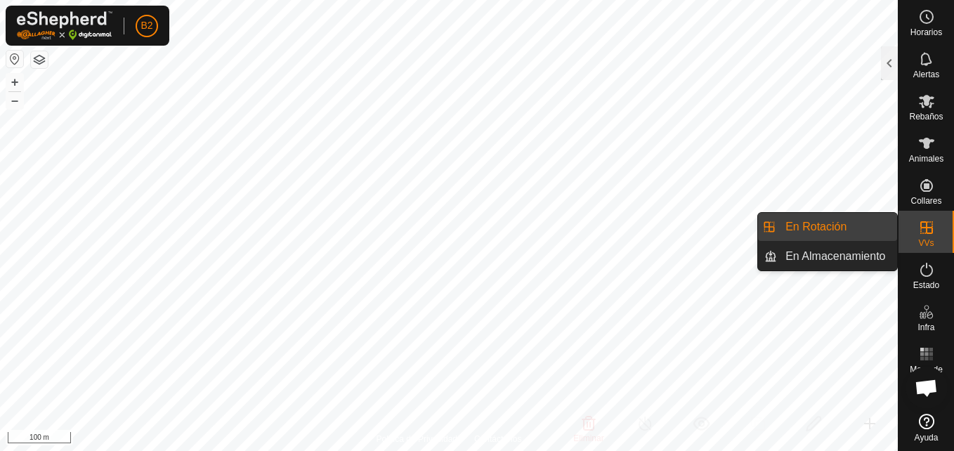
click at [709, 230] on link "En Rotación" at bounding box center [837, 227] width 120 height 28
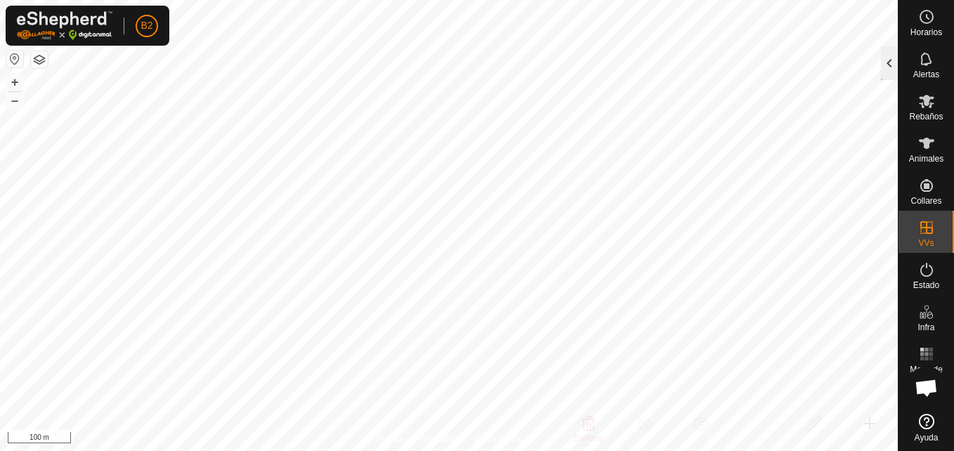
click at [709, 64] on div at bounding box center [889, 63] width 17 height 34
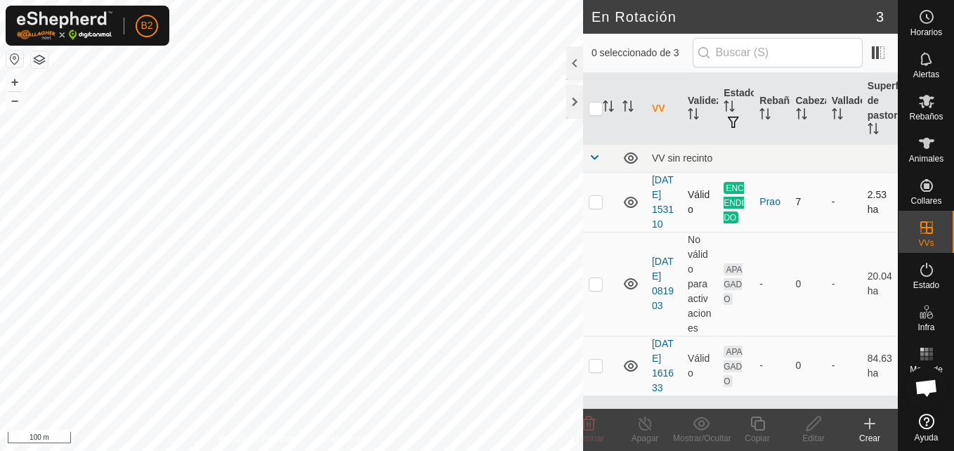
click at [594, 207] on p-checkbox at bounding box center [596, 201] width 14 height 11
click at [592, 207] on p-checkbox at bounding box center [596, 201] width 14 height 11
checkbox input "false"
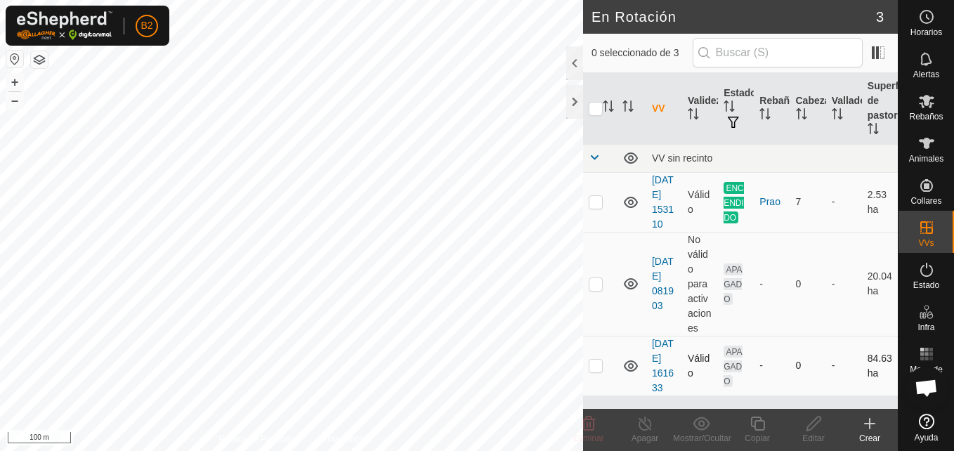
click at [597, 371] on p-checkbox at bounding box center [596, 365] width 14 height 11
checkbox input "true"
click at [582, 54] on div at bounding box center [574, 63] width 17 height 34
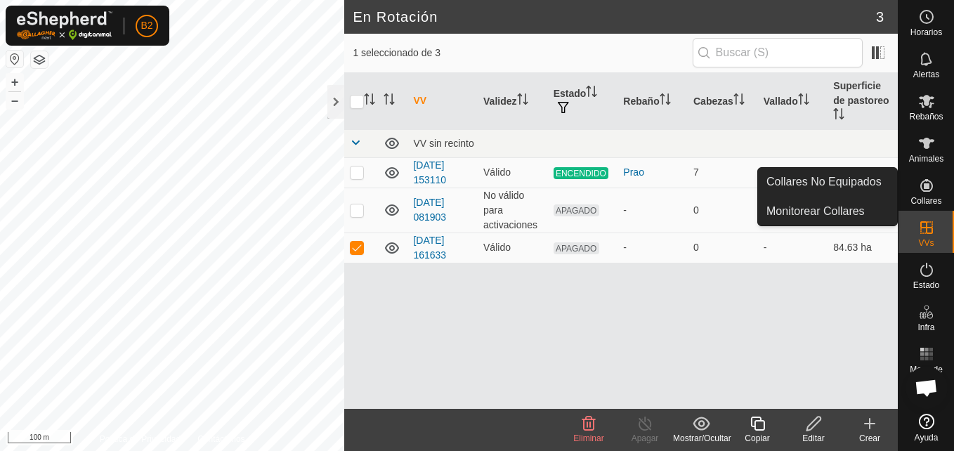
drag, startPoint x: 936, startPoint y: 205, endPoint x: 927, endPoint y: 180, distance: 26.7
click at [709, 180] on icon at bounding box center [926, 185] width 13 height 13
click at [709, 214] on link "Monitorear Collares" at bounding box center [827, 211] width 139 height 28
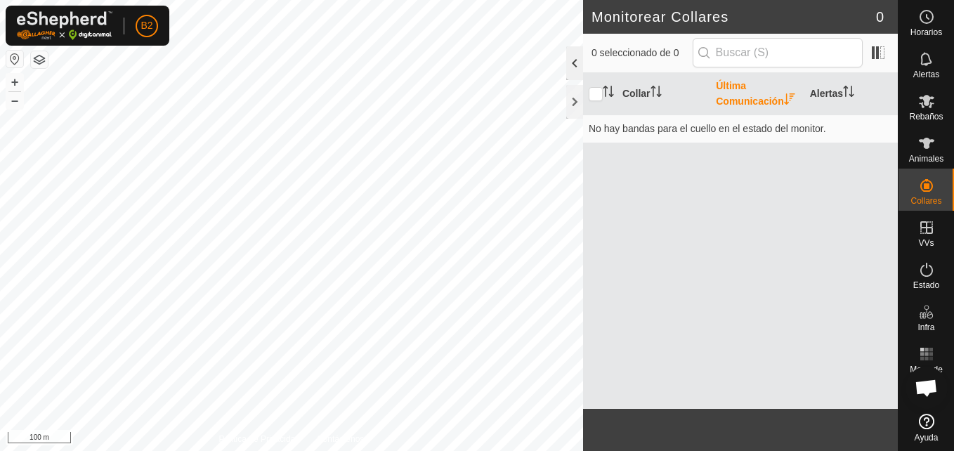
click at [575, 64] on div at bounding box center [574, 63] width 17 height 34
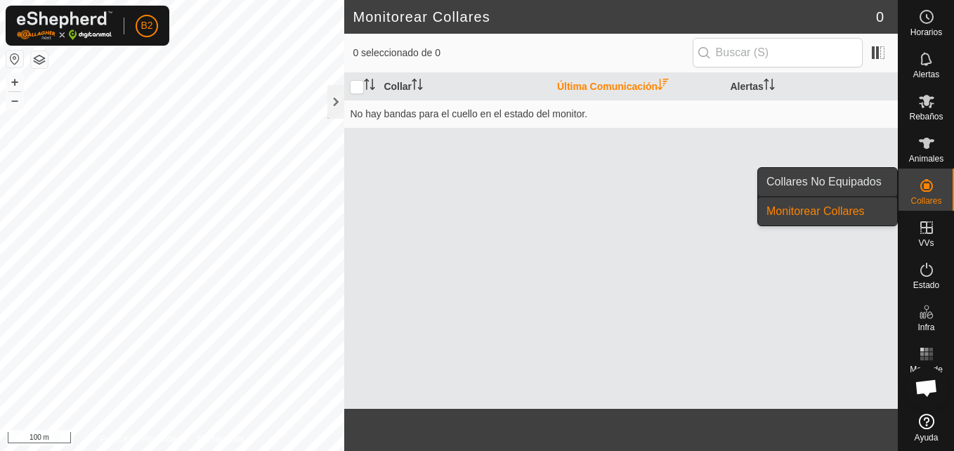
click at [709, 181] on link "Collares No Equipados" at bounding box center [827, 182] width 139 height 28
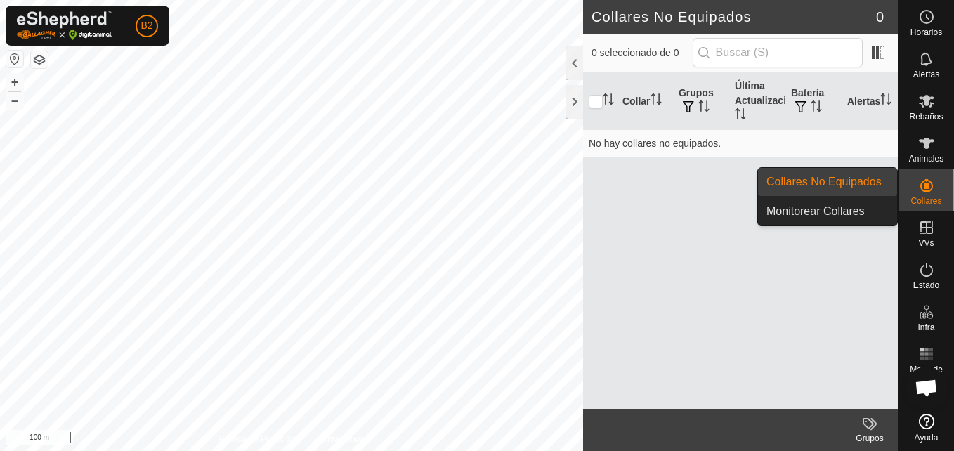
click at [709, 192] on div "Collares" at bounding box center [925, 190] width 55 height 42
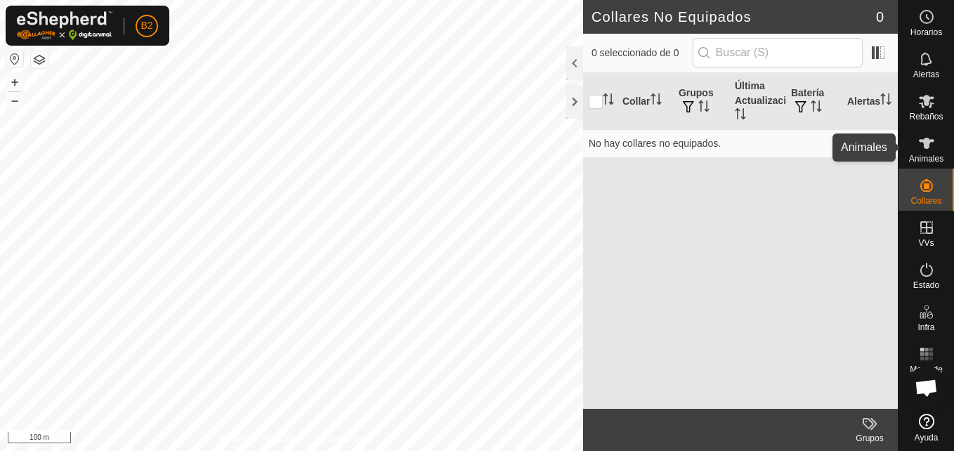
click at [709, 133] on es-animals-svg-icon at bounding box center [926, 143] width 25 height 22
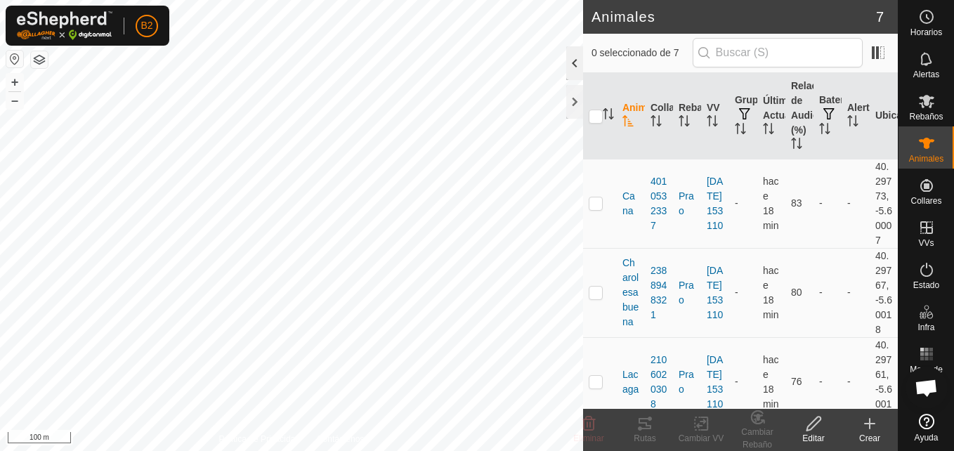
click at [572, 58] on div at bounding box center [574, 63] width 17 height 34
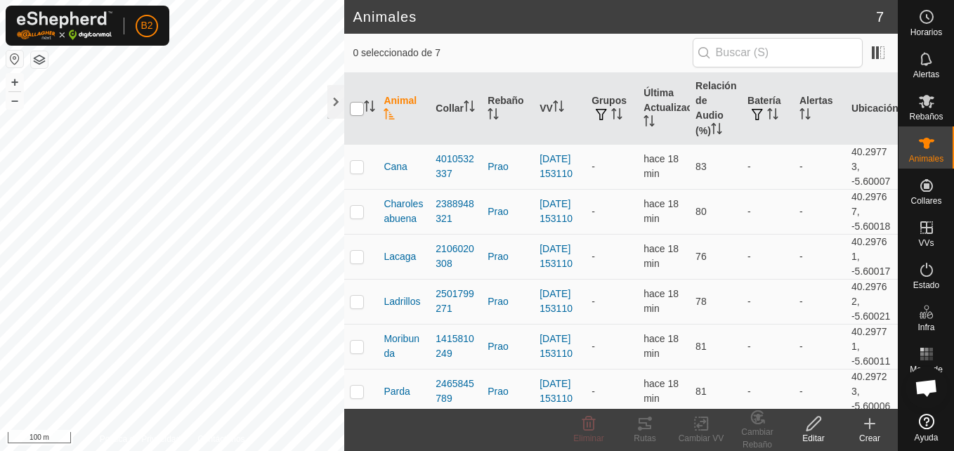
click at [355, 104] on input "checkbox" at bounding box center [357, 109] width 14 height 14
checkbox input "true"
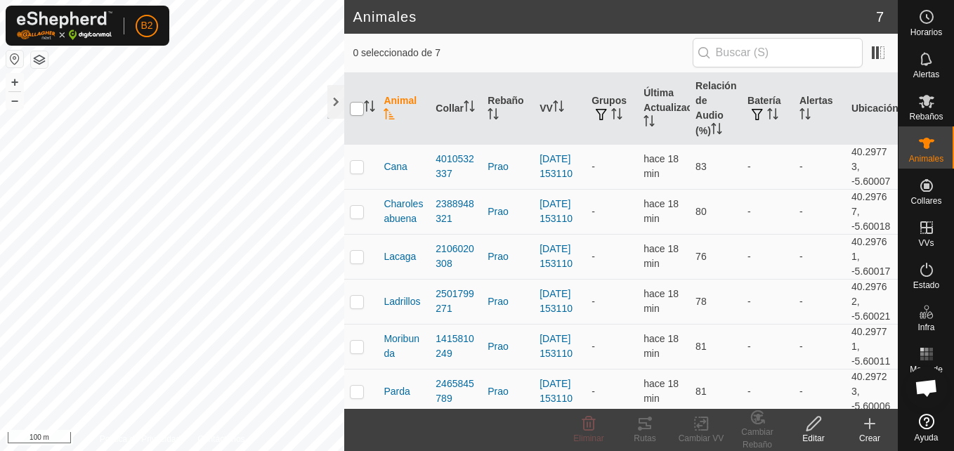
checkbox input "true"
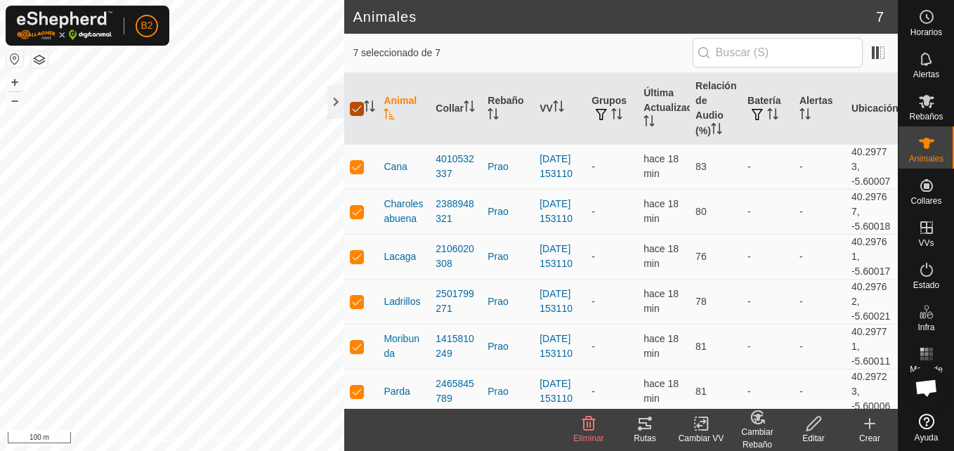
click at [355, 104] on input "checkbox" at bounding box center [357, 109] width 14 height 14
checkbox input "false"
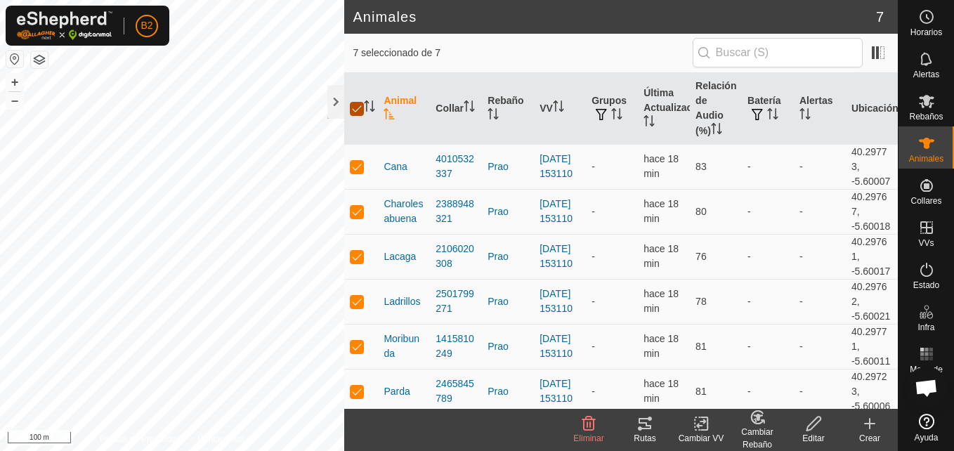
checkbox input "false"
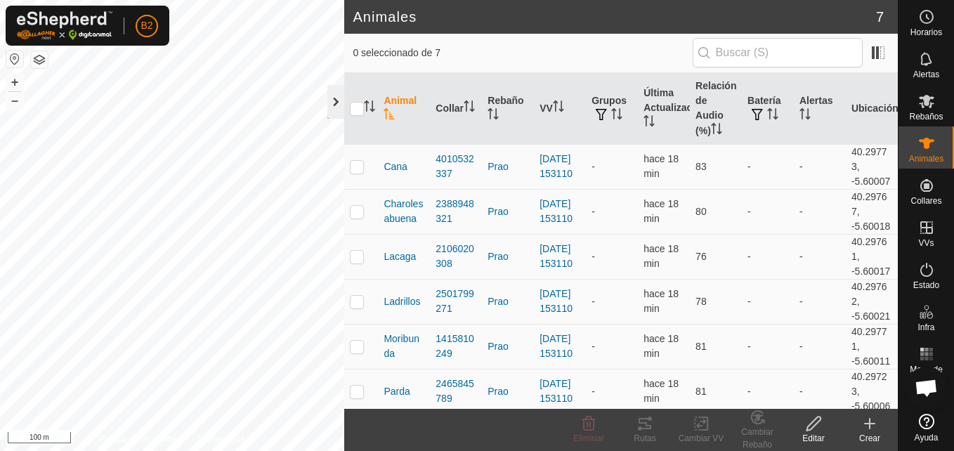
click at [339, 104] on div at bounding box center [335, 102] width 17 height 34
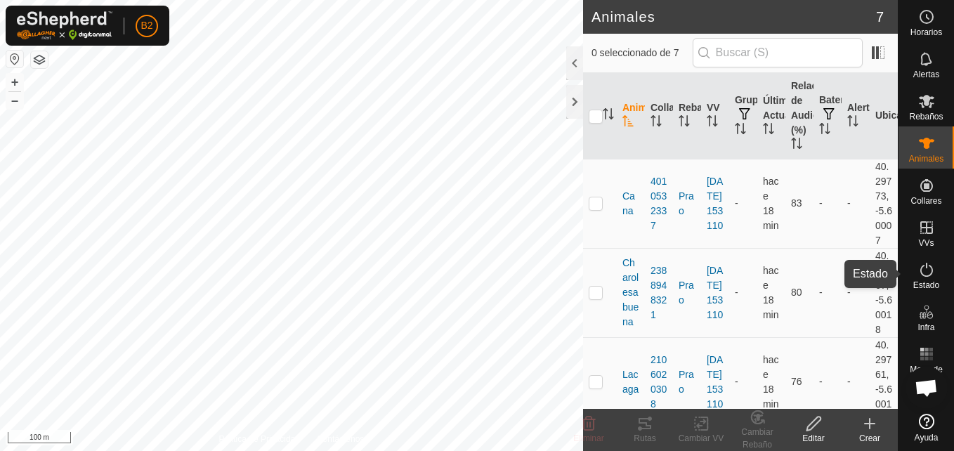
click at [709, 277] on icon at bounding box center [926, 269] width 17 height 17
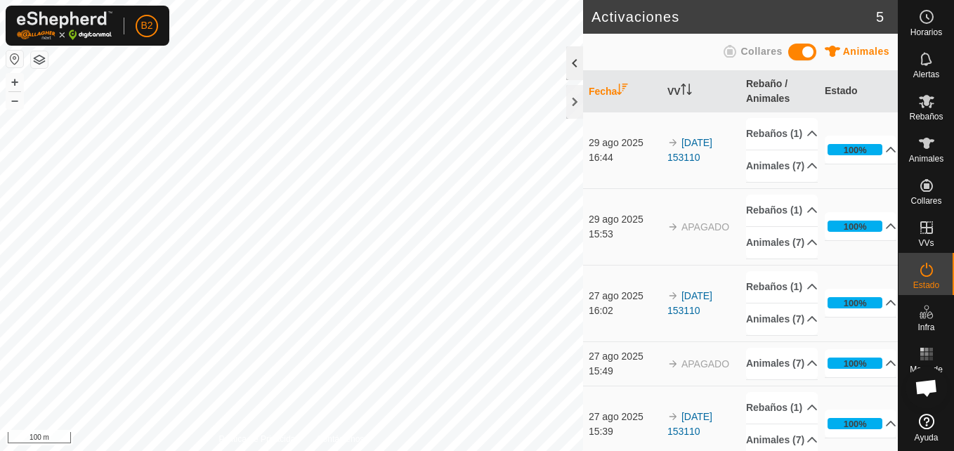
click at [576, 64] on div at bounding box center [574, 63] width 17 height 34
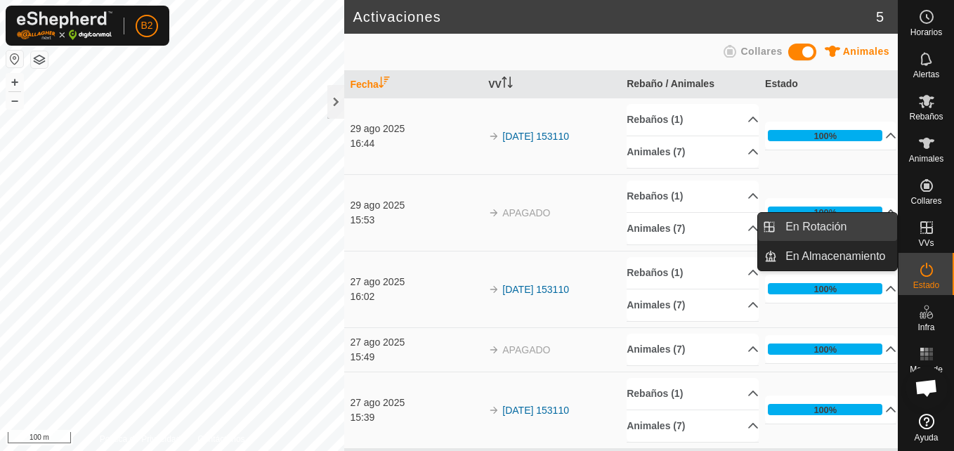
click at [709, 236] on link "En Rotación" at bounding box center [837, 227] width 120 height 28
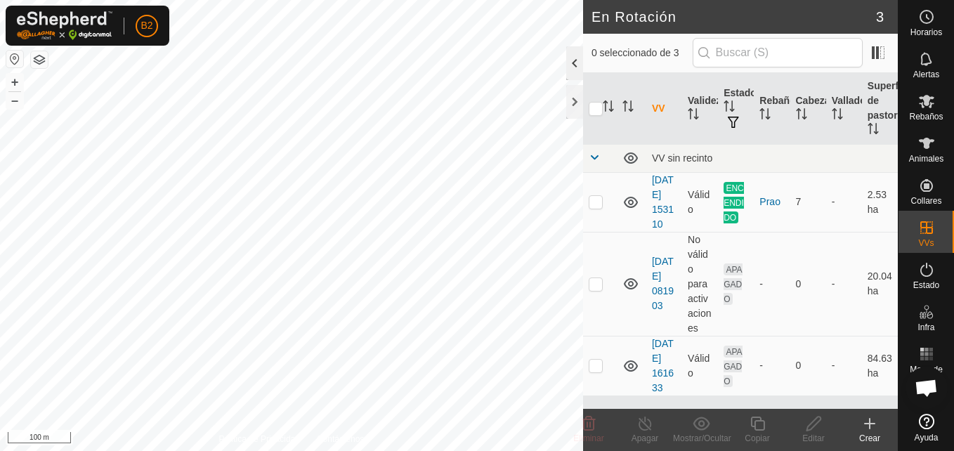
click at [572, 63] on div at bounding box center [574, 63] width 17 height 34
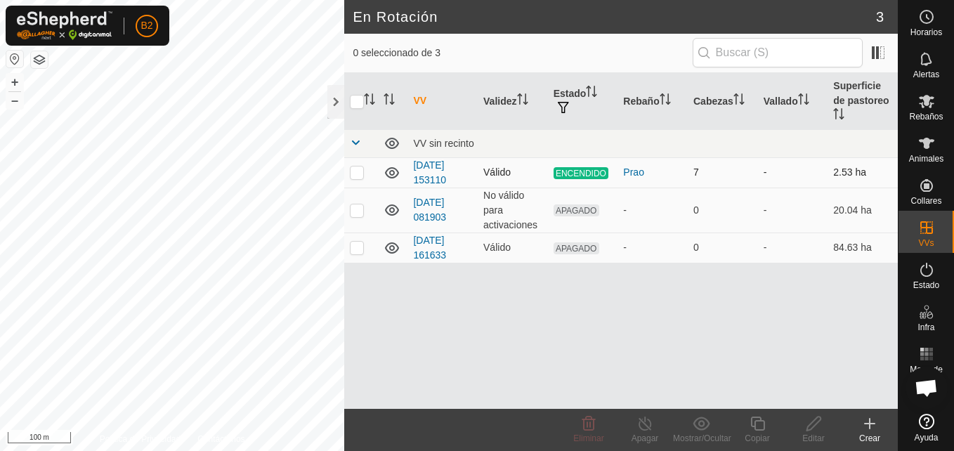
click at [351, 166] on p-checkbox at bounding box center [357, 171] width 14 height 11
checkbox input "true"
click at [356, 242] on p-checkbox at bounding box center [357, 247] width 14 height 11
checkbox input "true"
click at [355, 166] on p-checkbox at bounding box center [357, 171] width 14 height 11
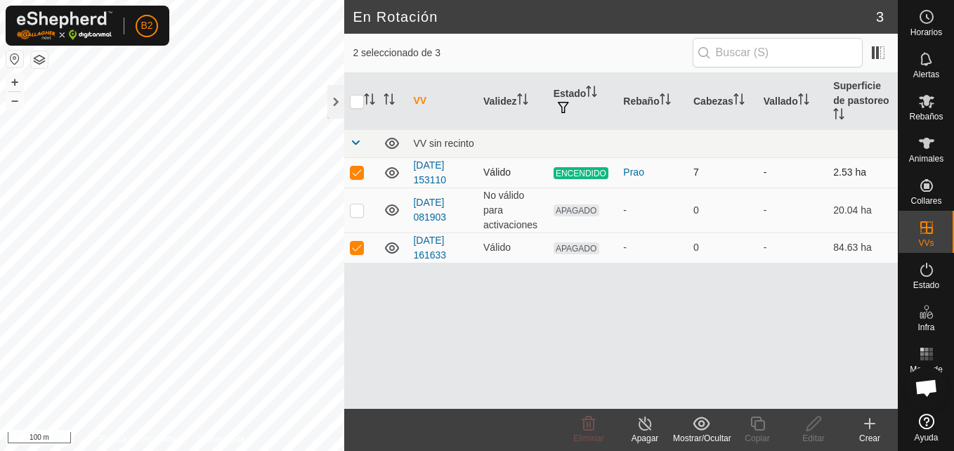
checkbox input "false"
click at [357, 242] on p-checkbox at bounding box center [357, 247] width 14 height 11
checkbox input "false"
